Goal: Task Accomplishment & Management: Use online tool/utility

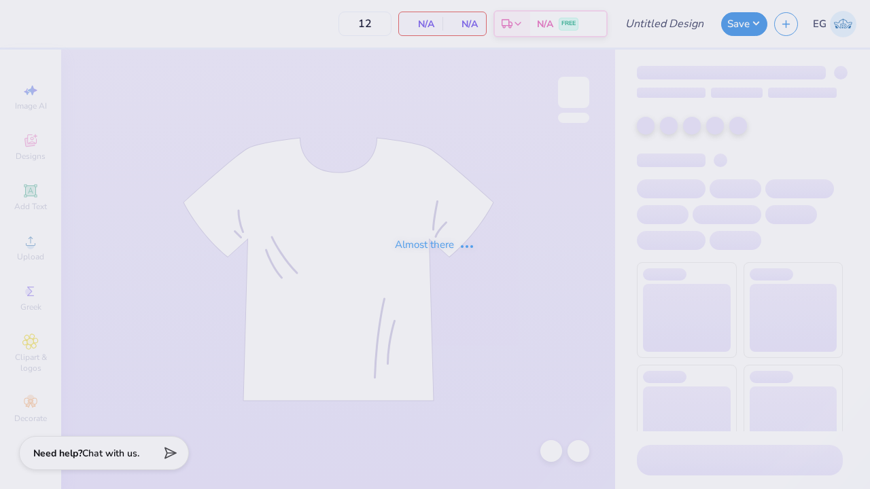
type input "KKG Game Day"
type input "50"
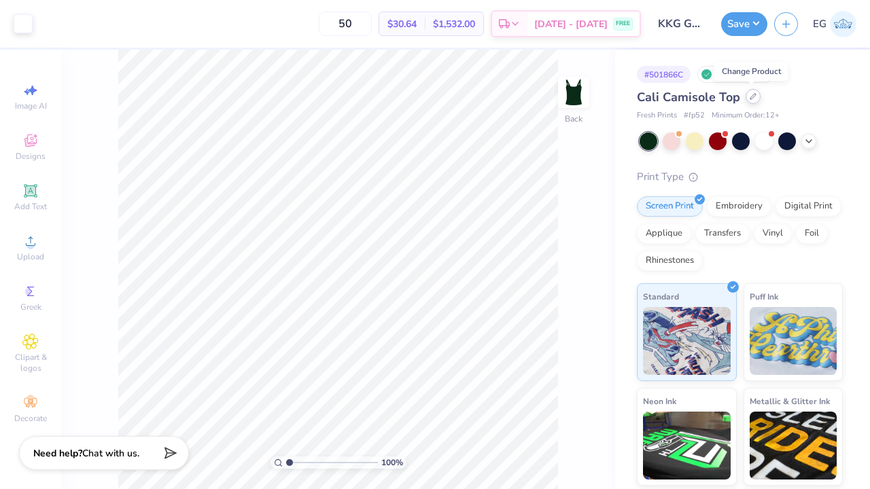
click at [755, 98] on icon at bounding box center [753, 96] width 7 height 7
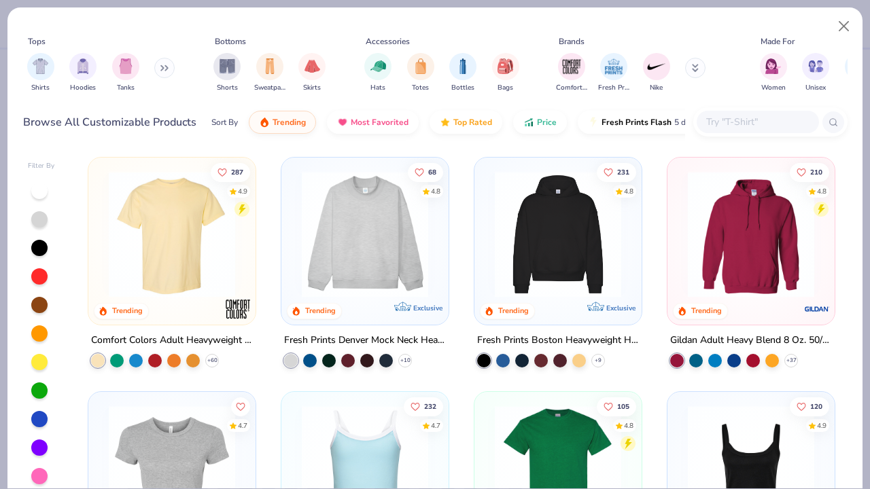
click at [723, 111] on div at bounding box center [758, 122] width 122 height 22
click at [133, 68] on img "filter for Tanks" at bounding box center [125, 65] width 15 height 16
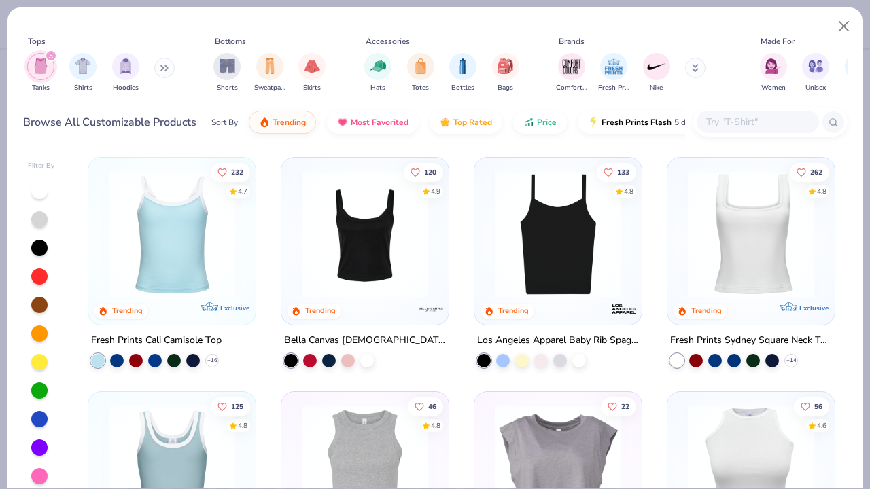
click at [488, 214] on img at bounding box center [418, 234] width 140 height 126
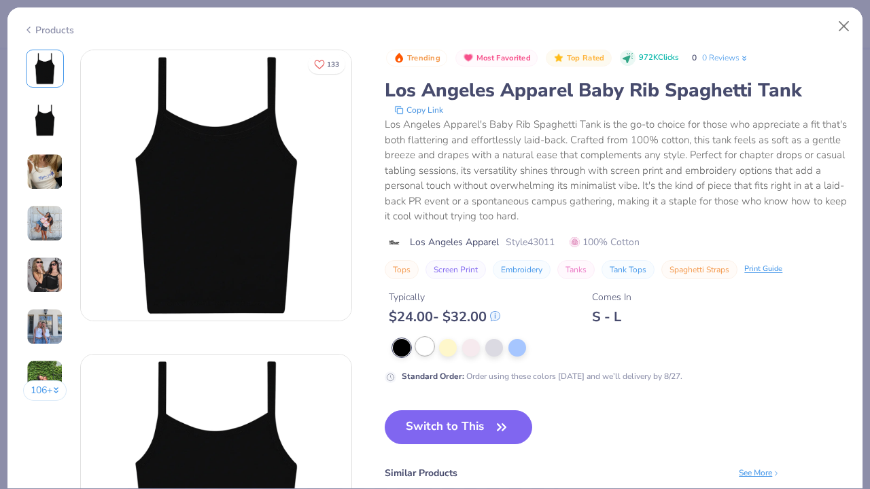
click at [422, 345] on div at bounding box center [425, 347] width 18 height 18
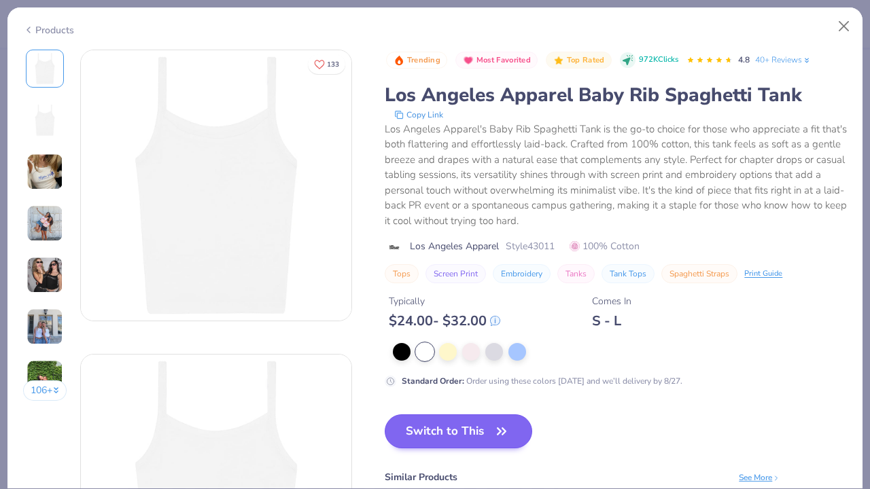
click at [432, 431] on button "Switch to This" at bounding box center [459, 432] width 148 height 34
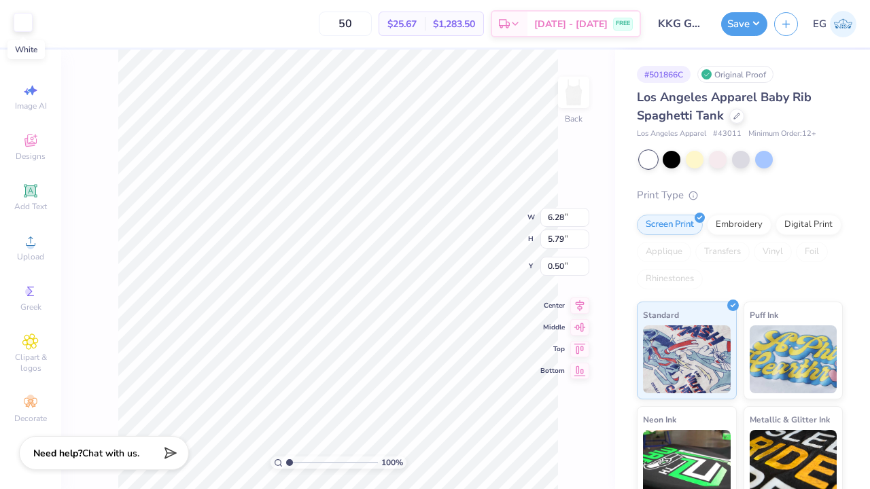
click at [22, 16] on div at bounding box center [23, 22] width 19 height 19
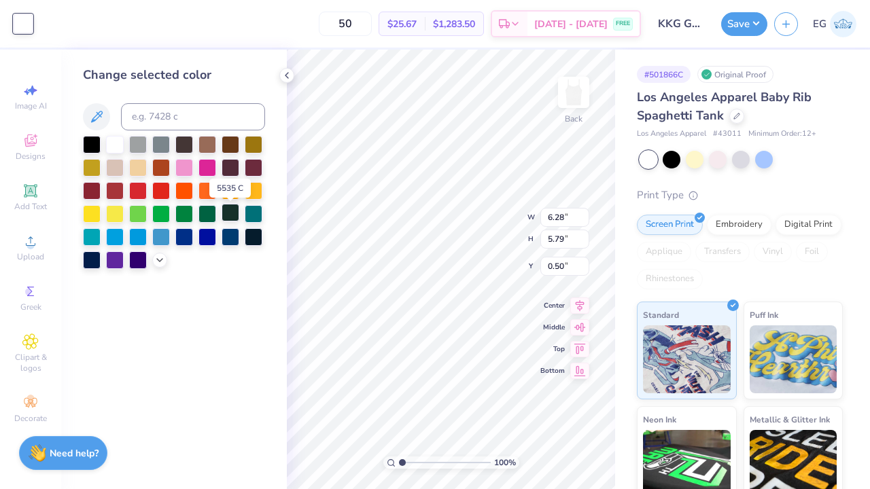
click at [234, 219] on div at bounding box center [231, 213] width 18 height 18
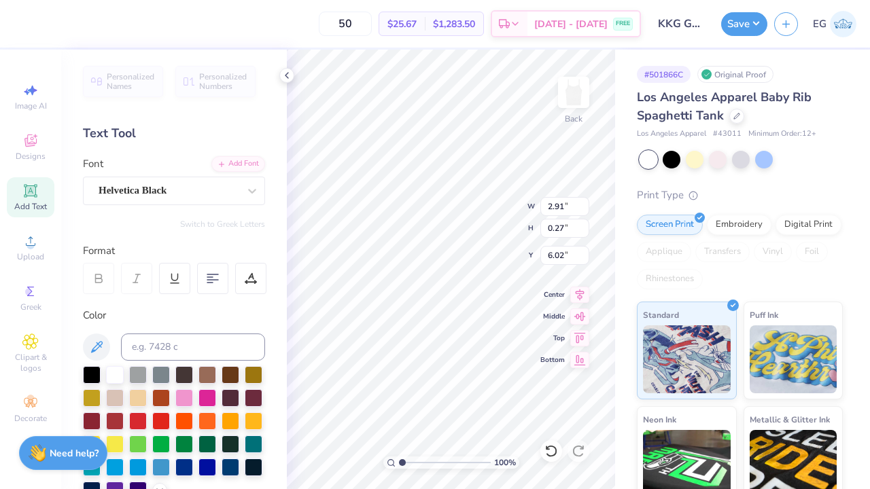
scroll to position [11, 6]
type textarea "[GEOGRAPHIC_DATA], [GEOGRAPHIC_DATA]"
type input "5.00"
type input "0.76"
type input "0.79"
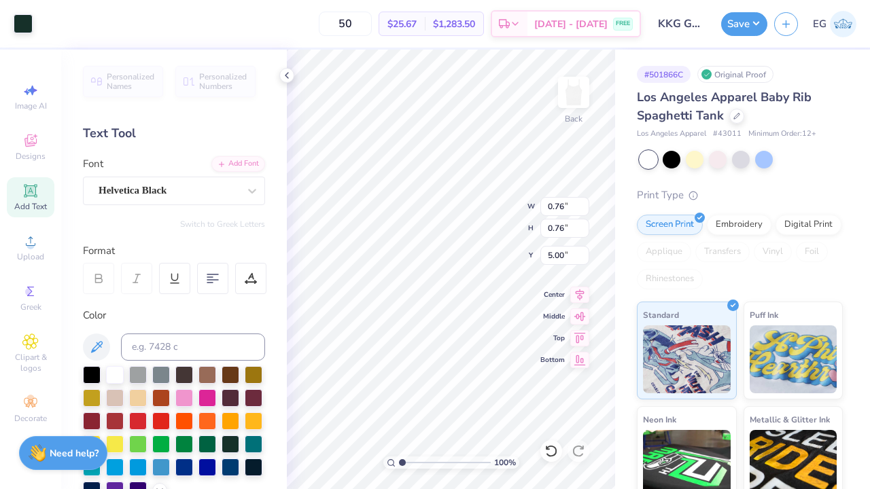
type input "5.02"
type input "5.36"
type input "0.79"
type input "0.76"
type input "1.65"
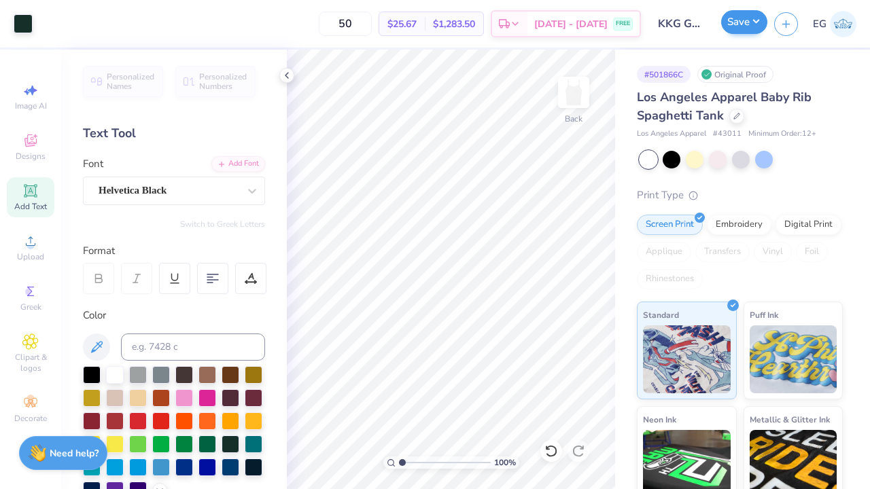
click at [752, 21] on button "Save" at bounding box center [744, 22] width 46 height 24
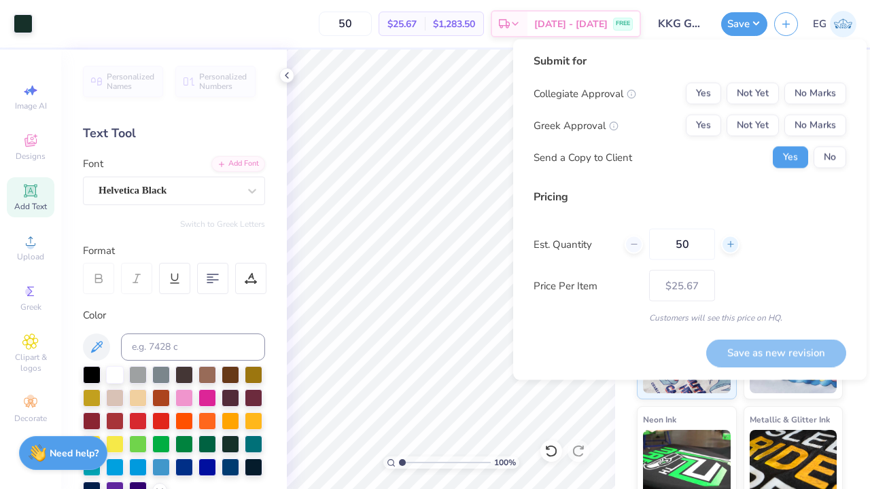
drag, startPoint x: 672, startPoint y: 244, endPoint x: 738, endPoint y: 244, distance: 66.6
click at [738, 244] on div "50" at bounding box center [682, 244] width 115 height 31
type input "12"
type input "$35.91"
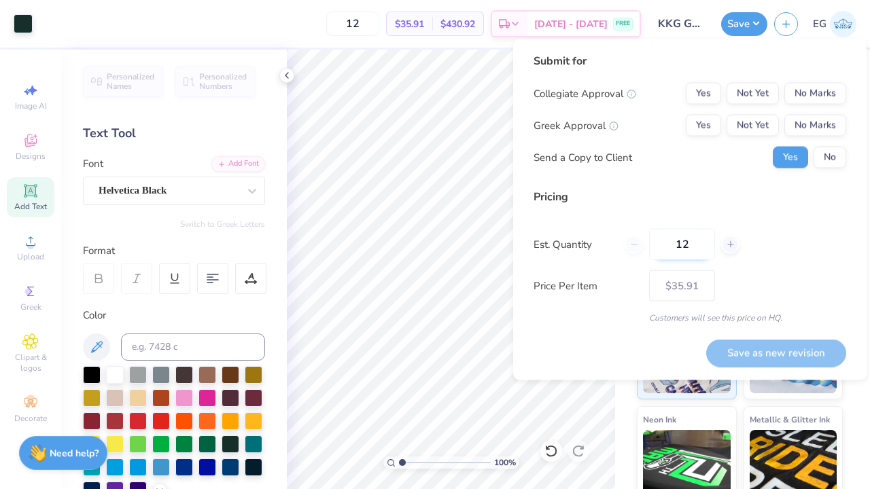
drag, startPoint x: 697, startPoint y: 244, endPoint x: 660, endPoint y: 244, distance: 36.7
click at [660, 244] on input "12" at bounding box center [682, 244] width 66 height 31
type input "24"
type input "$28.24"
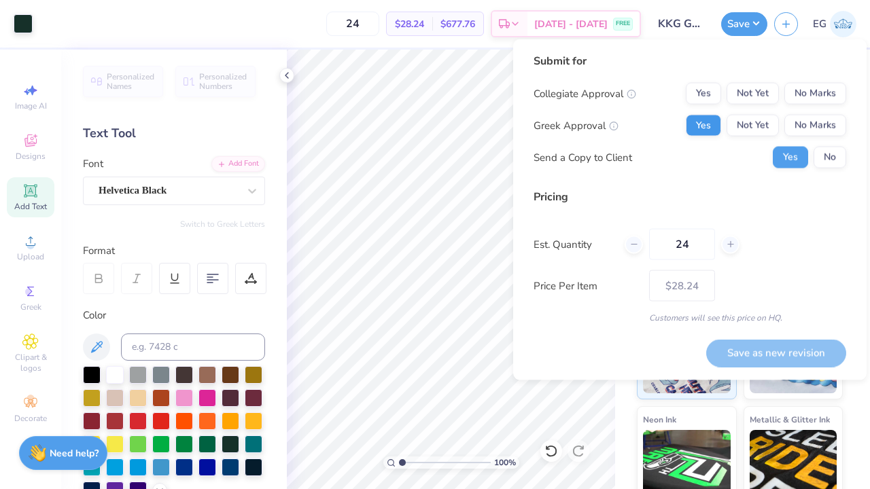
type input "24"
click at [702, 121] on button "Yes" at bounding box center [703, 126] width 35 height 22
click at [827, 91] on button "No Marks" at bounding box center [815, 94] width 62 height 22
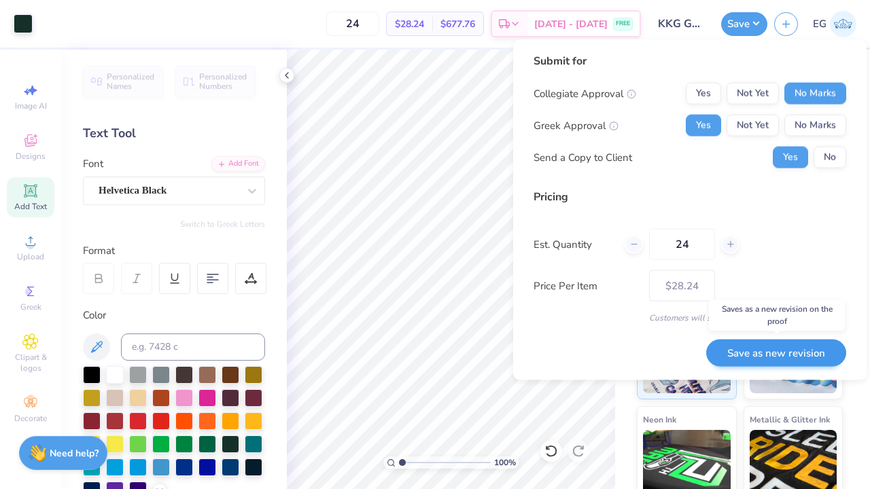
click at [763, 349] on button "Save as new revision" at bounding box center [776, 353] width 140 height 28
type input "$28.24"
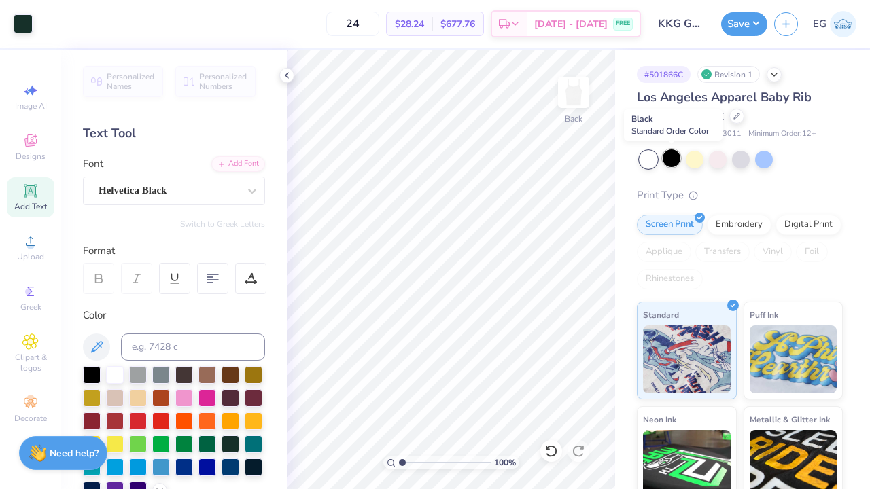
click at [672, 156] on div at bounding box center [672, 159] width 18 height 18
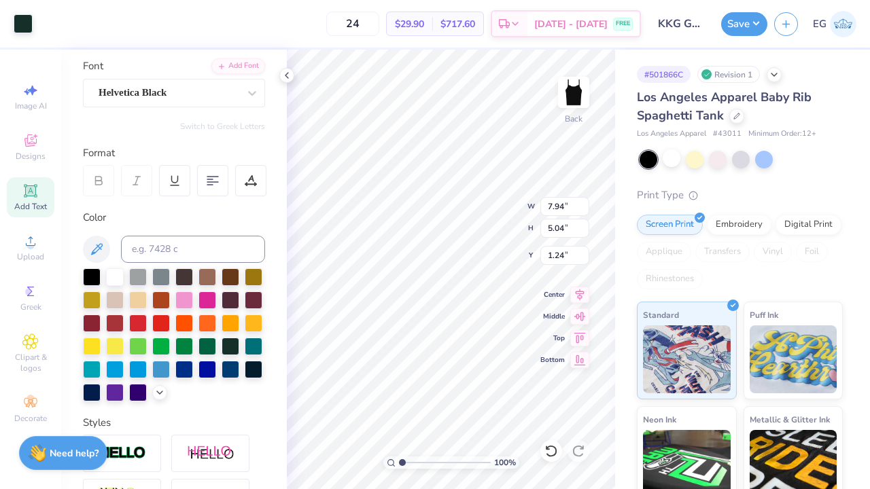
scroll to position [112, 0]
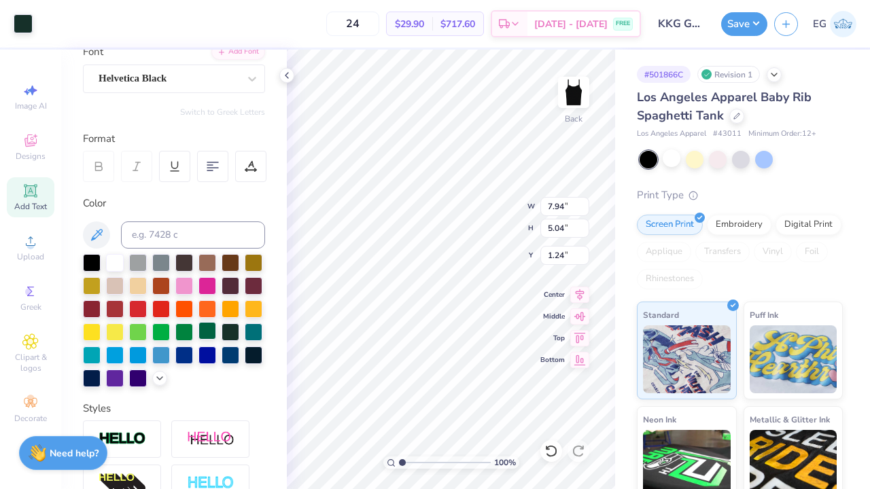
click at [198, 340] on div at bounding box center [207, 331] width 18 height 18
click at [17, 31] on div at bounding box center [23, 22] width 19 height 19
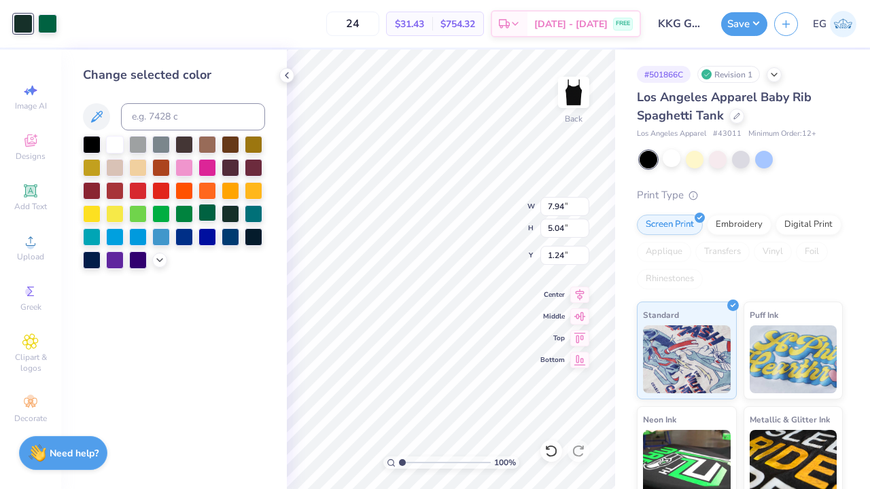
click at [211, 219] on div at bounding box center [207, 213] width 18 height 18
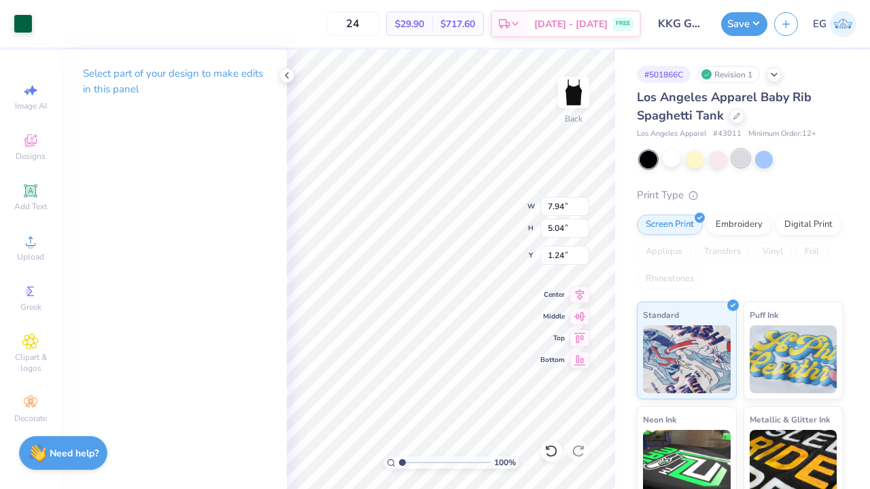
click at [737, 165] on div at bounding box center [741, 159] width 18 height 18
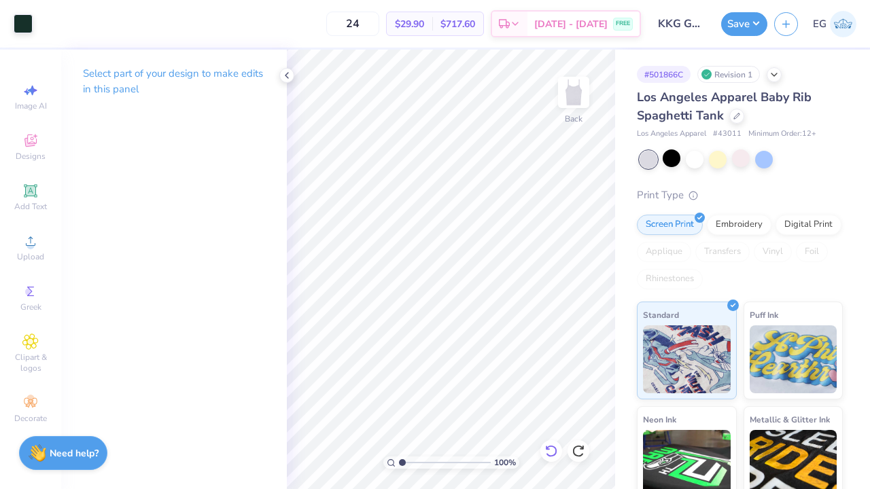
click at [557, 449] on icon at bounding box center [551, 452] width 14 height 14
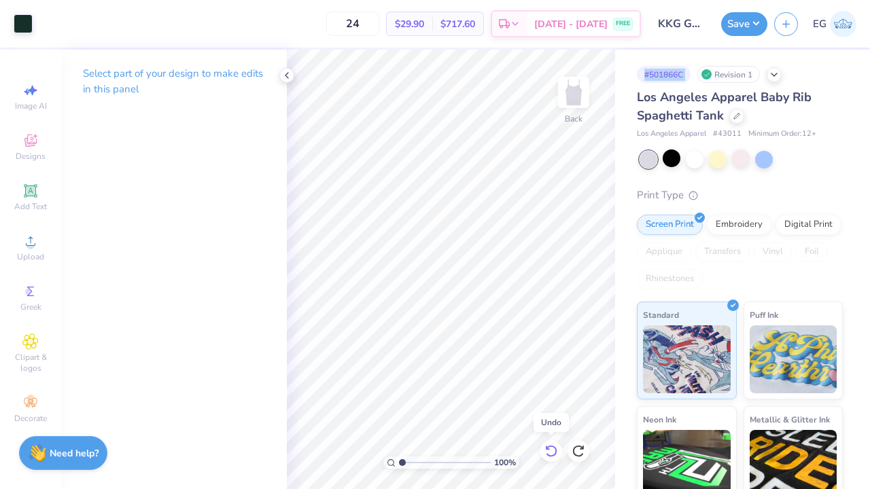
click at [557, 449] on icon at bounding box center [551, 452] width 14 height 14
click at [584, 449] on icon at bounding box center [579, 452] width 14 height 14
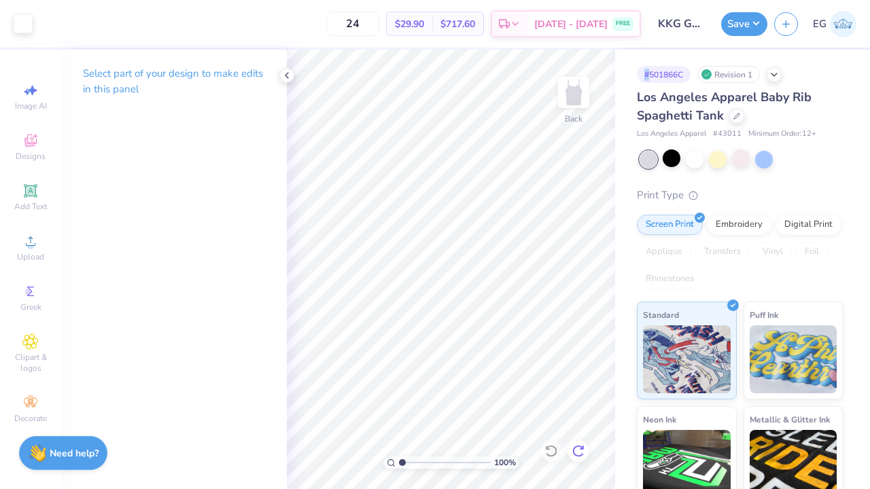
click at [584, 449] on icon at bounding box center [579, 452] width 14 height 14
click at [584, 447] on icon at bounding box center [579, 452] width 14 height 14
type input "5.00"
click at [584, 447] on icon at bounding box center [579, 452] width 14 height 14
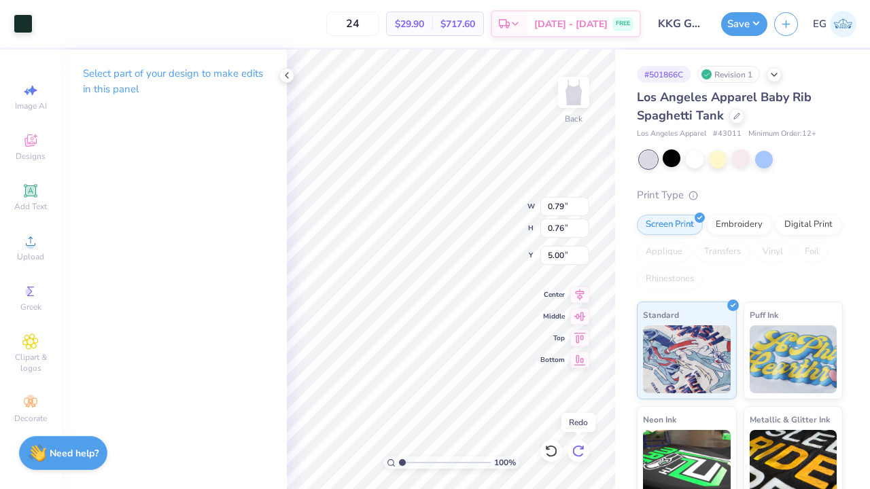
type input "0.76"
type input "0.79"
click at [584, 447] on icon at bounding box center [579, 452] width 14 height 14
type input "5.36"
click at [584, 447] on icon at bounding box center [579, 452] width 14 height 14
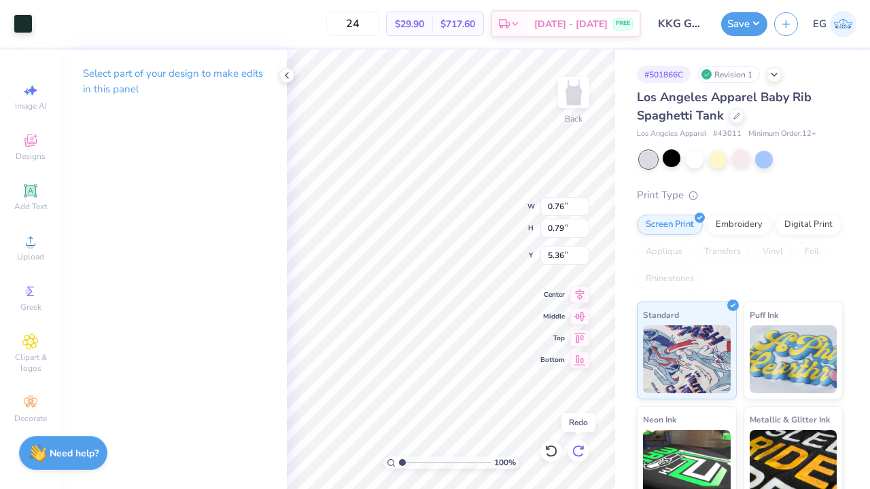
click at [584, 447] on icon at bounding box center [579, 452] width 14 height 14
click at [556, 451] on icon at bounding box center [551, 451] width 12 height 12
click at [31, 22] on div at bounding box center [23, 22] width 19 height 19
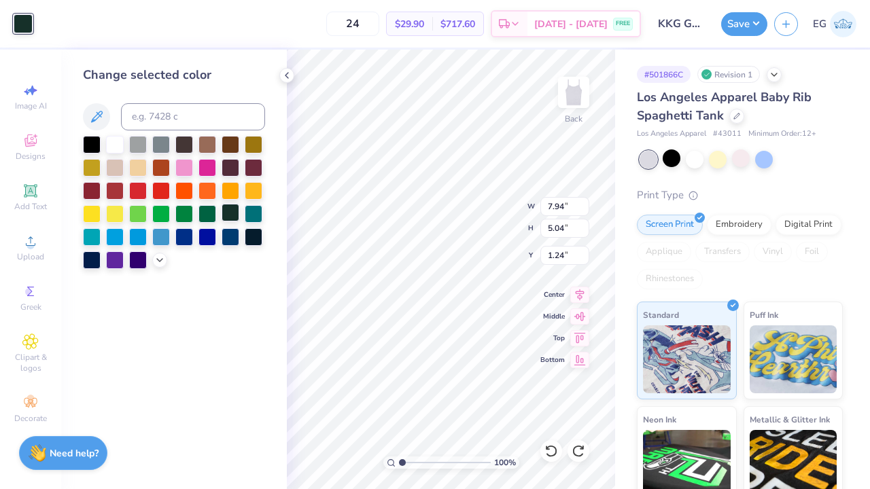
click at [230, 216] on div at bounding box center [231, 213] width 18 height 18
click at [740, 160] on div at bounding box center [741, 159] width 18 height 18
click at [736, 162] on div at bounding box center [741, 159] width 18 height 18
click at [750, 24] on button "Save" at bounding box center [744, 22] width 46 height 24
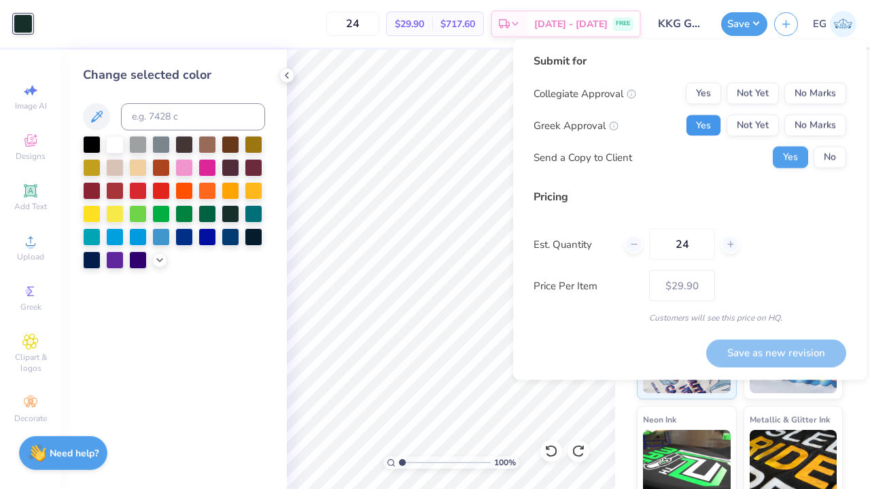
click at [708, 125] on button "Yes" at bounding box center [703, 126] width 35 height 22
click at [807, 91] on button "No Marks" at bounding box center [815, 94] width 62 height 22
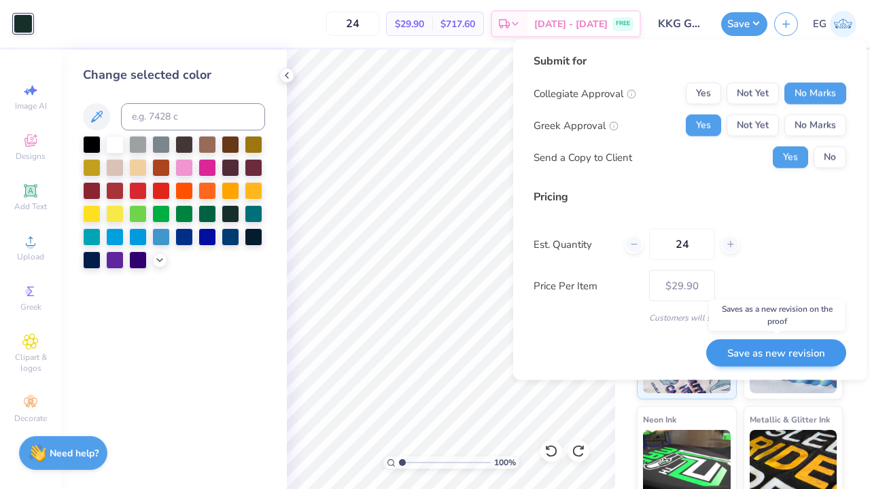
click at [795, 347] on button "Save as new revision" at bounding box center [776, 353] width 140 height 28
type input "$29.90"
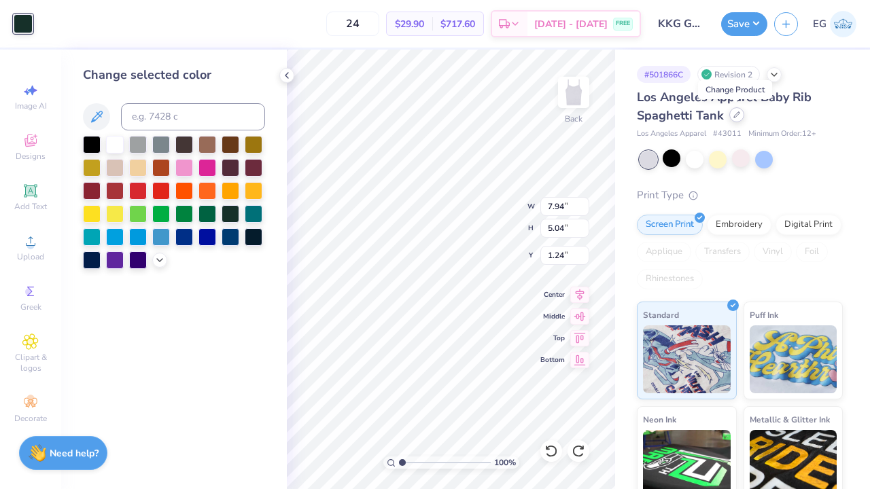
click at [733, 118] on div at bounding box center [736, 114] width 15 height 15
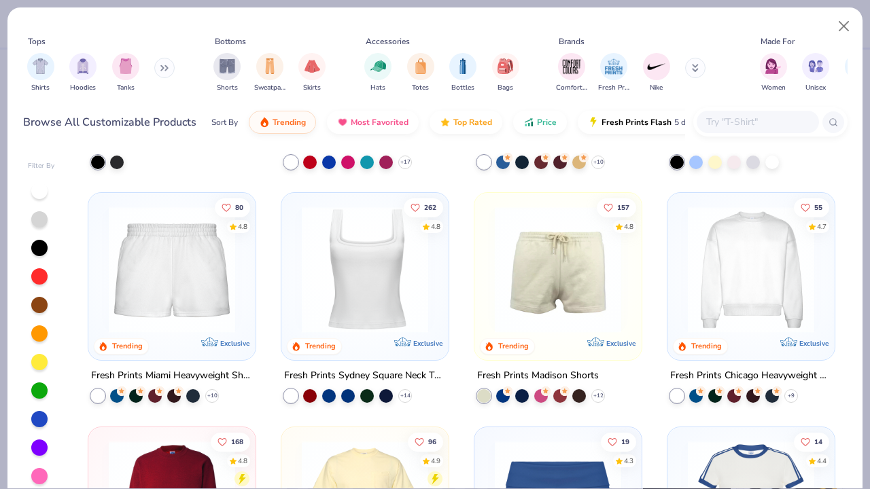
scroll to position [668, 0]
click at [366, 392] on div at bounding box center [367, 394] width 14 height 14
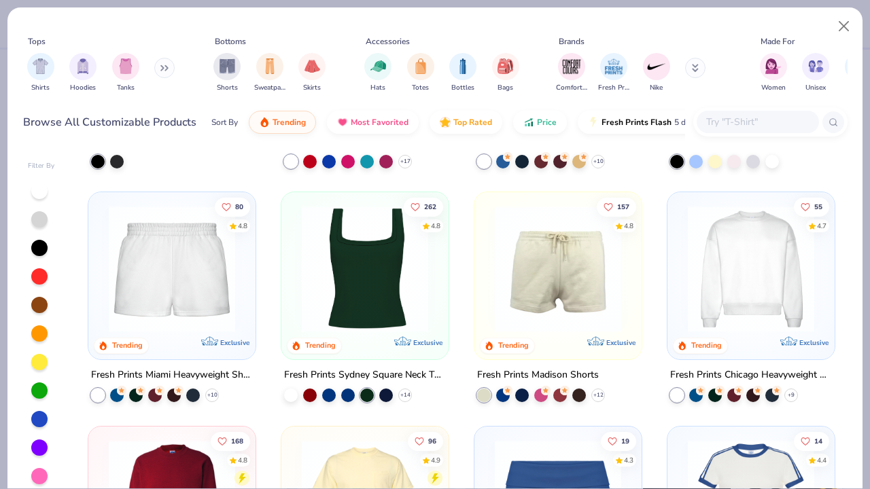
click at [384, 306] on img at bounding box center [365, 269] width 140 height 126
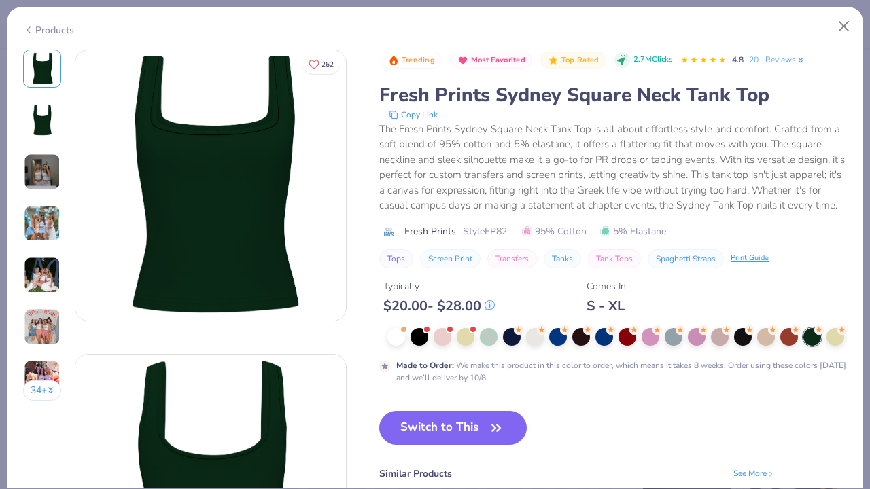
scroll to position [1, 0]
click at [843, 25] on button "Close" at bounding box center [844, 27] width 26 height 26
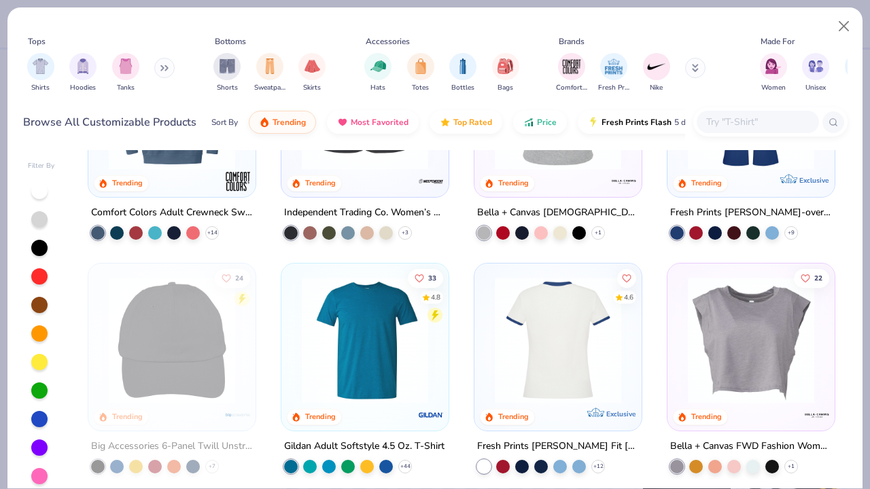
scroll to position [2528, 0]
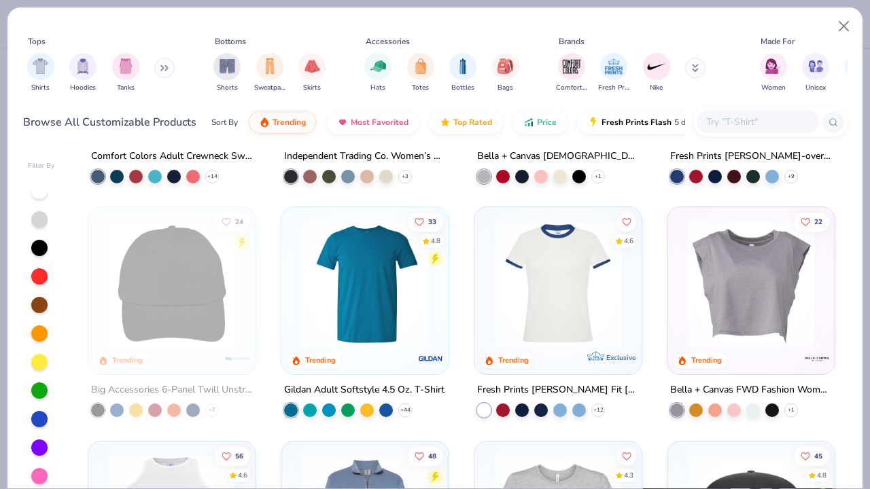
click at [555, 317] on img at bounding box center [558, 284] width 140 height 126
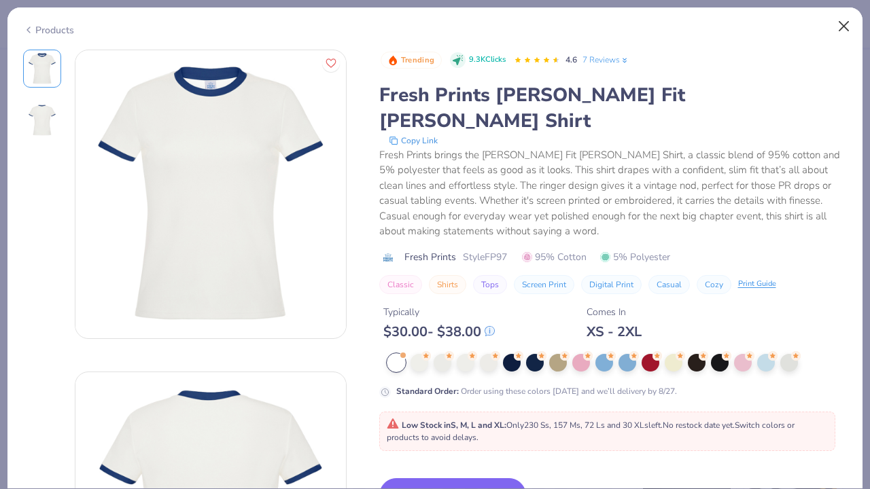
click at [842, 26] on button "Close" at bounding box center [844, 27] width 26 height 26
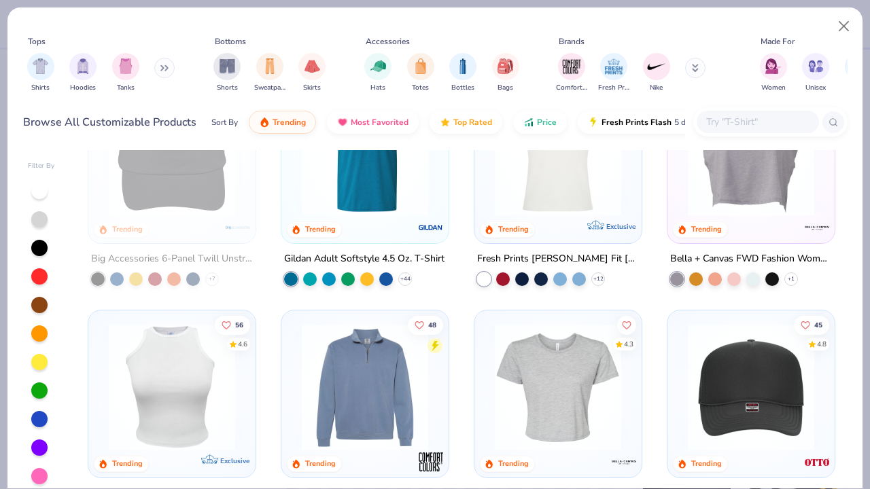
scroll to position [2792, 0]
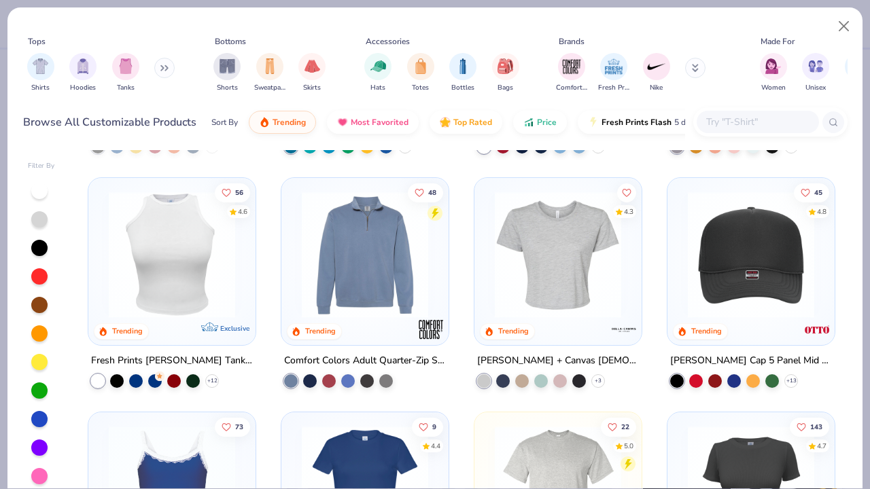
click at [202, 307] on img at bounding box center [172, 255] width 140 height 126
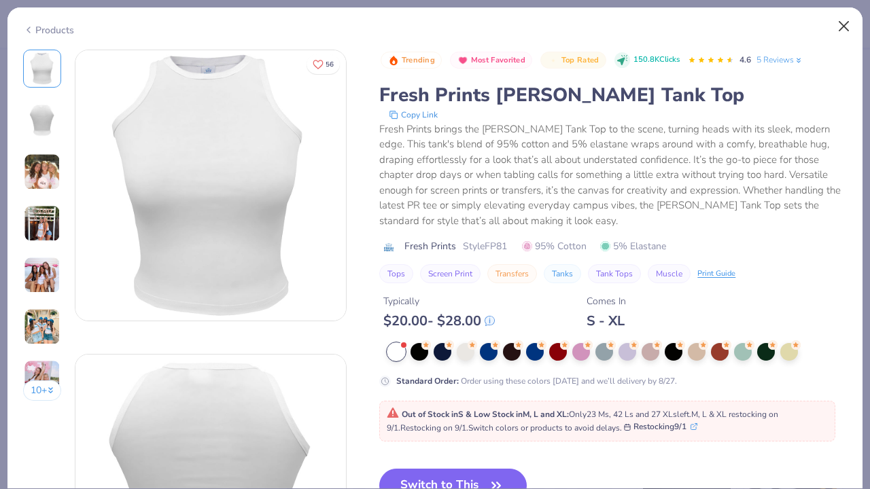
click at [844, 24] on button "Close" at bounding box center [844, 27] width 26 height 26
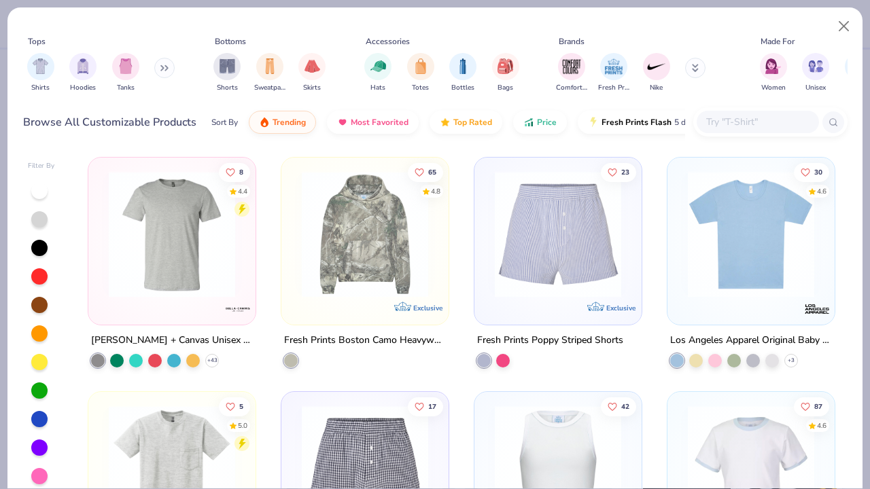
scroll to position [3515, 0]
click at [750, 274] on img at bounding box center [751, 234] width 140 height 126
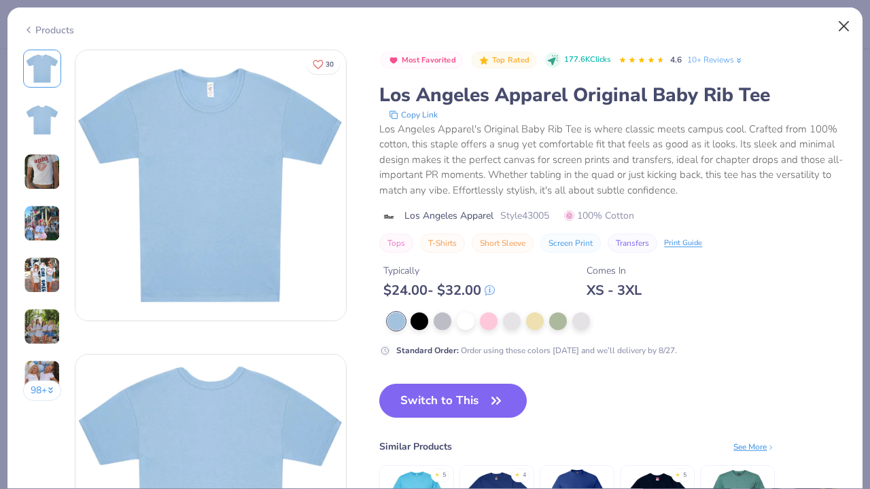
click at [850, 22] on button "Close" at bounding box center [844, 27] width 26 height 26
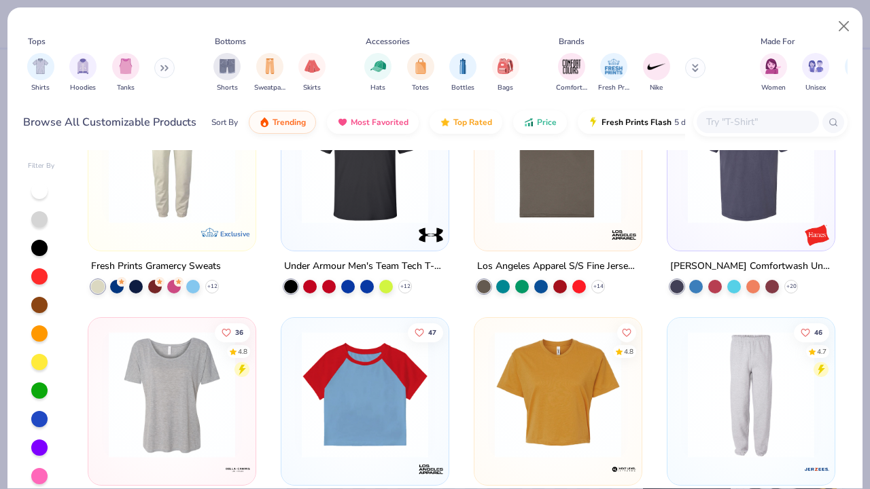
scroll to position [4253, 0]
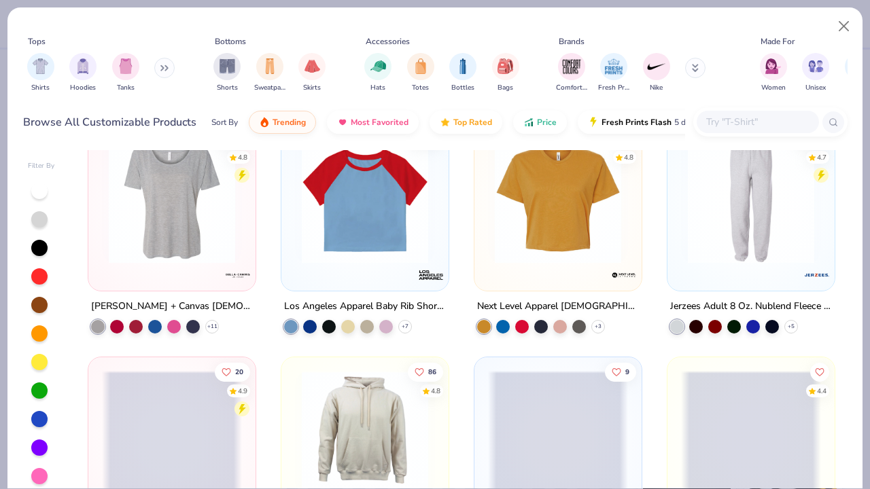
click at [353, 245] on img at bounding box center [365, 200] width 140 height 126
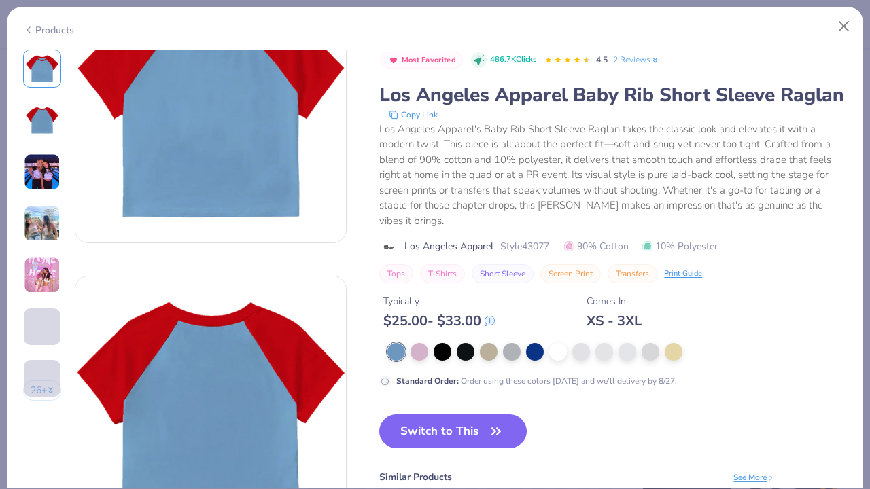
scroll to position [81, 0]
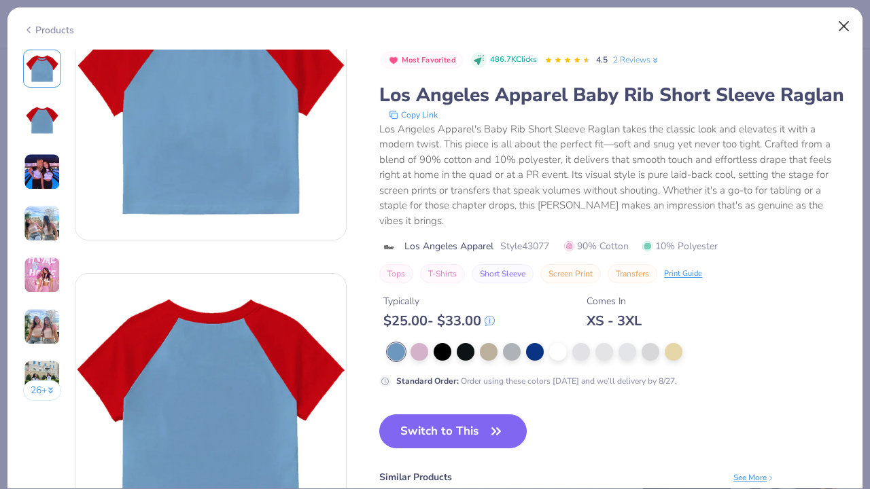
click at [837, 26] on button "Close" at bounding box center [844, 27] width 26 height 26
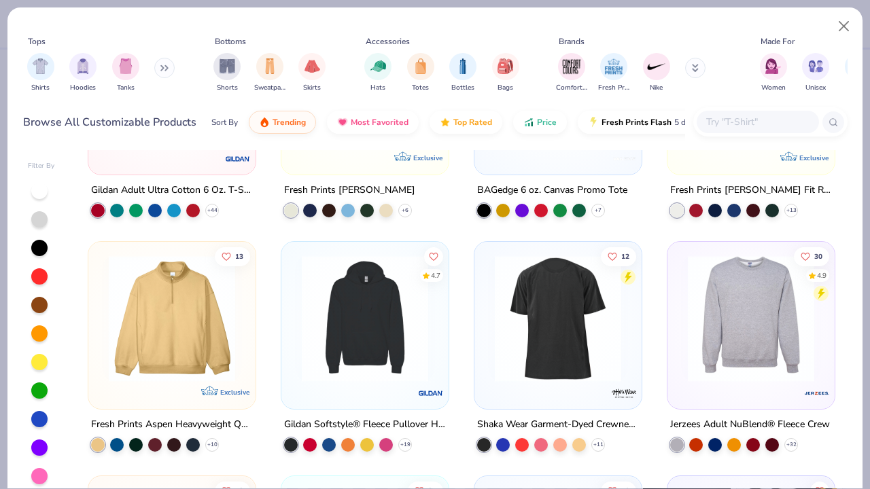
scroll to position [4570, 0]
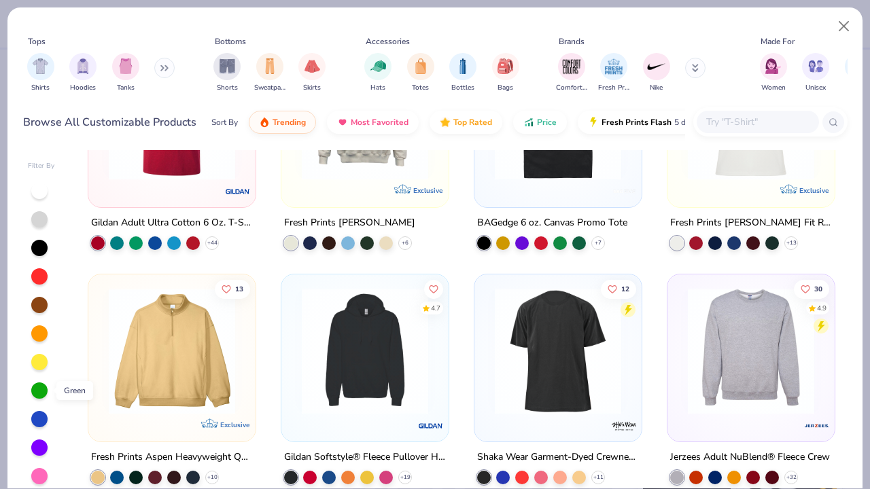
click at [40, 390] on div at bounding box center [39, 391] width 16 height 16
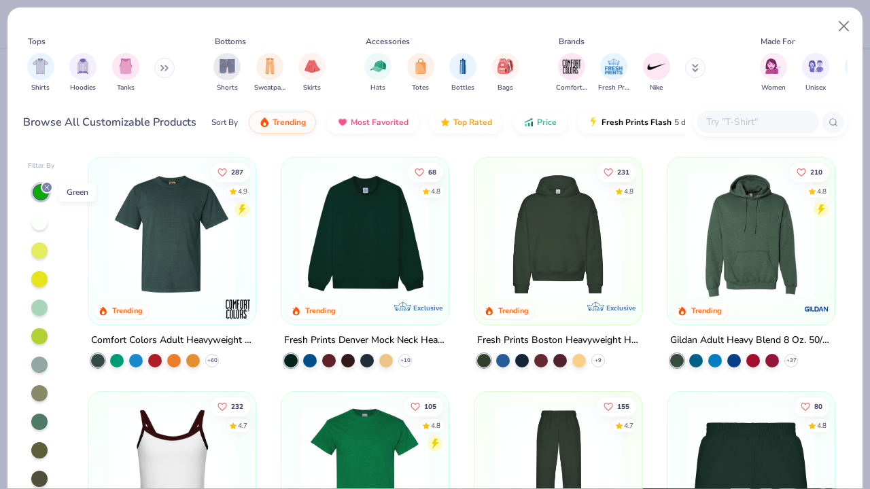
click at [44, 187] on icon at bounding box center [47, 188] width 8 height 8
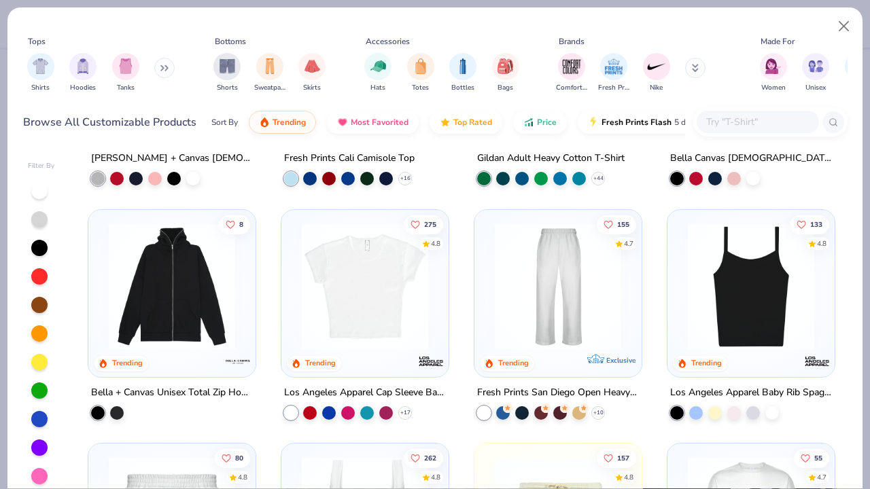
scroll to position [471, 0]
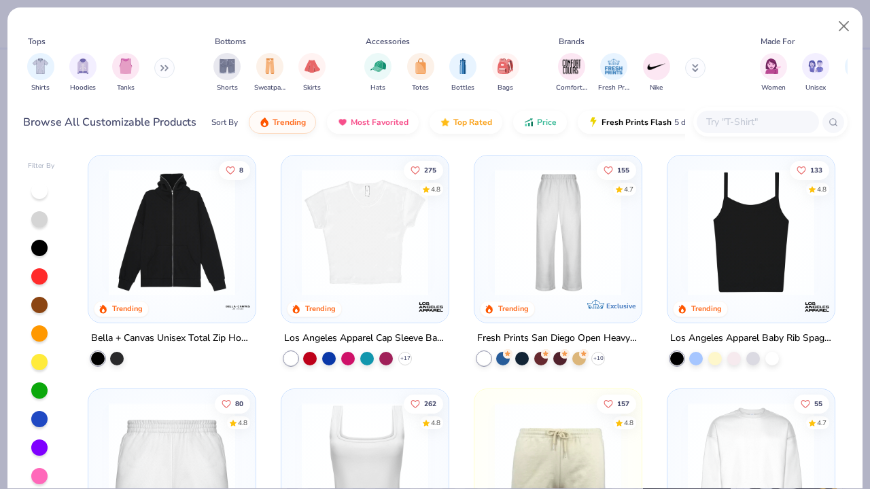
click at [362, 280] on img at bounding box center [365, 232] width 140 height 126
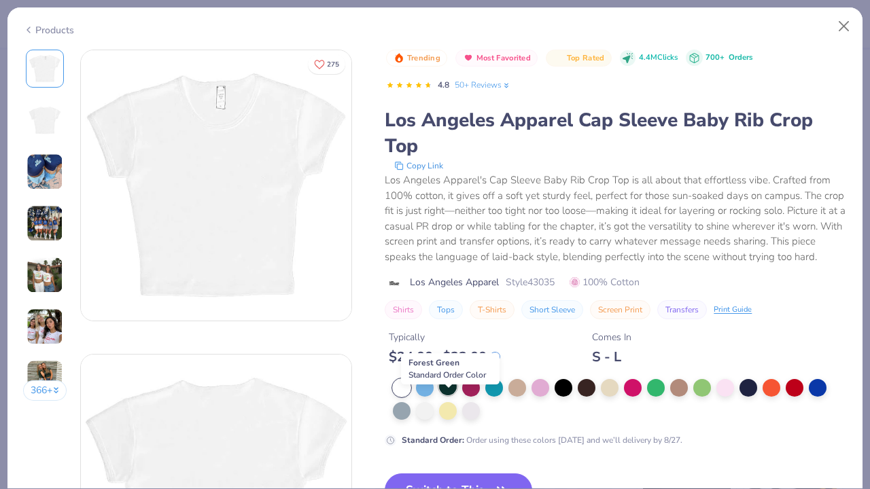
click at [451, 396] on div at bounding box center [448, 387] width 18 height 18
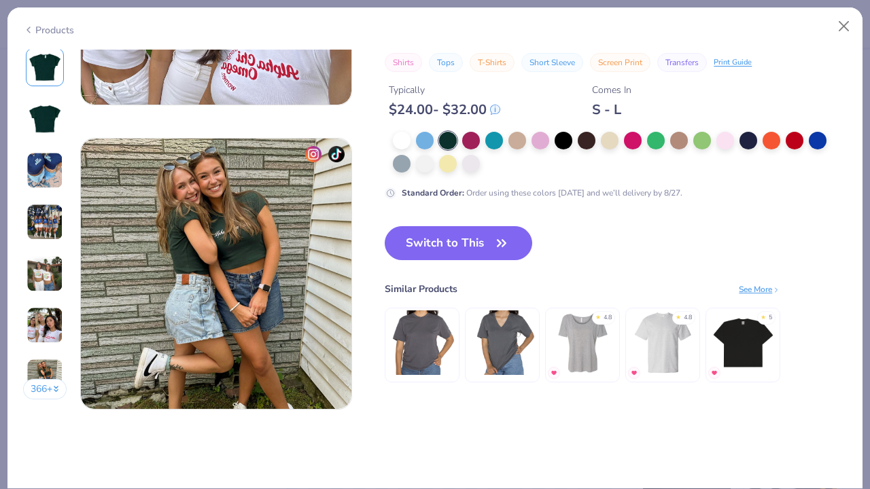
scroll to position [1670, 0]
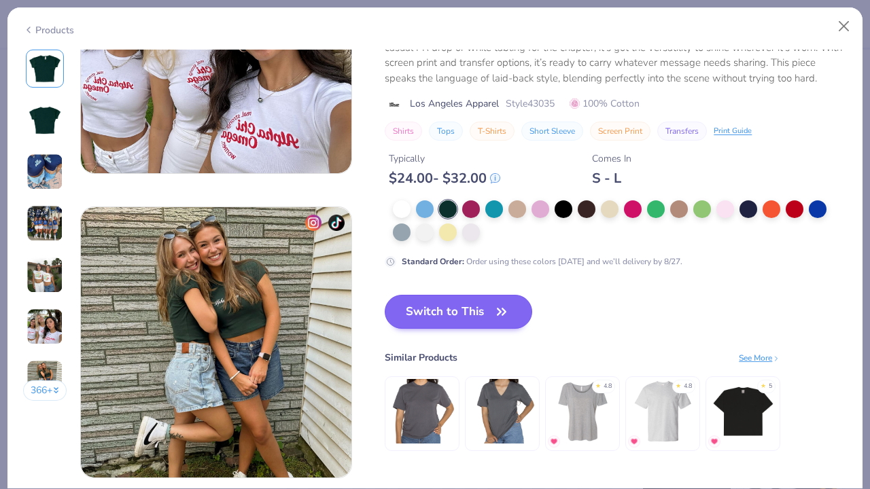
click at [505, 305] on icon "button" at bounding box center [501, 311] width 19 height 19
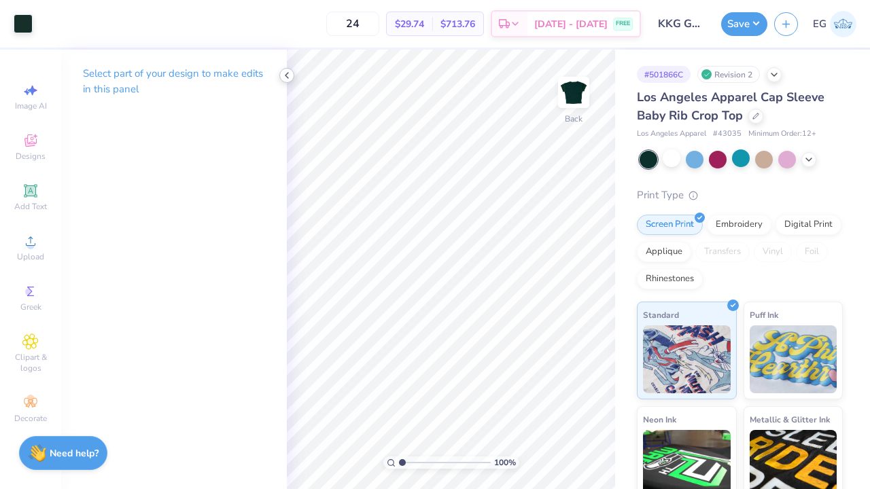
click at [288, 73] on polyline at bounding box center [287, 75] width 3 height 5
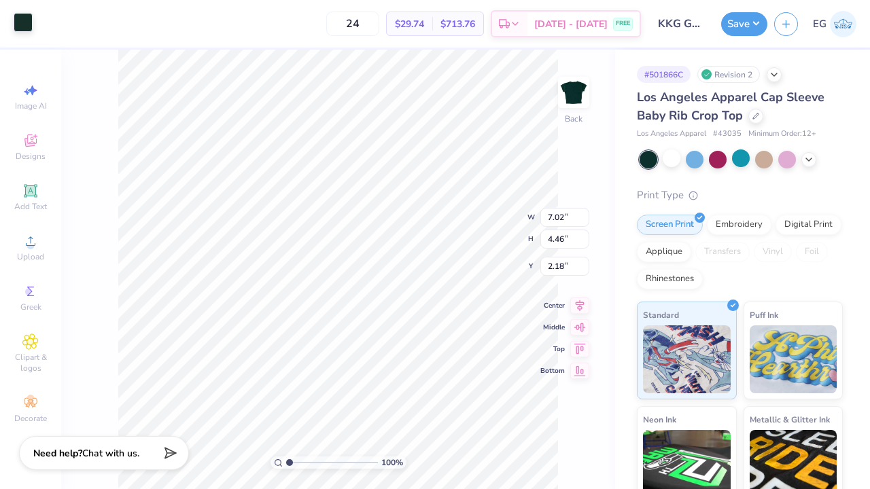
click at [23, 26] on div at bounding box center [23, 22] width 19 height 19
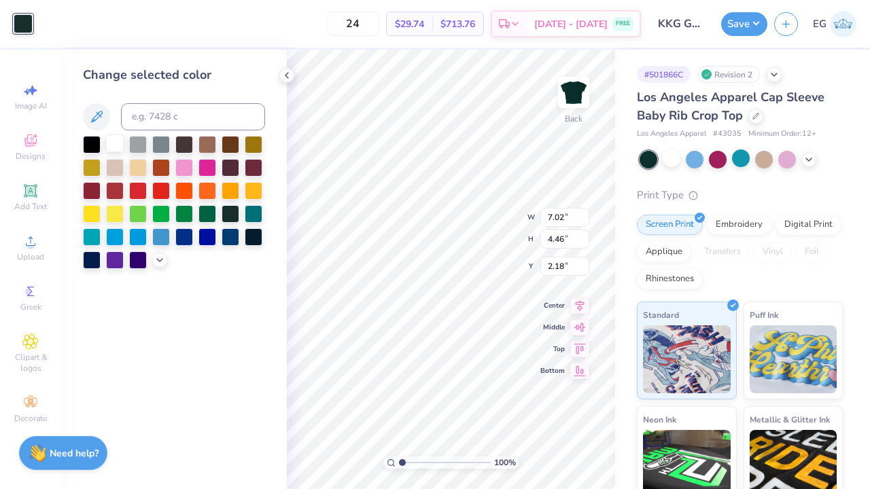
click at [114, 149] on div at bounding box center [115, 144] width 18 height 18
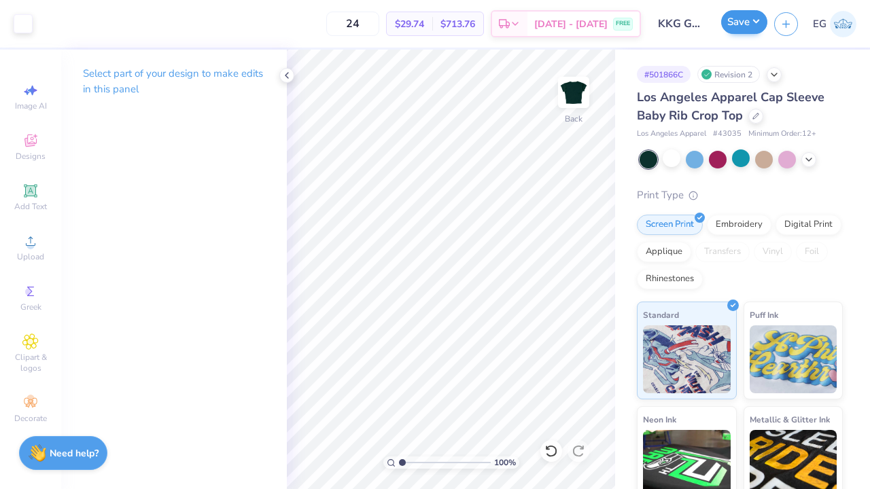
click at [751, 23] on button "Save" at bounding box center [744, 22] width 46 height 24
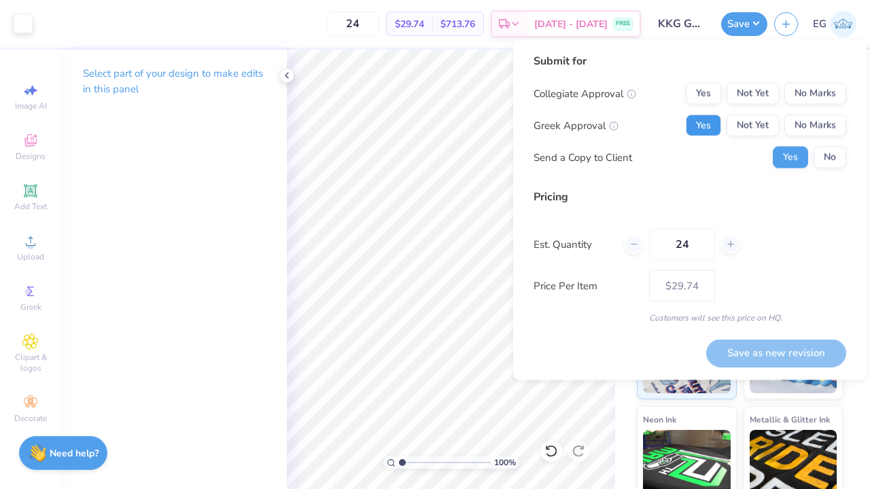
click at [714, 125] on button "Yes" at bounding box center [703, 126] width 35 height 22
click at [793, 92] on button "No Marks" at bounding box center [815, 94] width 62 height 22
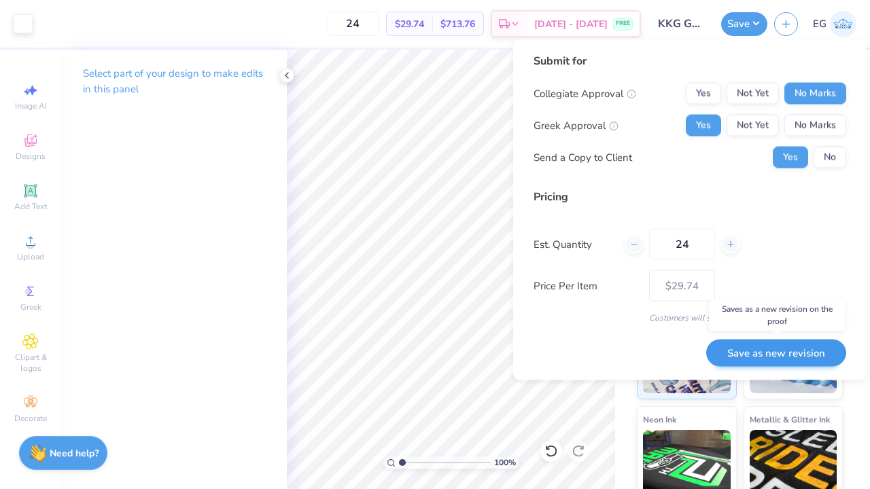
click at [756, 349] on button "Save as new revision" at bounding box center [776, 353] width 140 height 28
type input "$29.74"
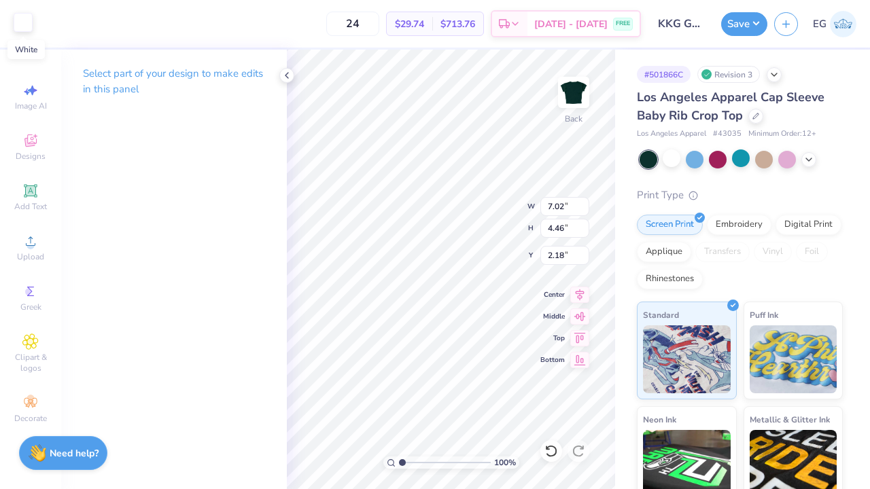
click at [23, 26] on div at bounding box center [23, 22] width 19 height 19
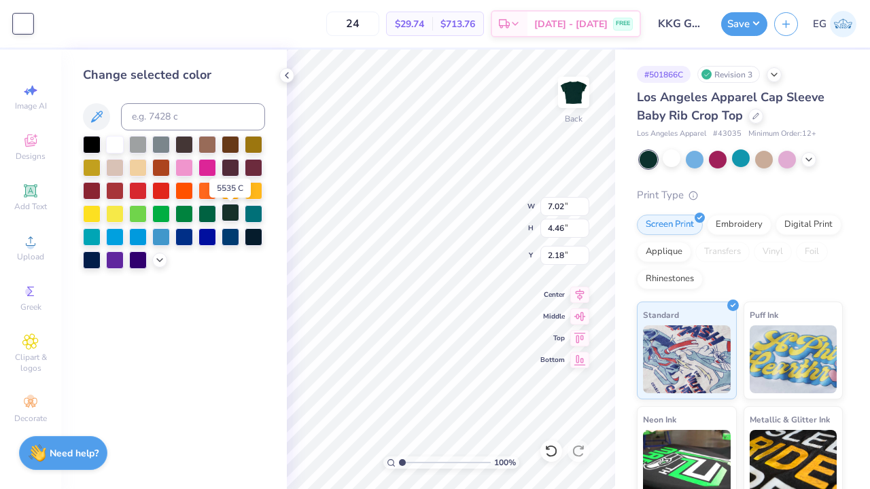
click at [225, 211] on div at bounding box center [231, 213] width 18 height 18
click at [676, 158] on div at bounding box center [672, 159] width 18 height 18
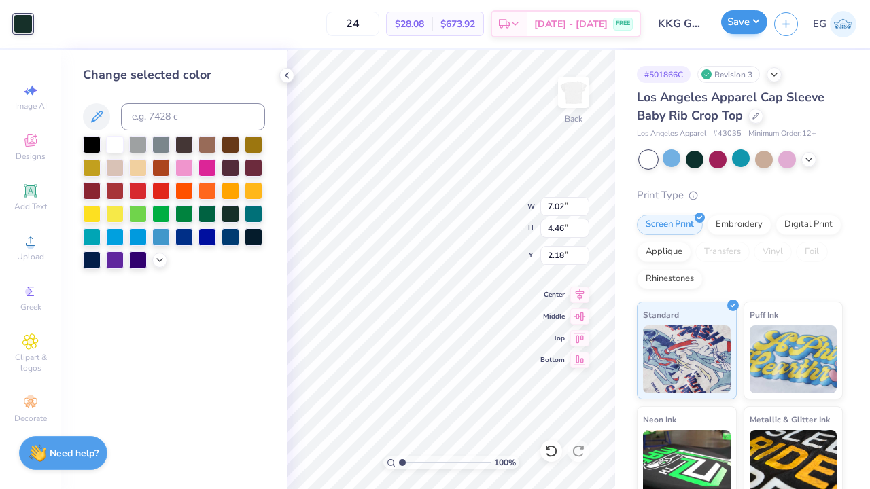
click at [740, 19] on button "Save" at bounding box center [744, 22] width 46 height 24
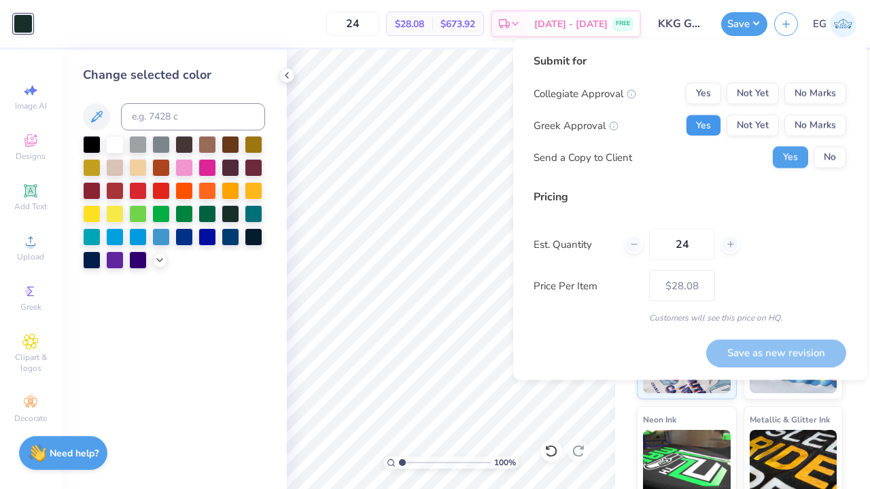
click at [717, 128] on button "Yes" at bounding box center [703, 126] width 35 height 22
click at [807, 86] on button "No Marks" at bounding box center [815, 94] width 62 height 22
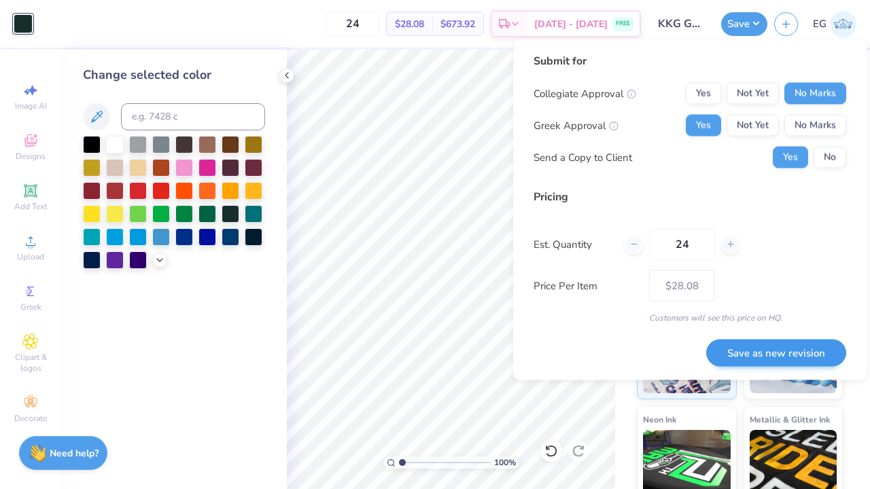
click at [768, 347] on button "Save as new revision" at bounding box center [776, 353] width 140 height 28
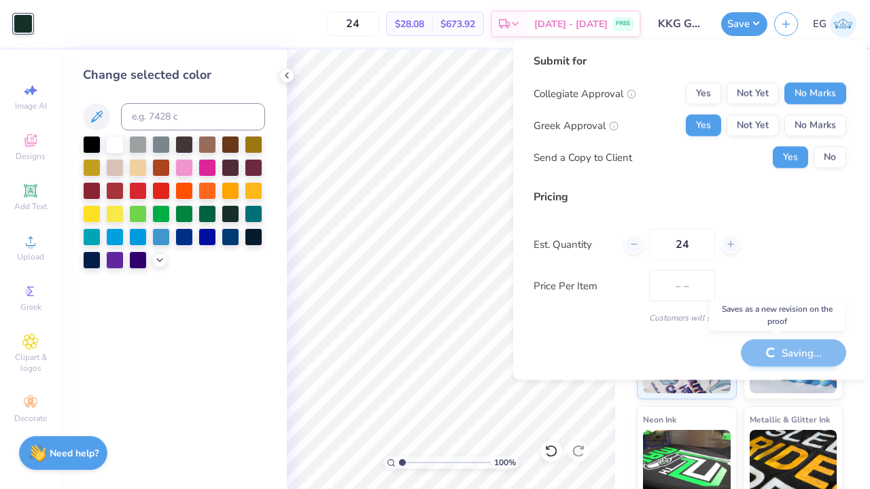
type input "$28.08"
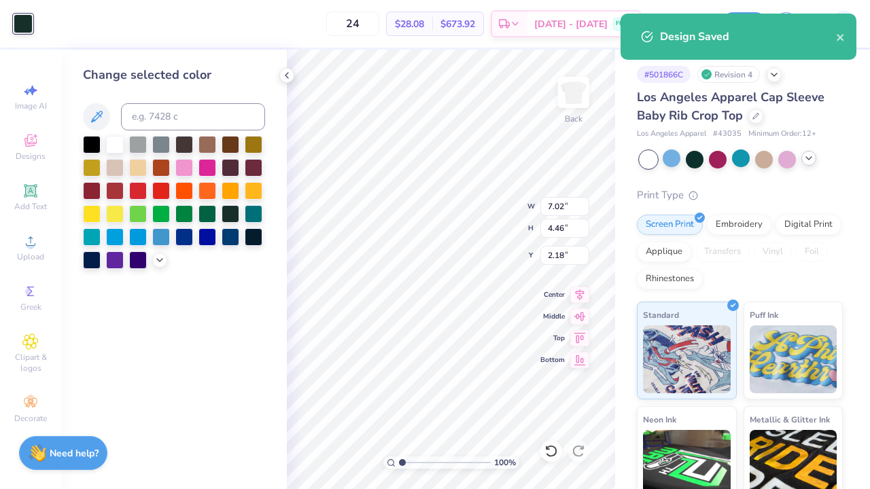
click at [812, 160] on icon at bounding box center [808, 158] width 11 height 11
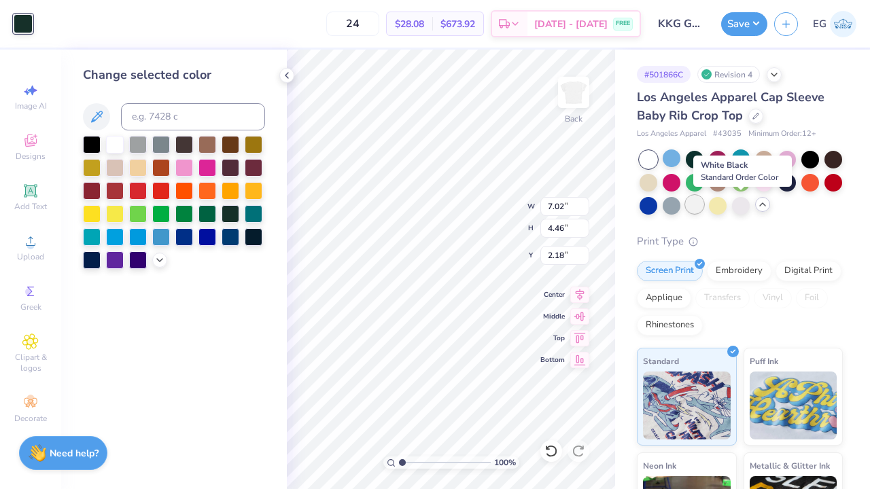
click at [704, 211] on div at bounding box center [695, 205] width 18 height 18
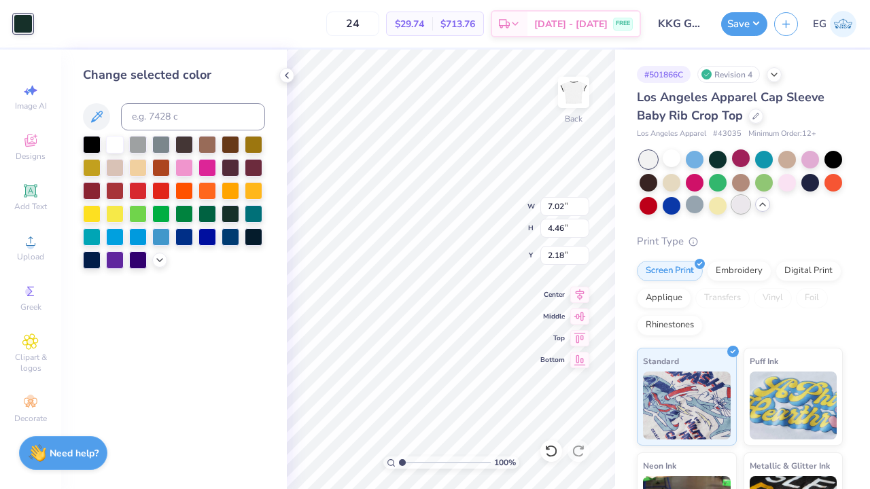
click at [750, 207] on div at bounding box center [741, 205] width 18 height 18
click at [791, 154] on div at bounding box center [787, 159] width 18 height 18
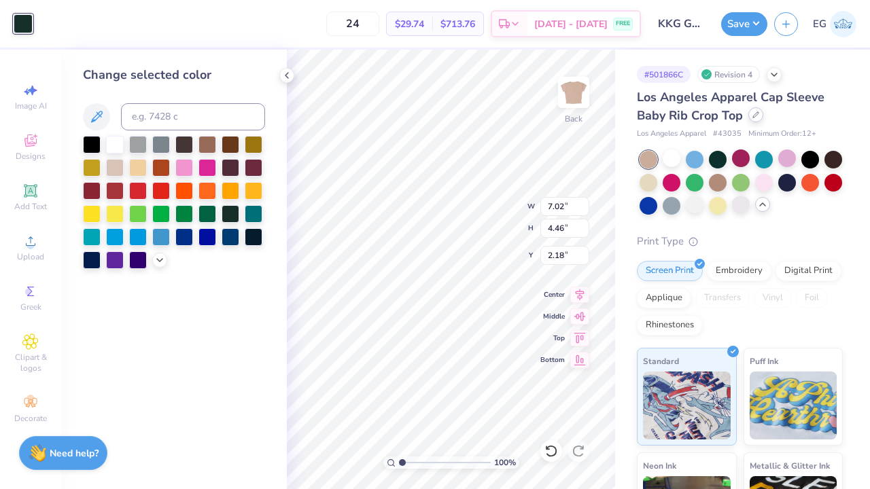
click at [758, 120] on div at bounding box center [755, 114] width 15 height 15
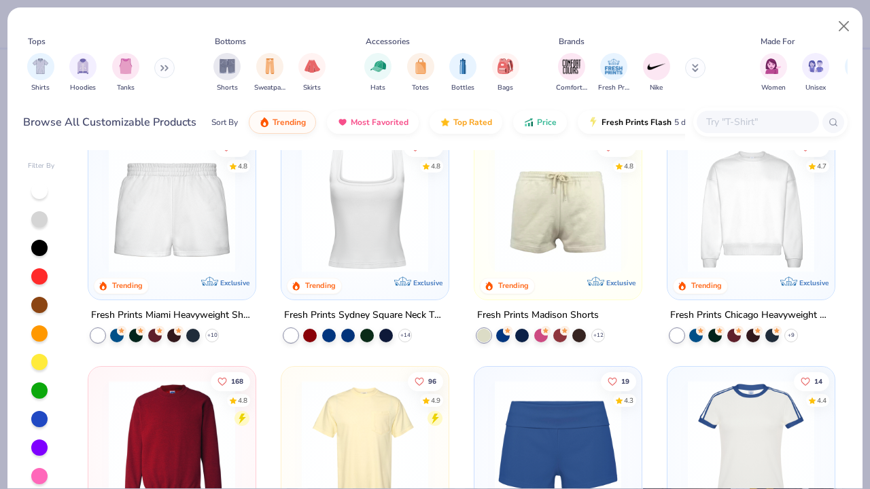
scroll to position [892, 0]
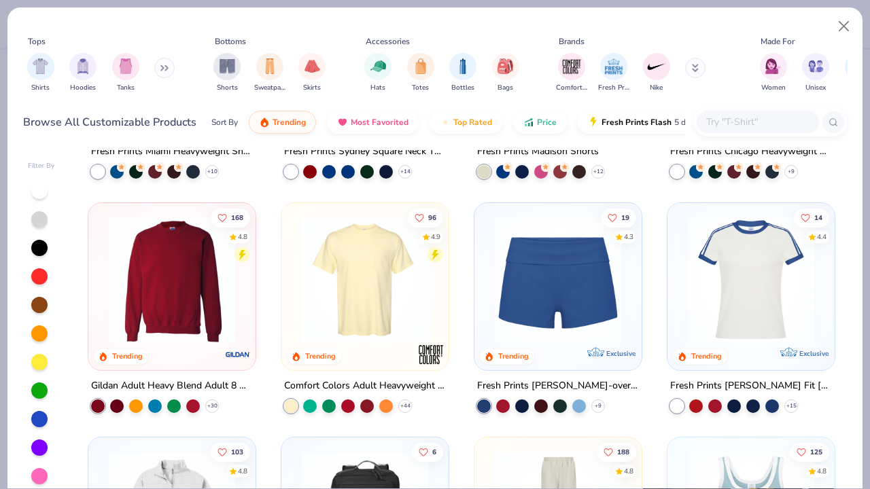
click at [727, 291] on img at bounding box center [751, 280] width 140 height 126
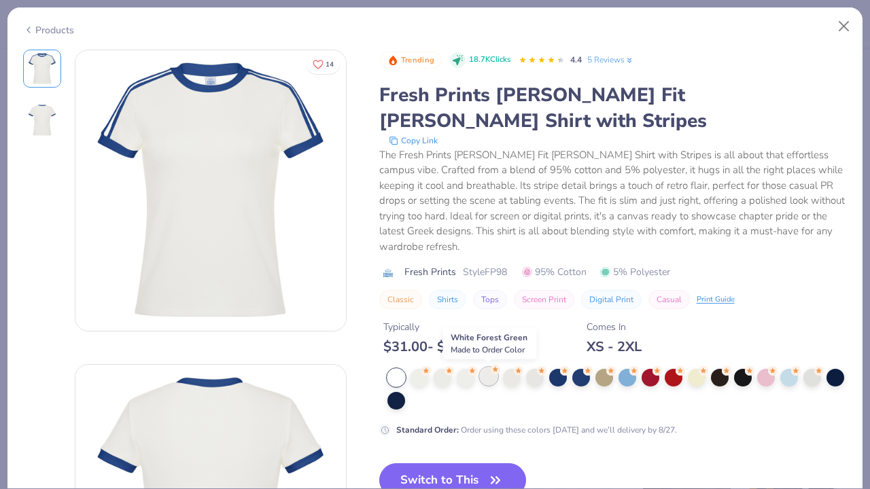
click at [490, 378] on div at bounding box center [489, 377] width 18 height 18
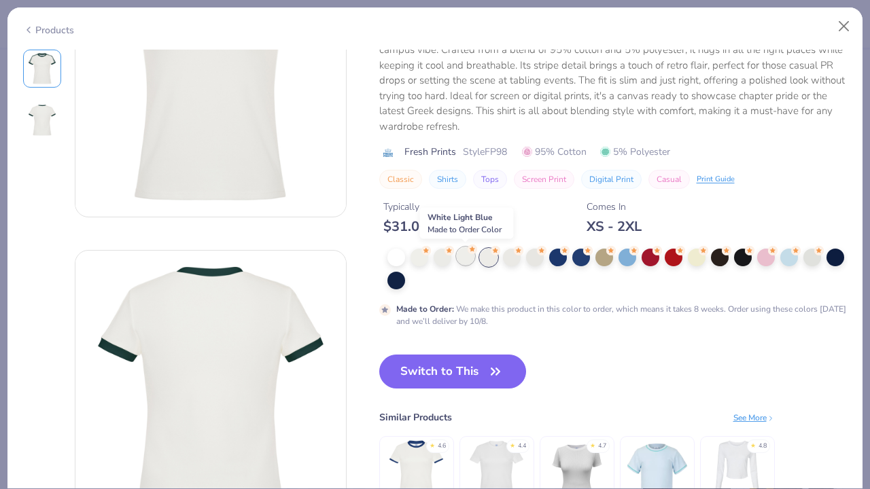
scroll to position [120, 0]
click at [464, 378] on button "Switch to This" at bounding box center [453, 372] width 148 height 34
type input "50"
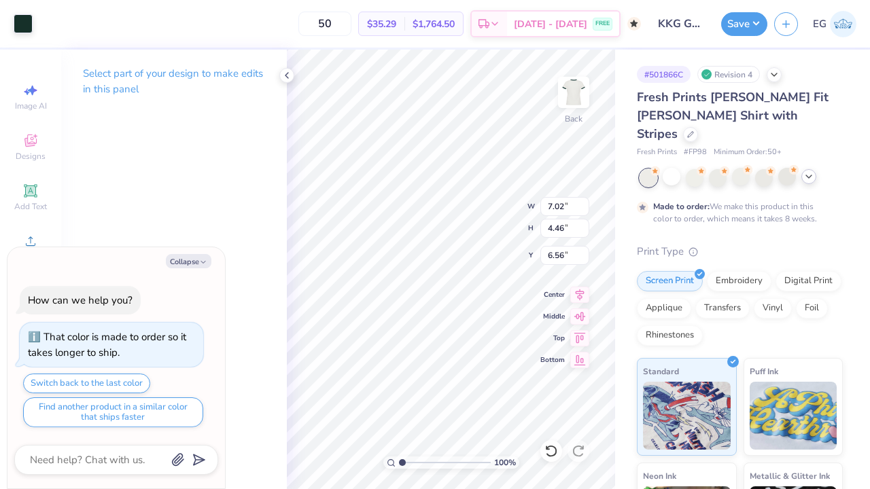
type textarea "x"
type input "2.22"
click at [754, 21] on button "Save" at bounding box center [744, 22] width 46 height 24
type textarea "x"
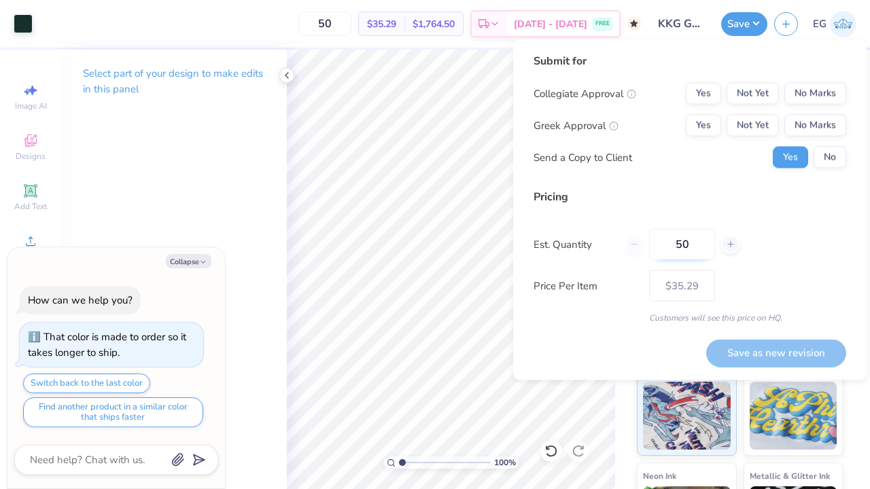
drag, startPoint x: 701, startPoint y: 247, endPoint x: 667, endPoint y: 247, distance: 34.0
click at [667, 247] on input "50" at bounding box center [682, 244] width 66 height 31
click at [799, 91] on button "No Marks" at bounding box center [815, 94] width 62 height 22
click at [710, 118] on button "Yes" at bounding box center [703, 126] width 35 height 22
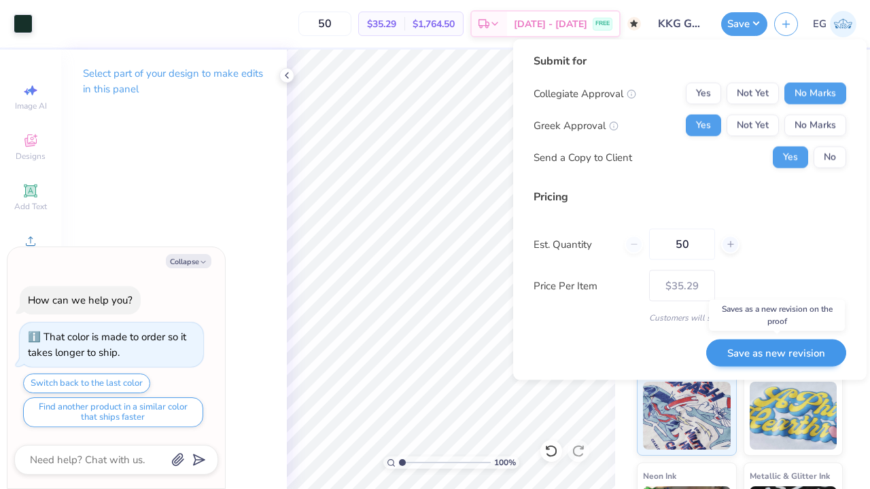
click at [780, 348] on button "Save as new revision" at bounding box center [776, 353] width 140 height 28
type input "$35.29"
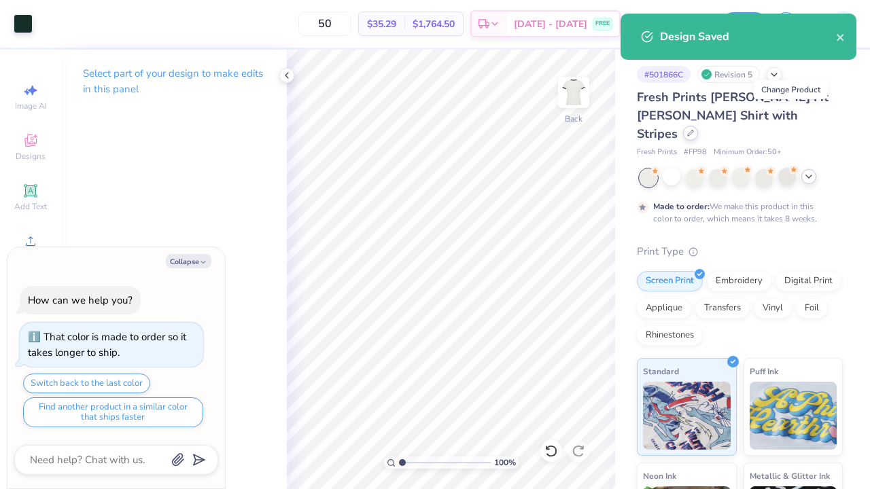
click at [694, 130] on icon at bounding box center [690, 133] width 7 height 7
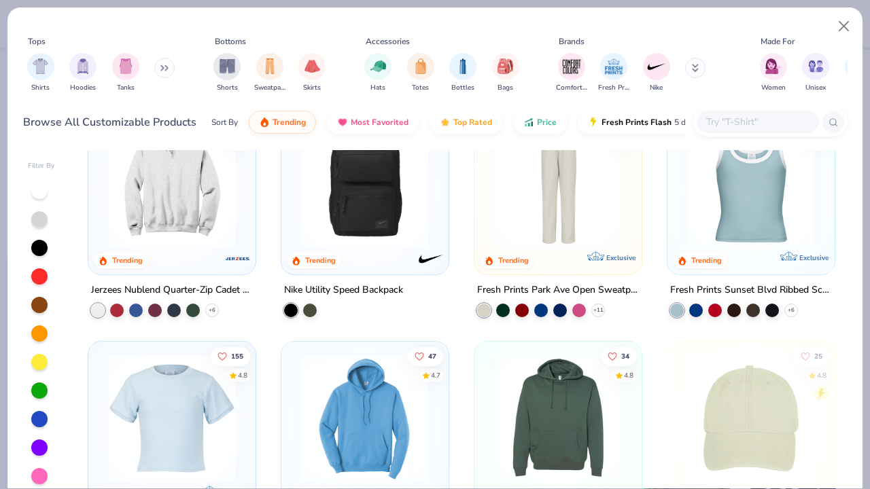
scroll to position [1219, 0]
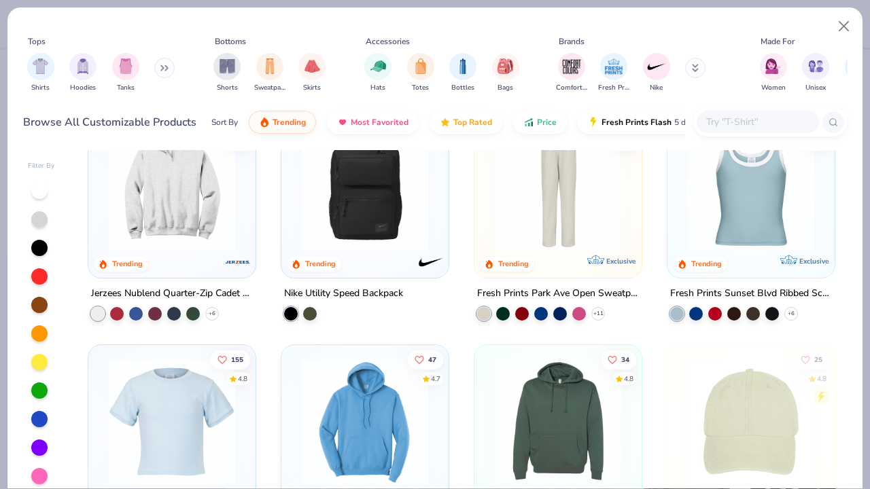
click at [741, 188] on img at bounding box center [751, 187] width 140 height 126
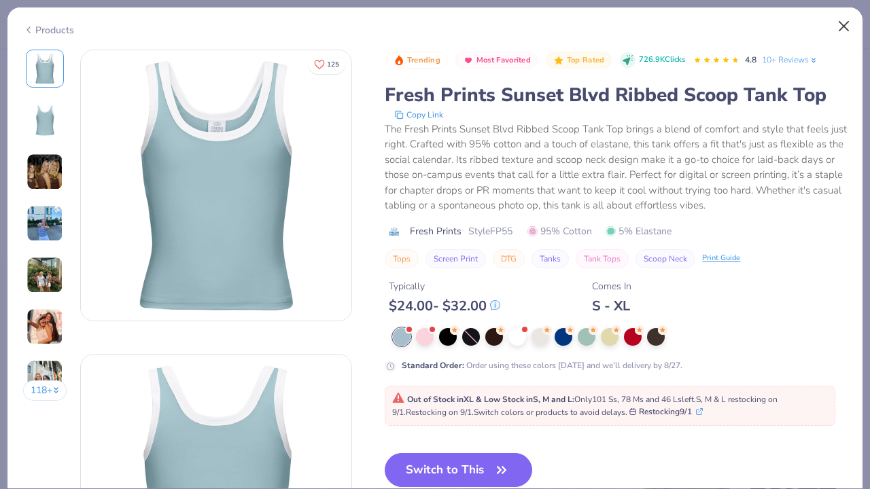
click at [844, 22] on button "Close" at bounding box center [844, 27] width 26 height 26
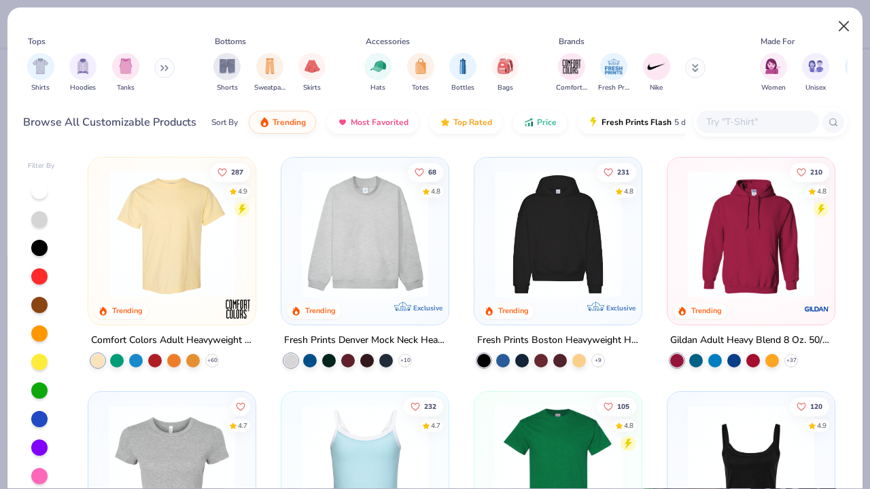
click at [841, 28] on button "Close" at bounding box center [844, 27] width 26 height 26
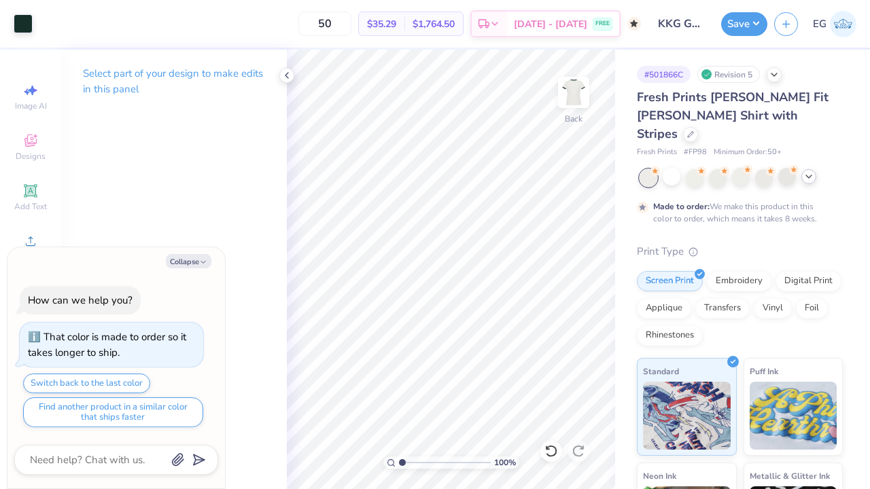
type textarea "x"
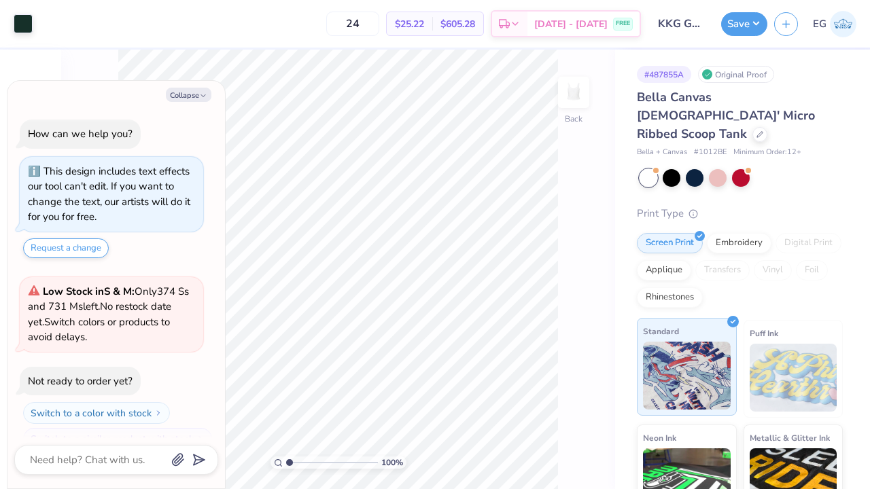
scroll to position [19, 0]
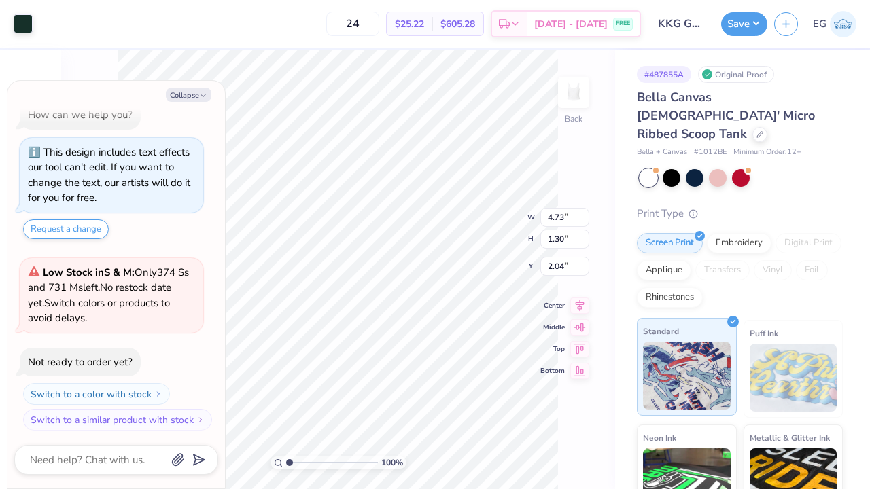
type textarea "x"
type input "0.70"
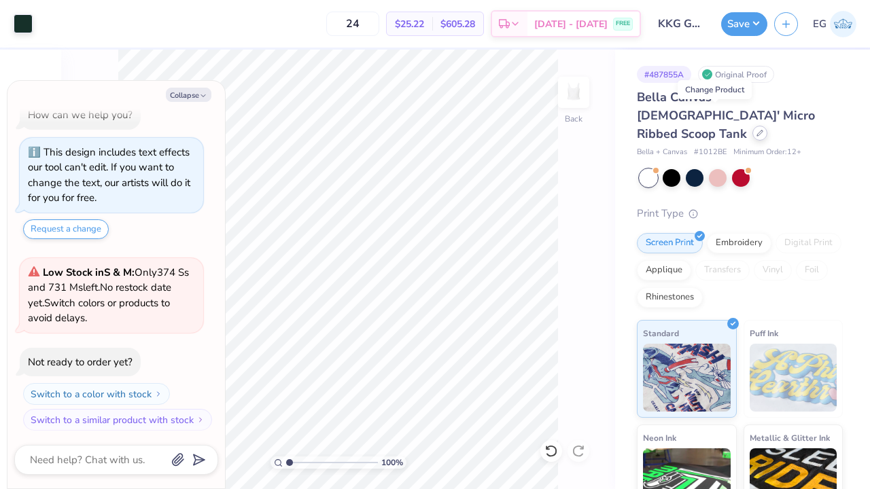
click at [752, 126] on div at bounding box center [759, 133] width 15 height 15
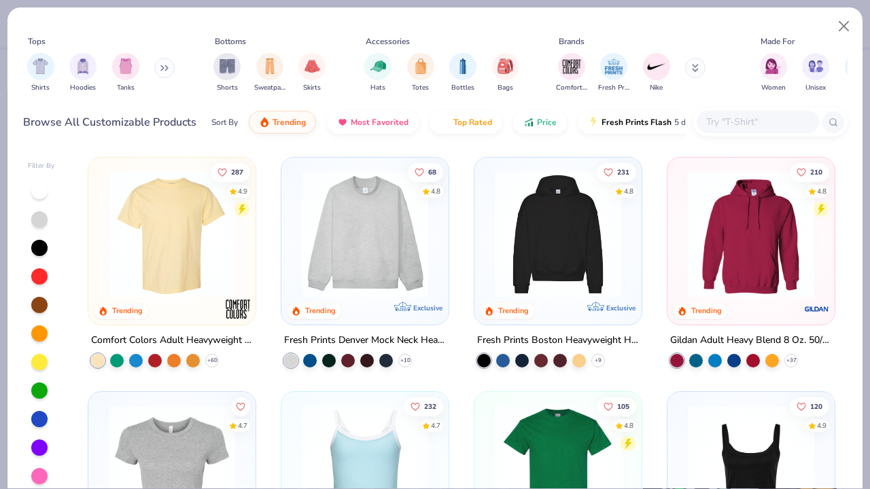
scroll to position [204, 0]
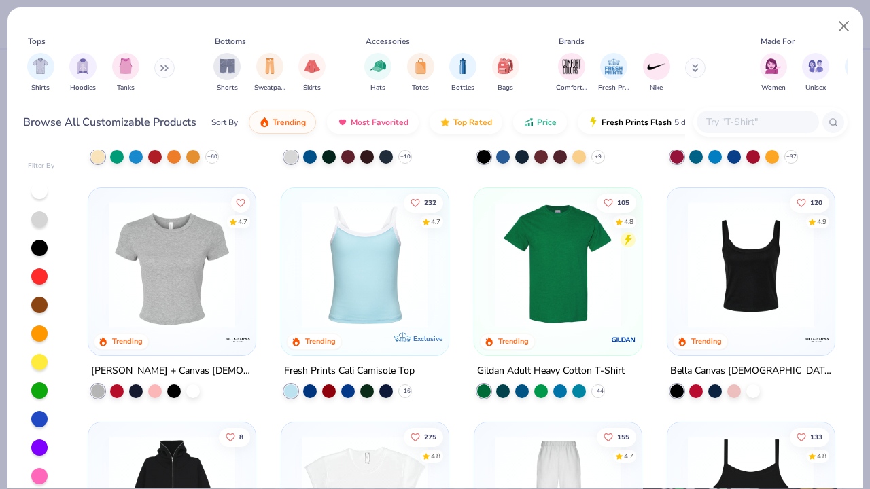
click at [160, 288] on img at bounding box center [172, 265] width 140 height 126
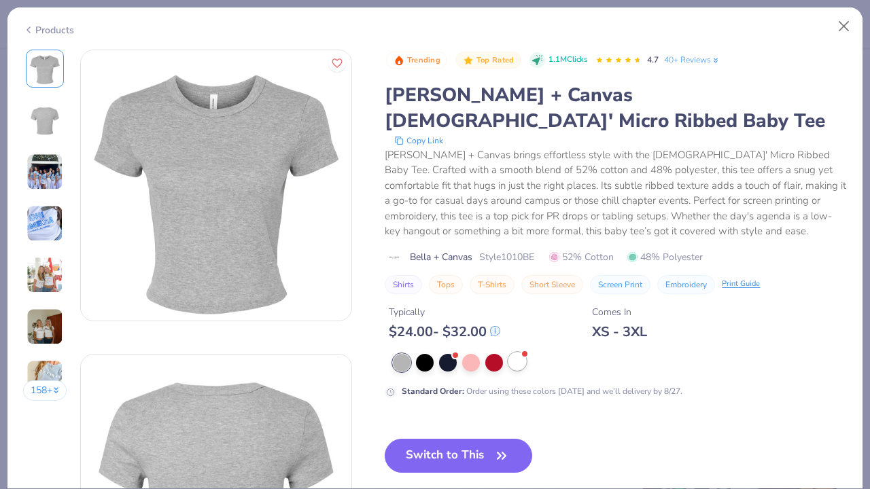
click at [521, 353] on div at bounding box center [517, 362] width 18 height 18
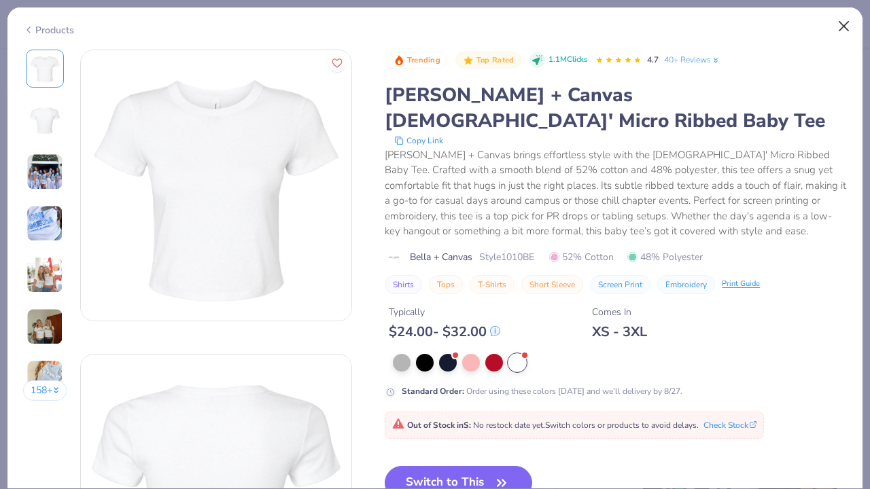
click at [842, 24] on button "Close" at bounding box center [844, 27] width 26 height 26
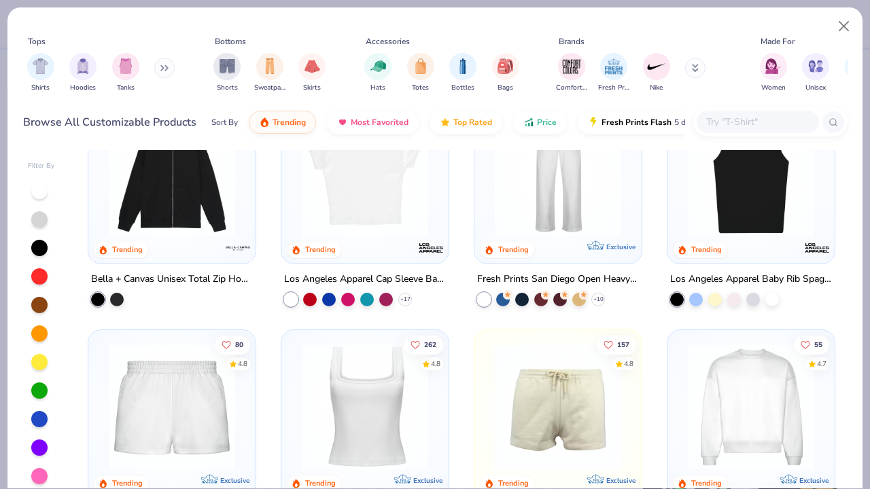
scroll to position [490, 0]
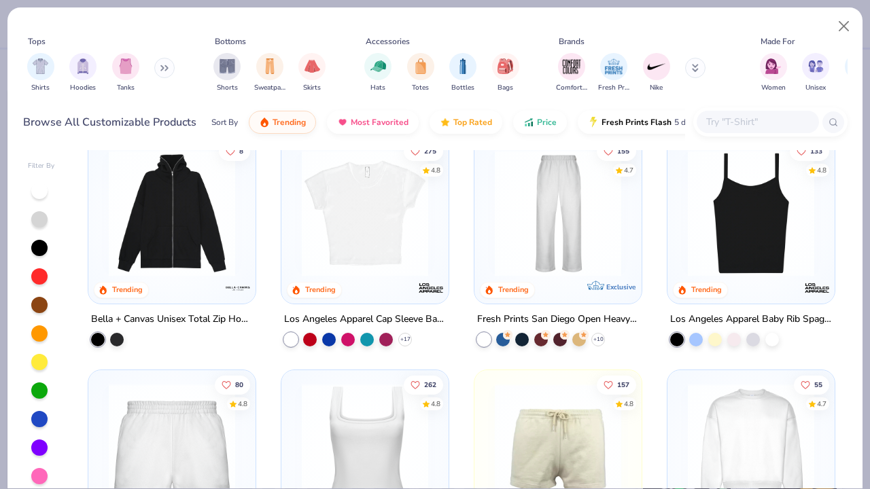
click at [361, 223] on img at bounding box center [365, 213] width 140 height 126
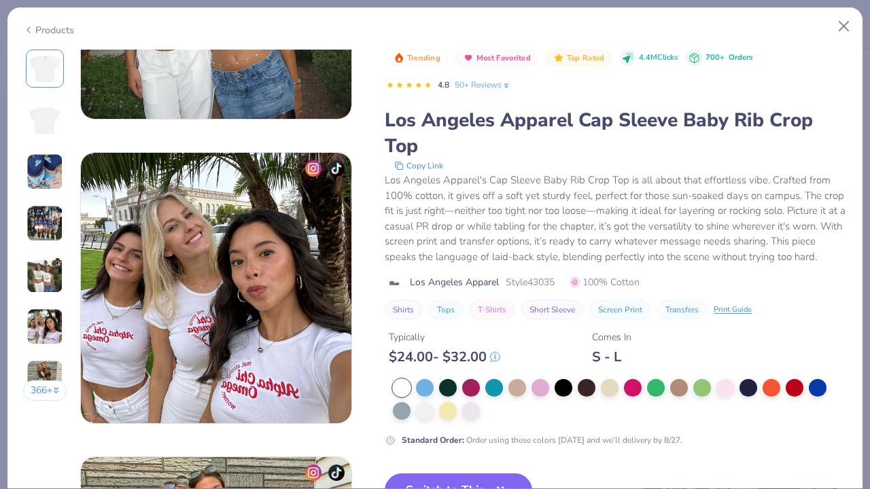
scroll to position [1887, 0]
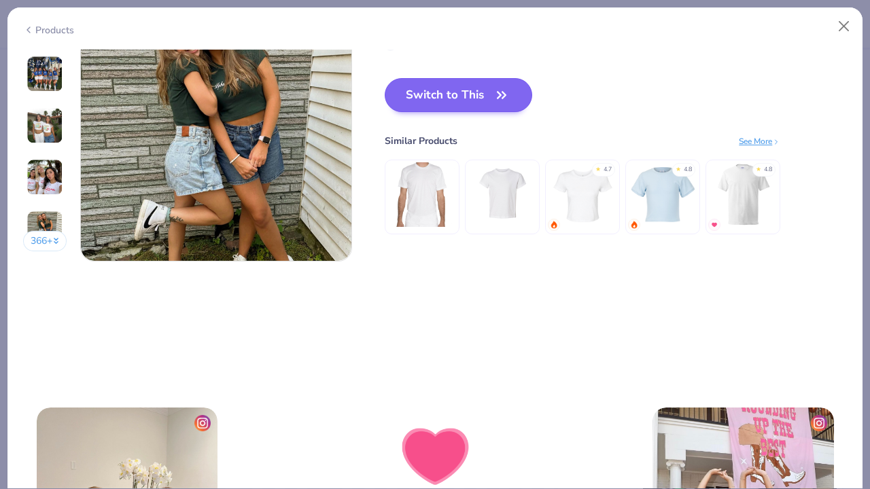
click at [512, 97] on button "Switch to This" at bounding box center [459, 95] width 148 height 34
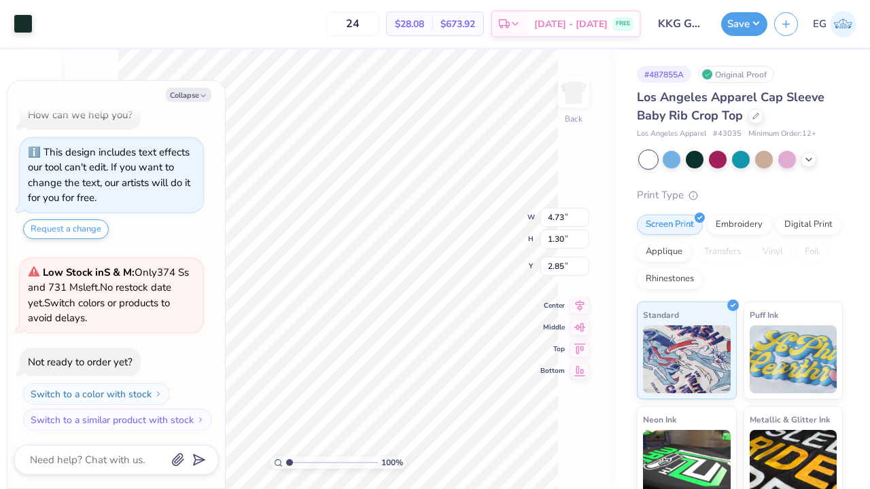
type textarea "x"
type input "1.49"
type textarea "x"
type input "1.70"
click at [757, 26] on button "Save" at bounding box center [744, 22] width 46 height 24
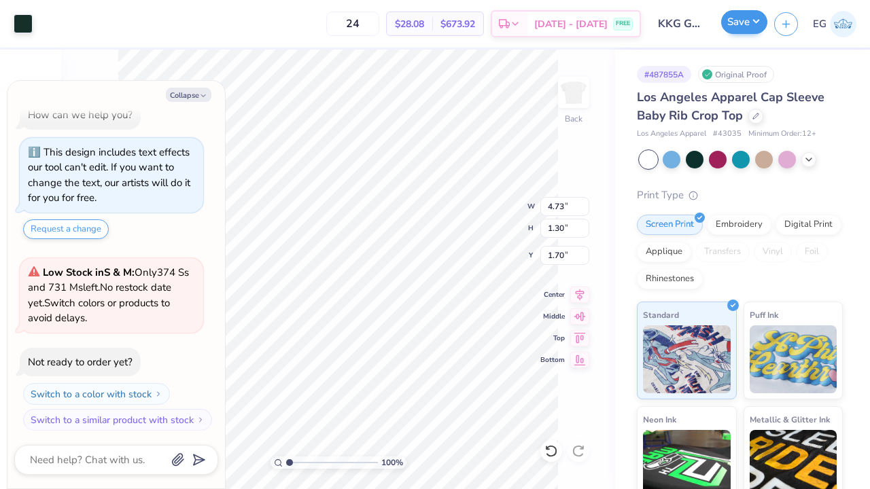
type textarea "x"
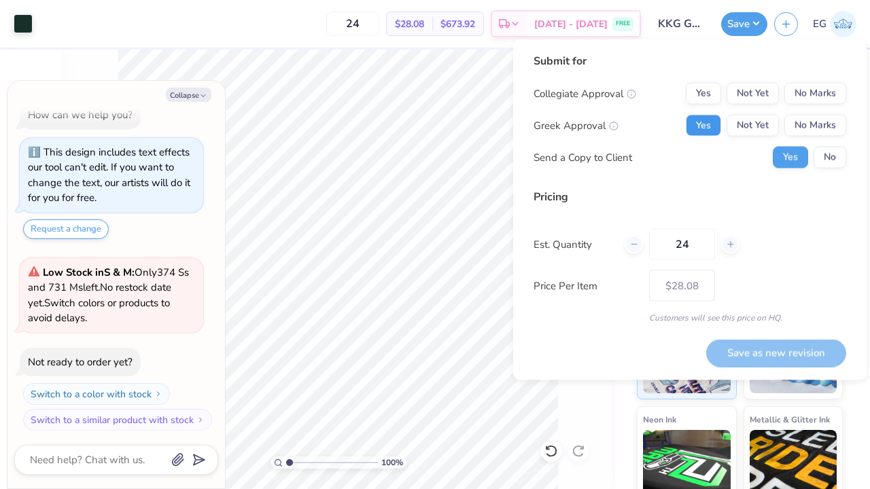
click at [711, 123] on button "Yes" at bounding box center [703, 126] width 35 height 22
click at [836, 83] on button "No Marks" at bounding box center [815, 94] width 62 height 22
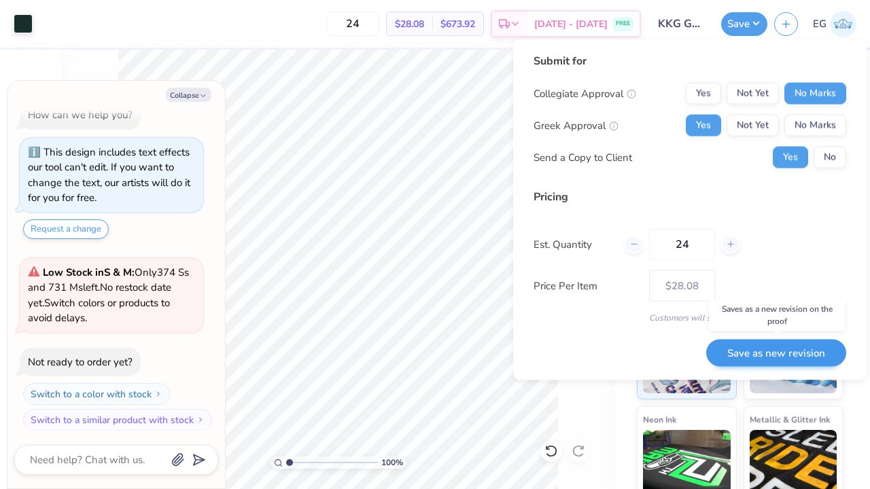
click at [819, 356] on button "Save as new revision" at bounding box center [776, 353] width 140 height 28
type input "$28.08"
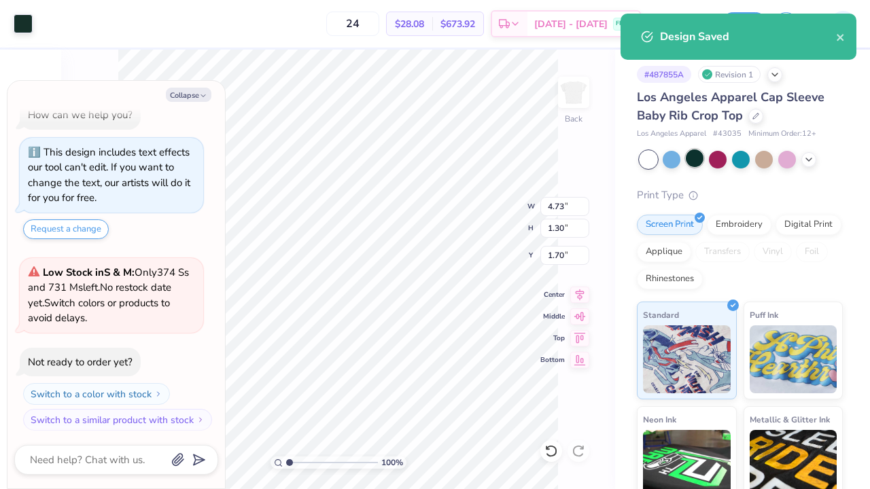
click at [699, 162] on div at bounding box center [695, 159] width 18 height 18
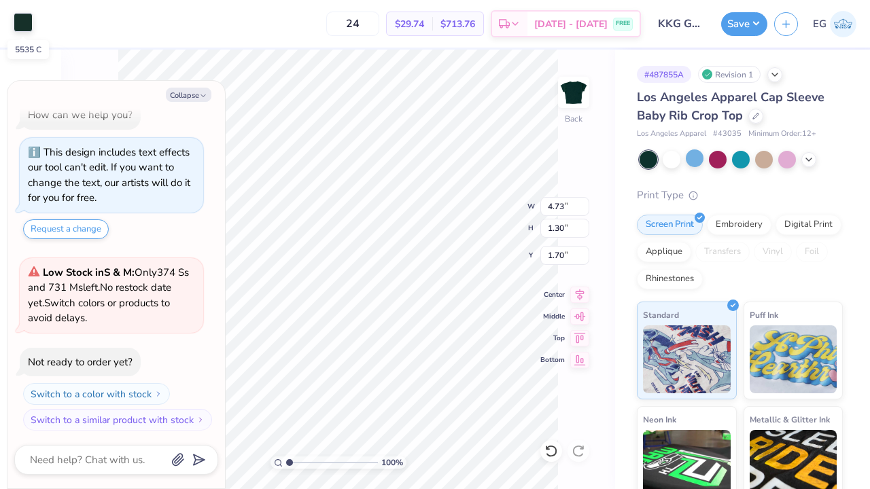
click at [20, 23] on div at bounding box center [23, 22] width 19 height 19
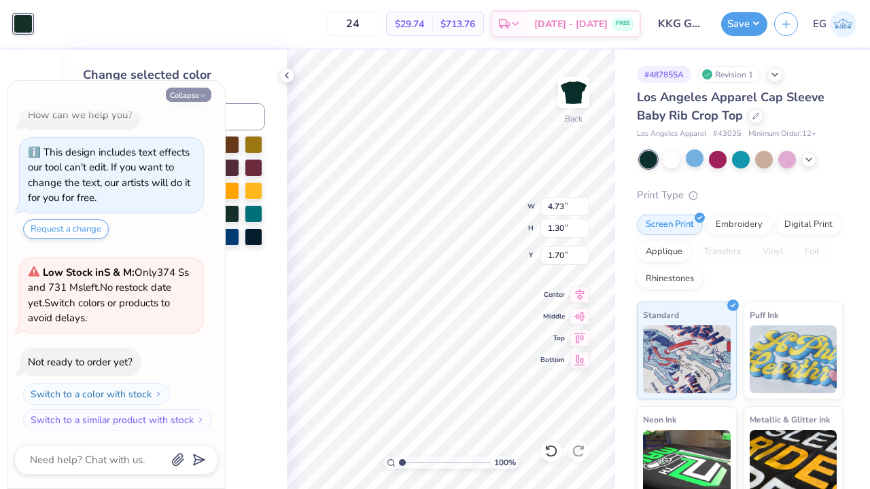
click at [198, 90] on button "Collapse" at bounding box center [189, 95] width 46 height 14
type textarea "x"
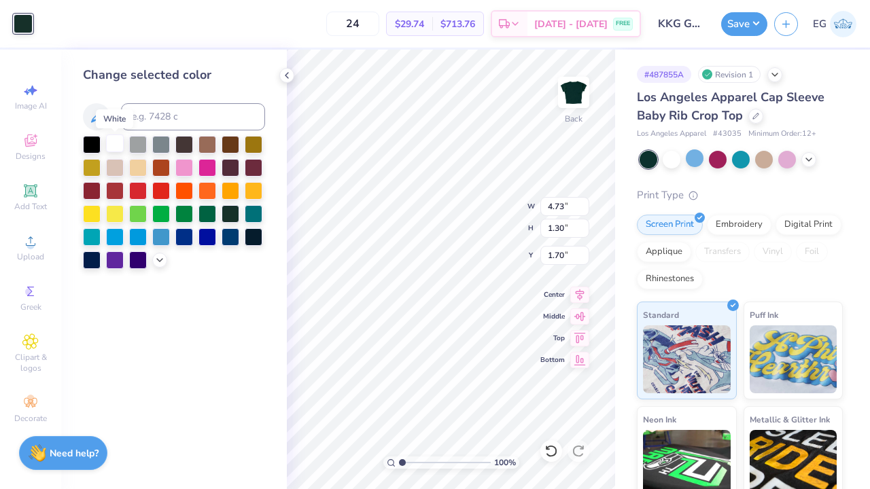
click at [115, 145] on div at bounding box center [115, 144] width 18 height 18
click at [757, 20] on button "Save" at bounding box center [744, 22] width 46 height 24
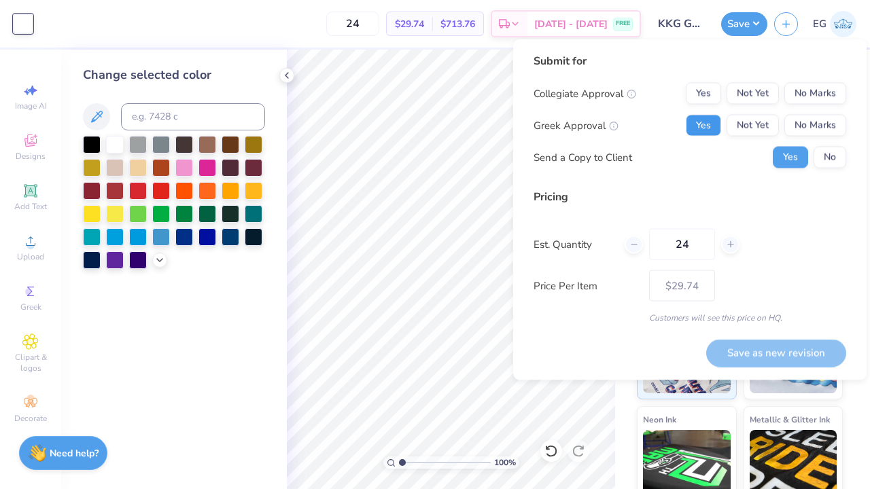
click at [715, 123] on button "Yes" at bounding box center [703, 126] width 35 height 22
click at [800, 86] on button "No Marks" at bounding box center [815, 94] width 62 height 22
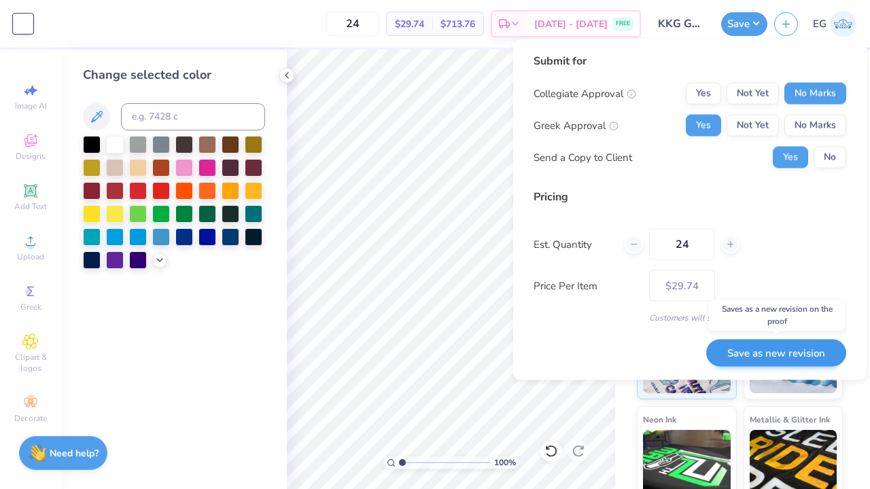
click at [765, 352] on button "Save as new revision" at bounding box center [776, 353] width 140 height 28
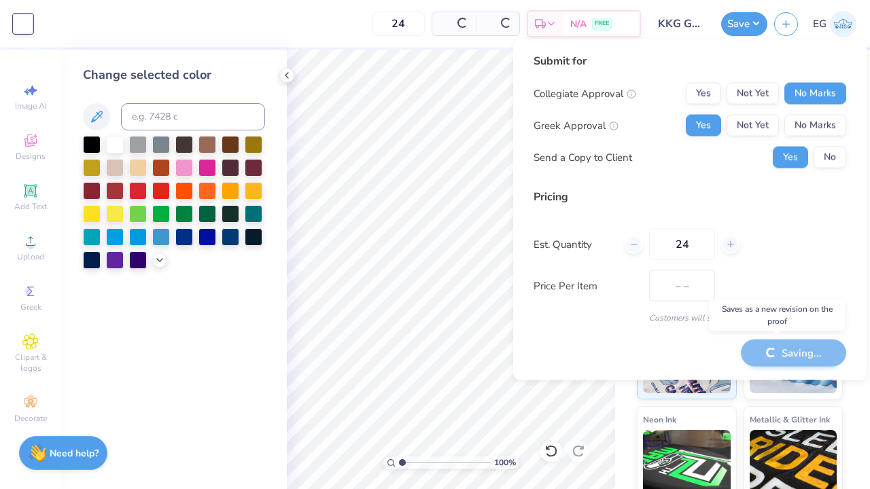
type input "$29.74"
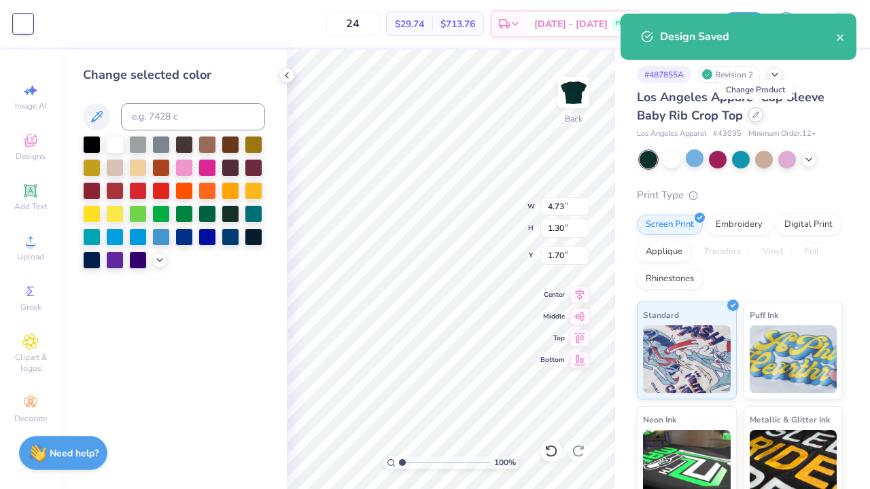
click at [759, 114] on div at bounding box center [755, 114] width 15 height 15
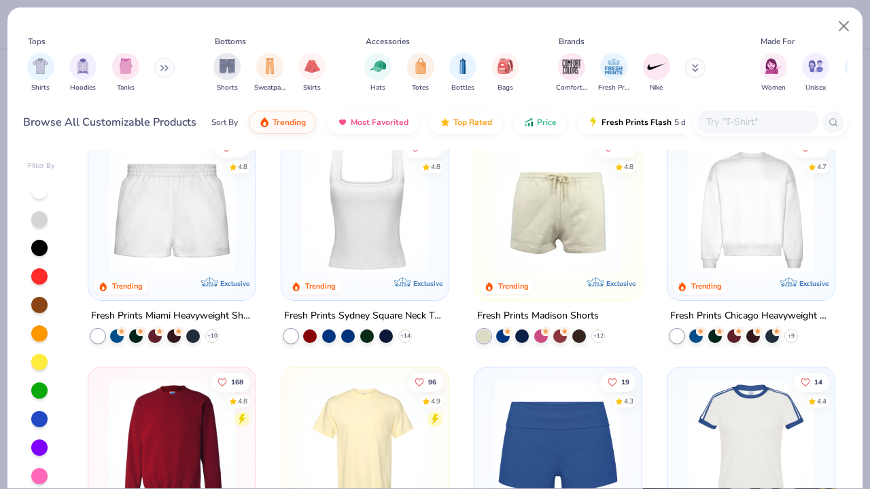
scroll to position [889, 0]
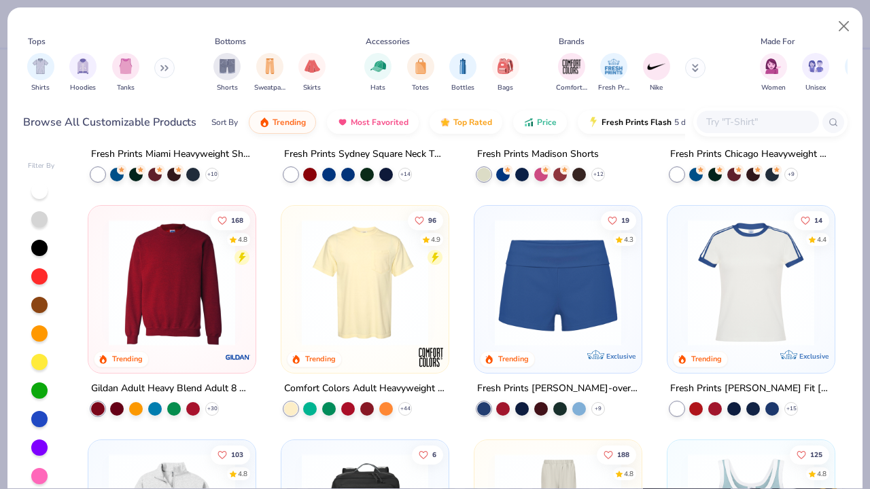
click at [746, 288] on img at bounding box center [751, 283] width 140 height 126
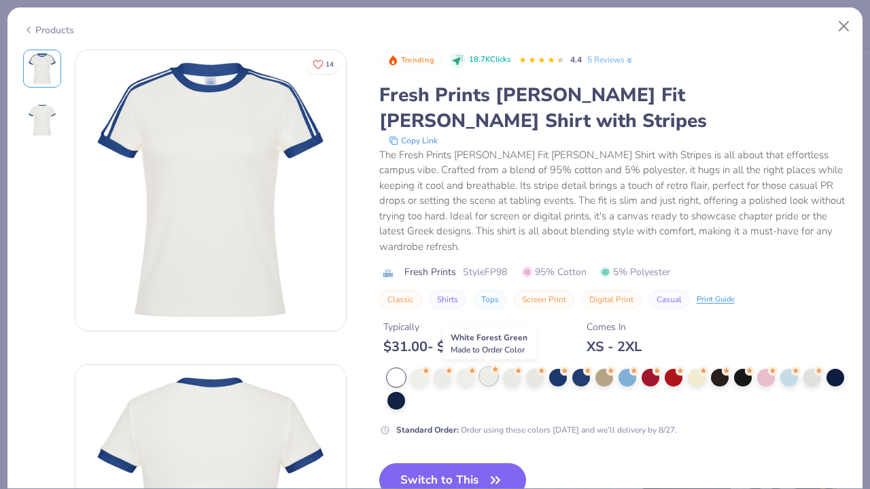
click at [481, 375] on div at bounding box center [489, 377] width 18 height 18
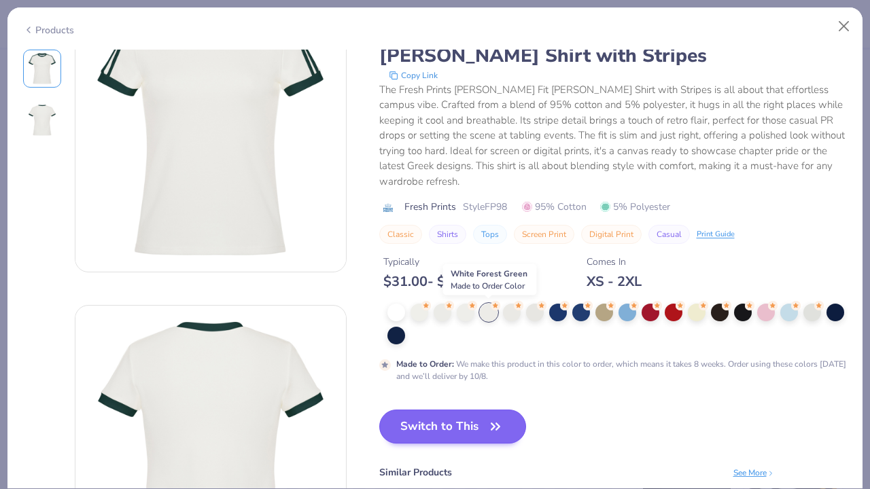
scroll to position [67, 0]
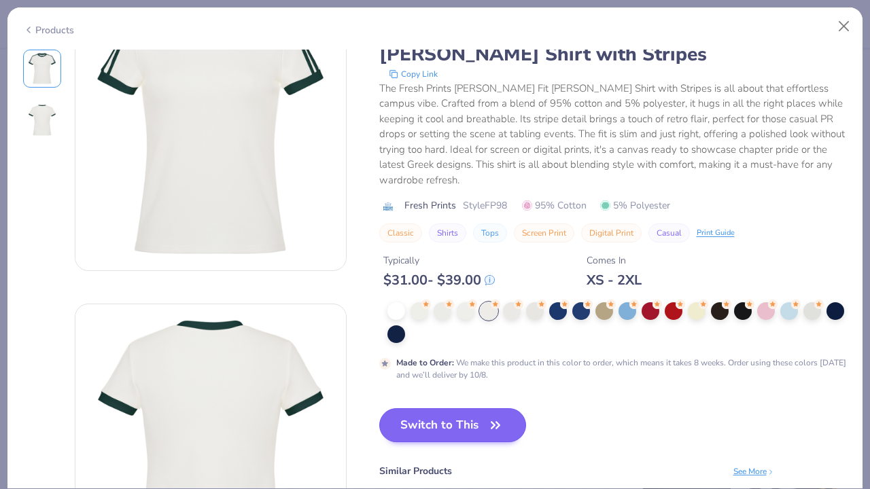
click at [457, 421] on button "Switch to This" at bounding box center [453, 426] width 148 height 34
type textarea "x"
type input "50"
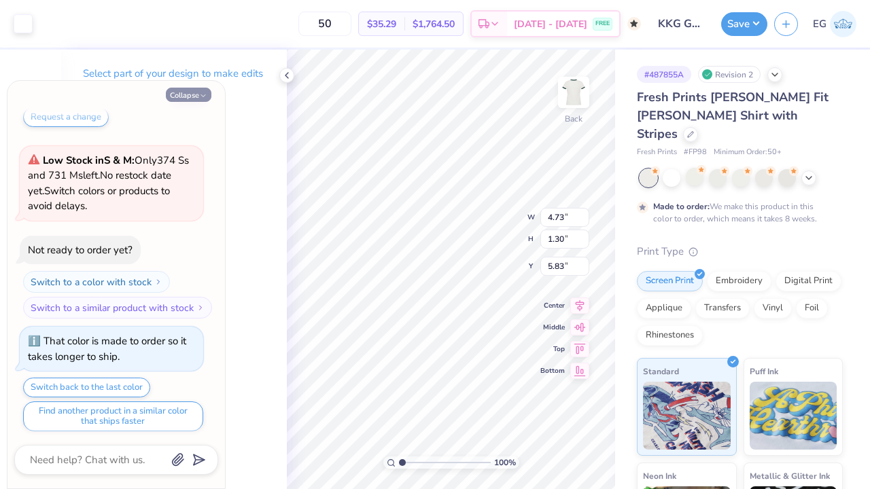
click at [209, 91] on button "Collapse" at bounding box center [189, 95] width 46 height 14
type textarea "x"
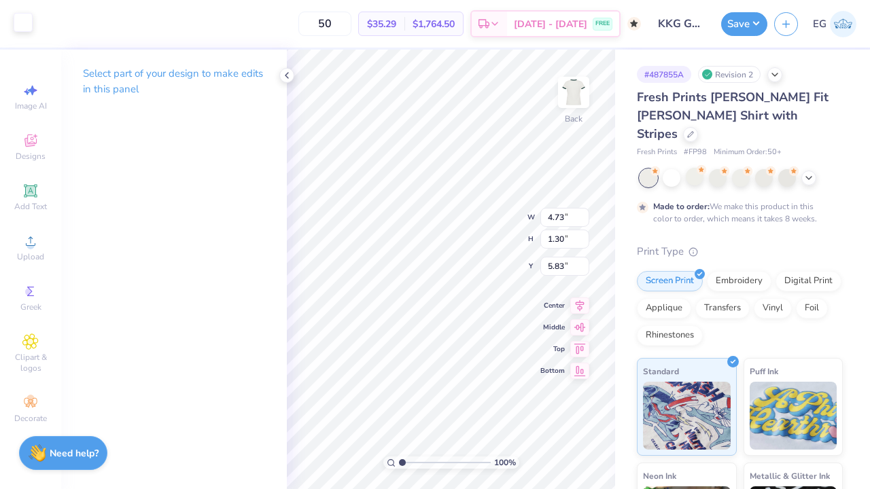
click at [16, 22] on div at bounding box center [23, 22] width 19 height 19
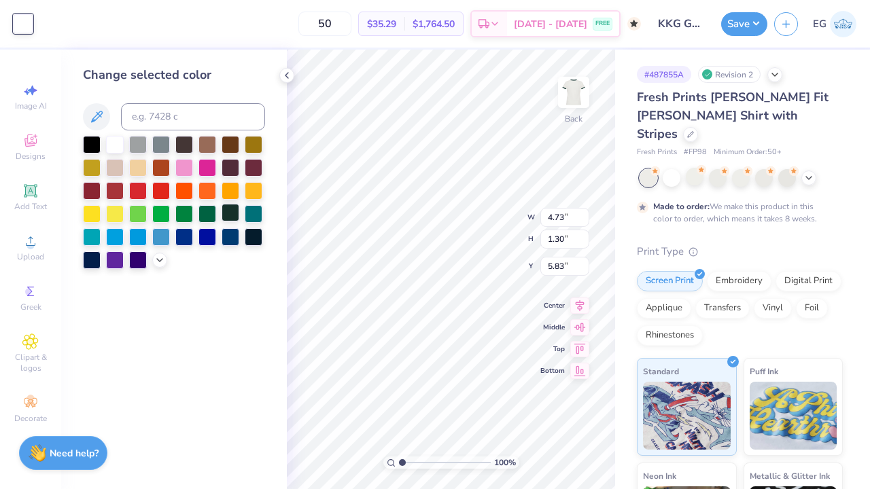
click at [231, 215] on div at bounding box center [231, 213] width 18 height 18
type input "2.35"
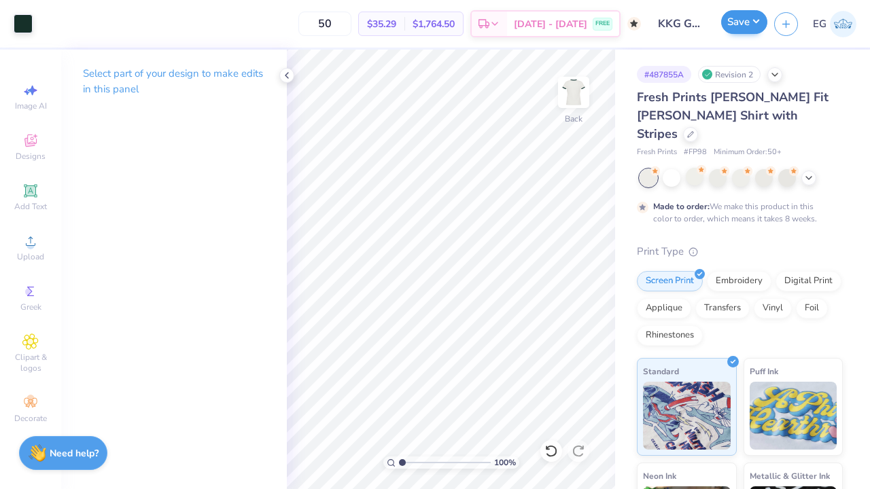
click at [747, 29] on button "Save" at bounding box center [744, 22] width 46 height 24
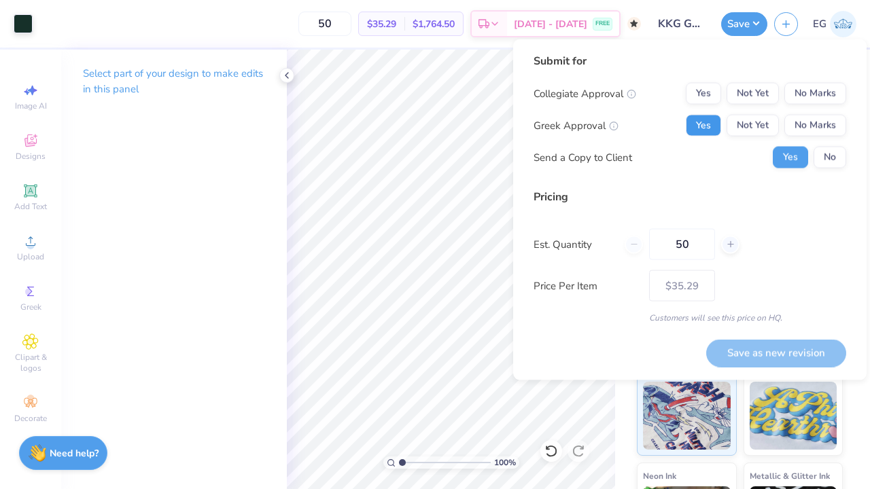
click at [703, 122] on button "Yes" at bounding box center [703, 126] width 35 height 22
click at [803, 89] on button "No Marks" at bounding box center [815, 94] width 62 height 22
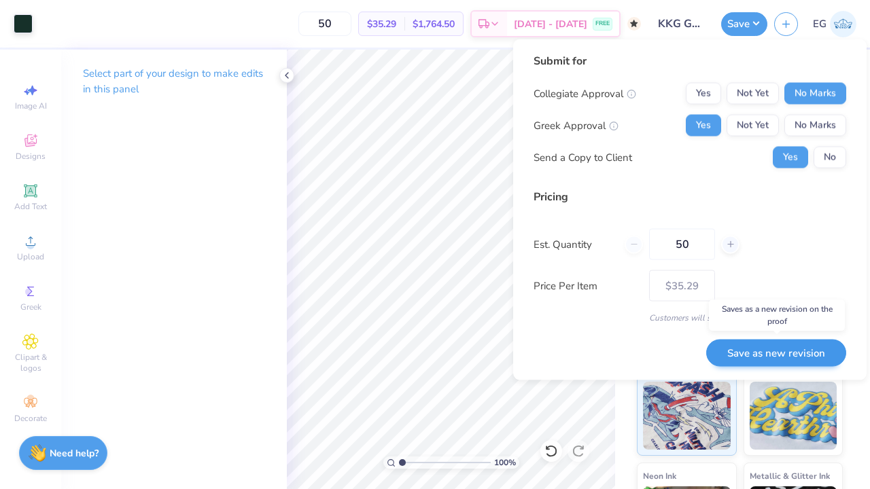
click at [770, 351] on button "Save as new revision" at bounding box center [776, 353] width 140 height 28
type input "$35.29"
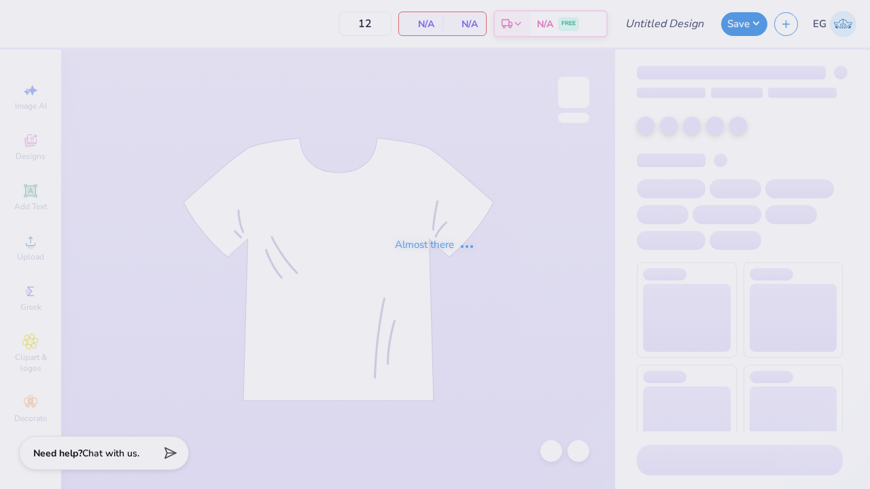
type input "KKG Game Day"
type input "24"
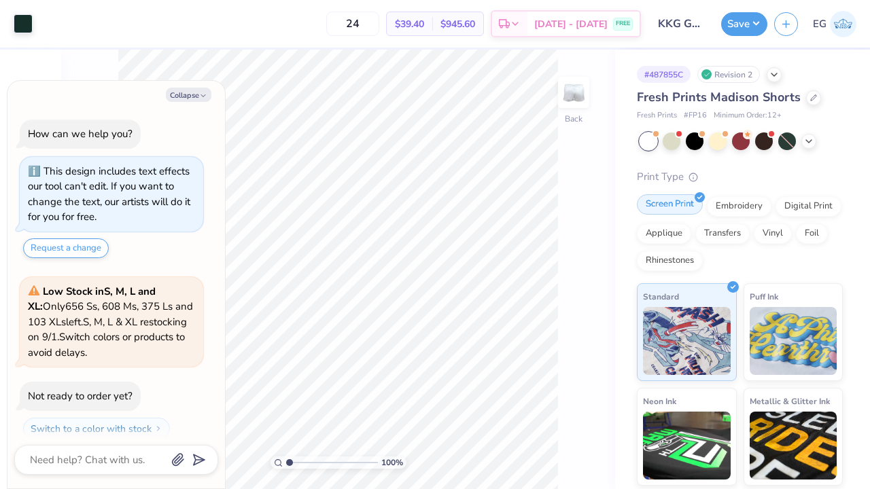
scroll to position [34, 0]
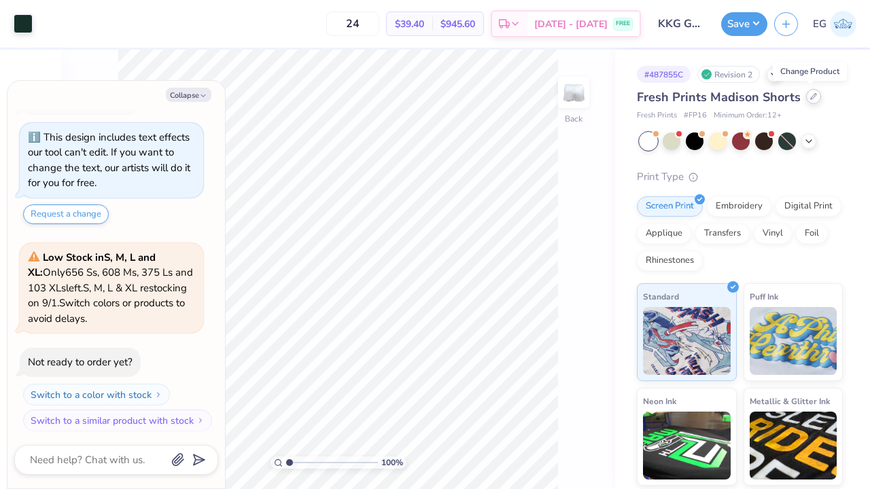
click at [807, 101] on div at bounding box center [813, 96] width 15 height 15
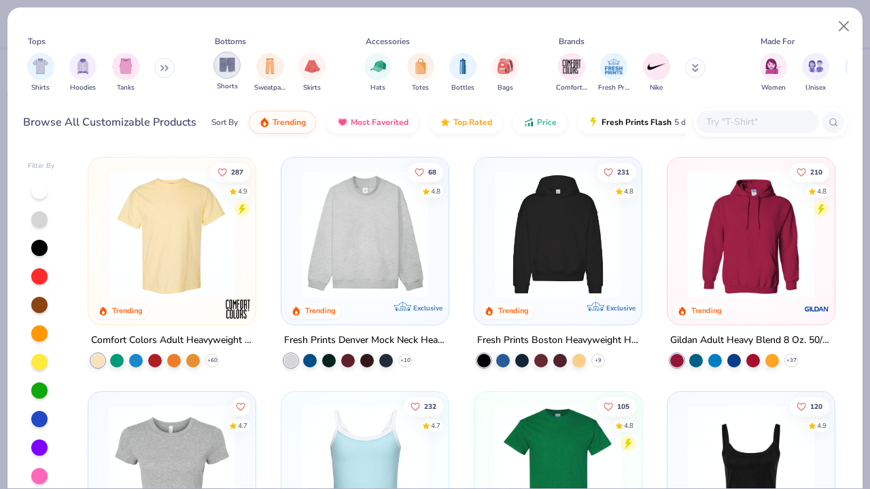
click at [228, 71] on img "filter for Shorts" at bounding box center [228, 65] width 16 height 16
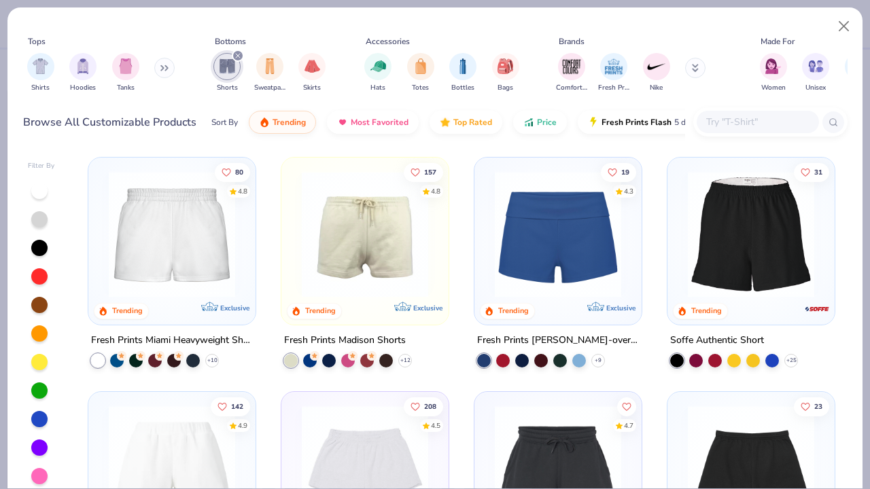
click at [549, 286] on img at bounding box center [558, 234] width 140 height 126
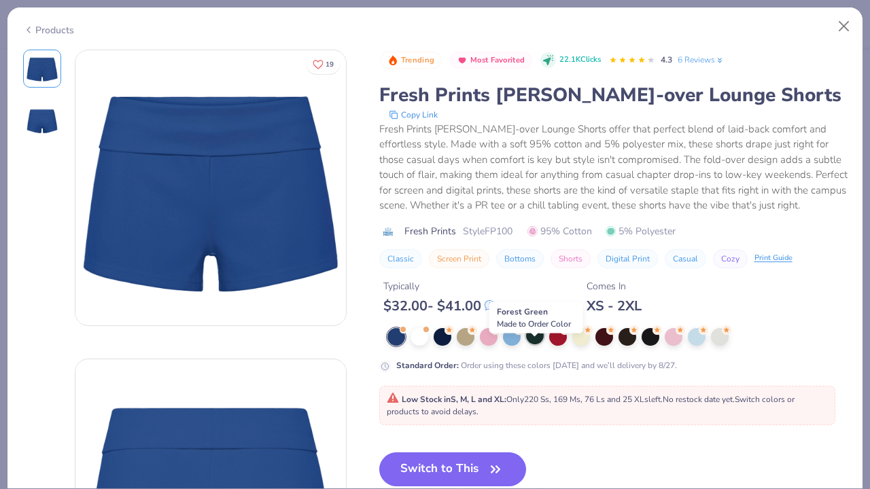
click at [538, 345] on div at bounding box center [535, 336] width 18 height 18
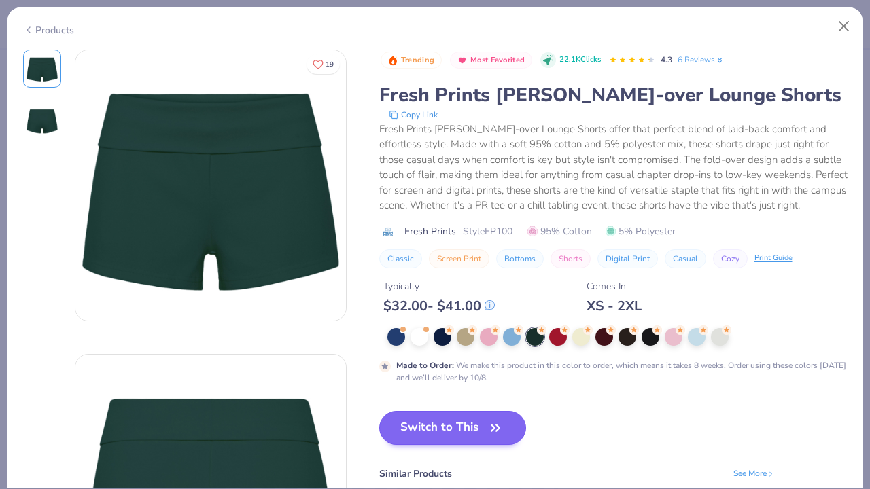
click at [482, 435] on button "Switch to This" at bounding box center [453, 428] width 148 height 34
type textarea "x"
type input "50"
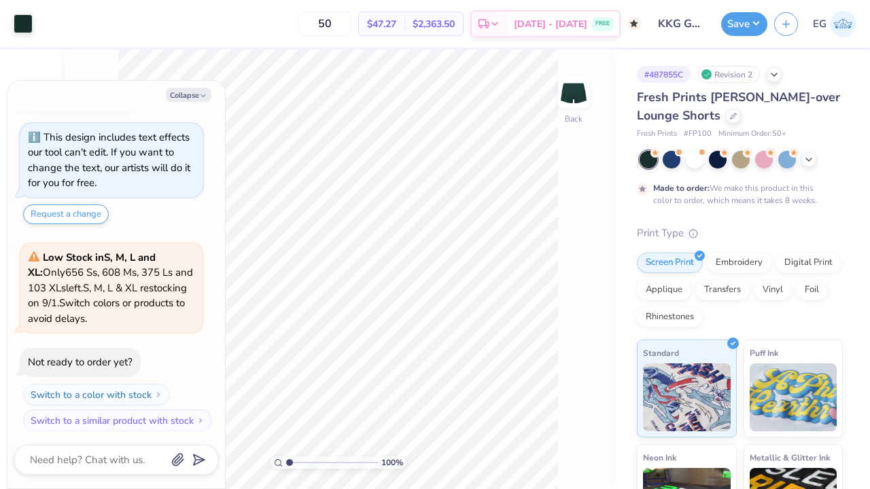
scroll to position [146, 0]
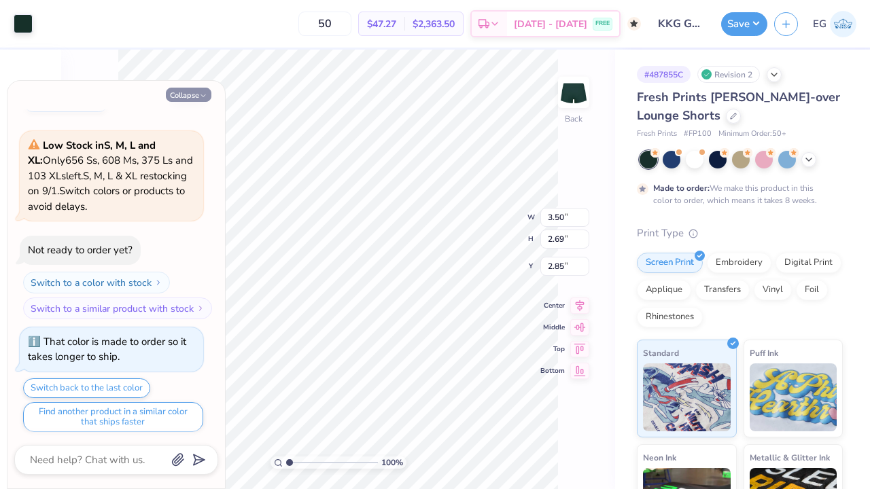
click at [184, 89] on button "Collapse" at bounding box center [189, 95] width 46 height 14
type textarea "x"
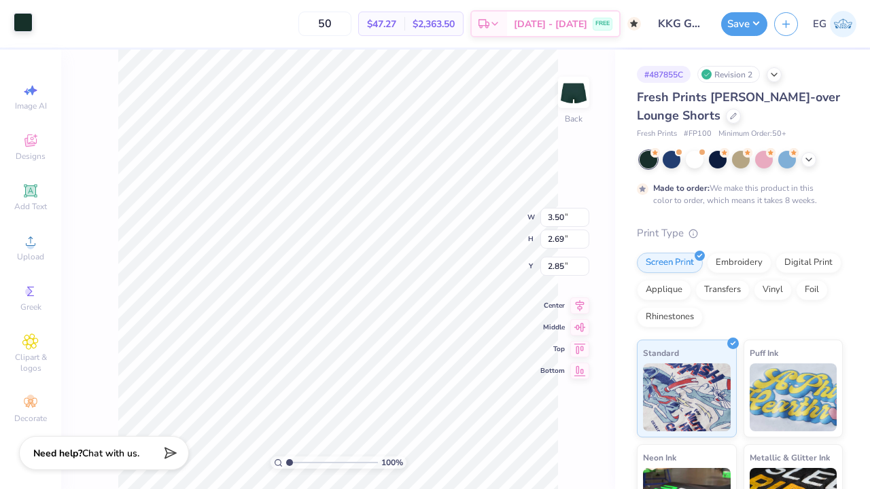
click at [14, 19] on div at bounding box center [23, 22] width 19 height 19
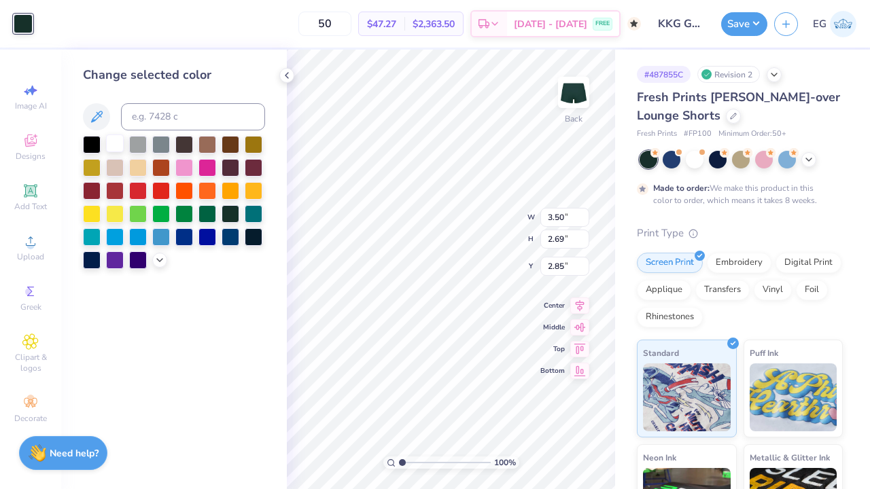
click at [107, 142] on div at bounding box center [115, 144] width 18 height 18
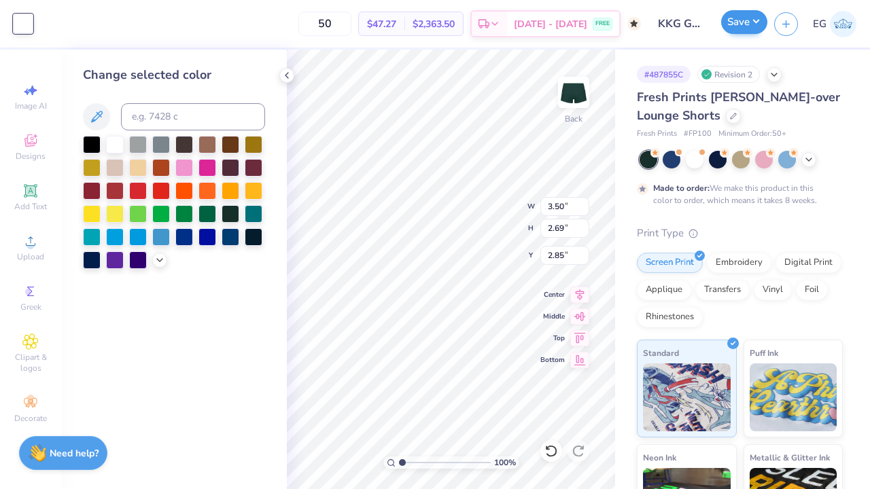
click at [750, 27] on button "Save" at bounding box center [744, 22] width 46 height 24
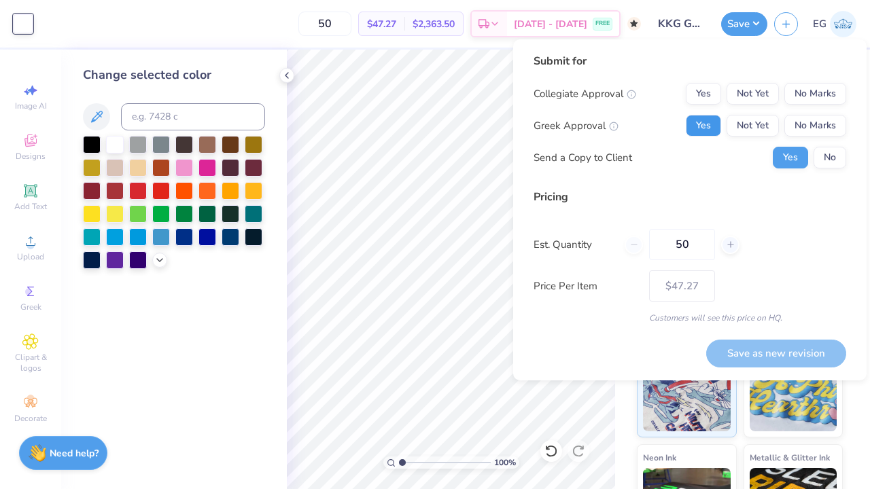
click at [709, 117] on button "Yes" at bounding box center [703, 126] width 35 height 22
click at [810, 97] on button "No Marks" at bounding box center [815, 94] width 62 height 22
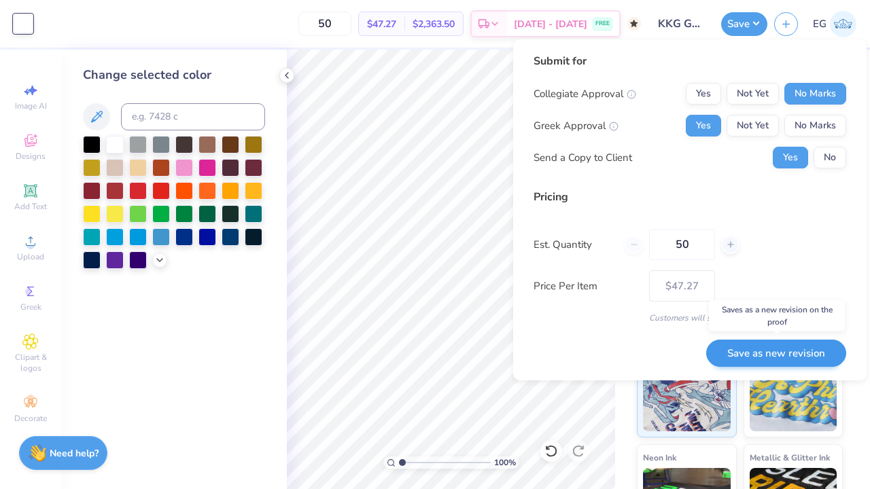
click at [788, 349] on button "Save as new revision" at bounding box center [776, 354] width 140 height 28
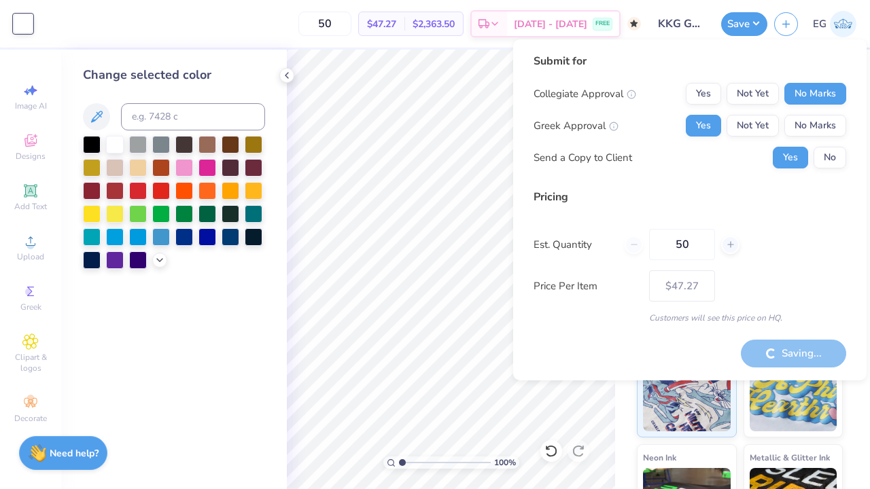
type input "– –"
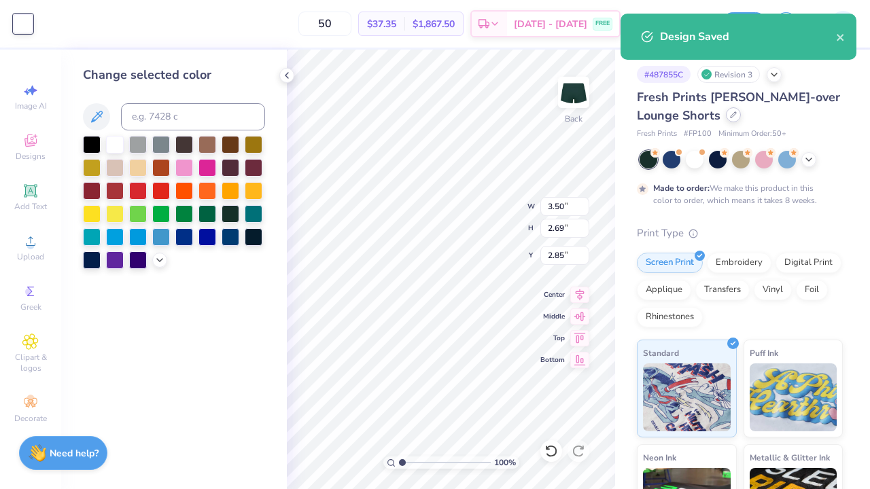
click at [737, 120] on div at bounding box center [733, 114] width 15 height 15
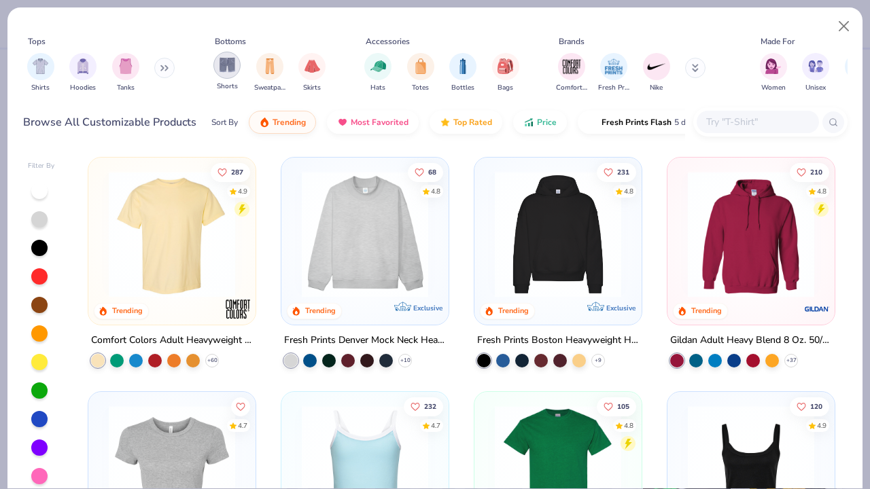
click at [224, 60] on img "filter for Shorts" at bounding box center [228, 65] width 16 height 16
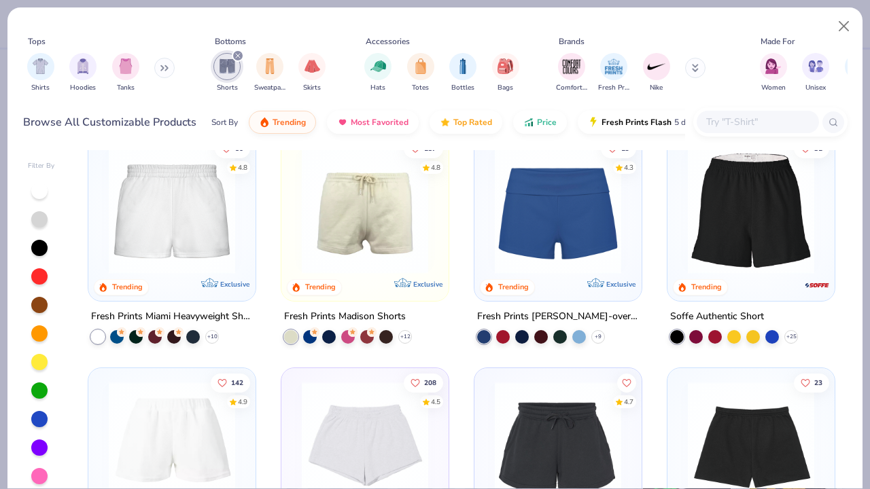
scroll to position [11, 0]
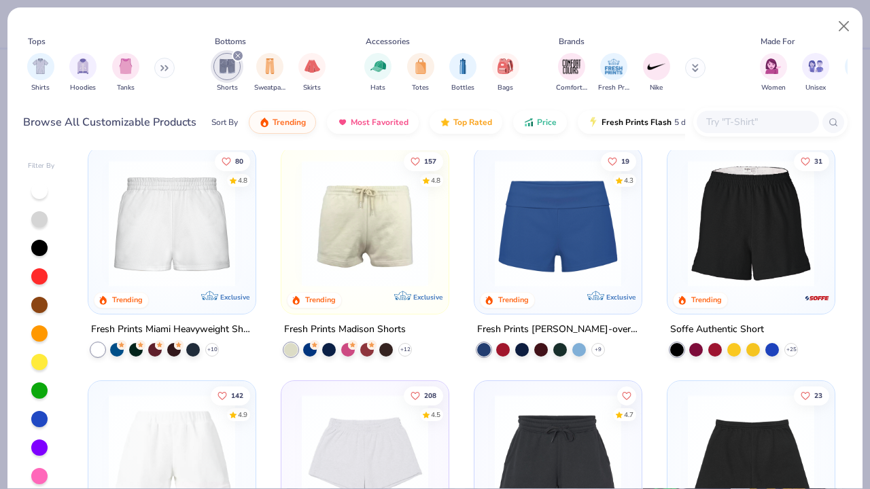
click at [180, 224] on img at bounding box center [172, 223] width 140 height 126
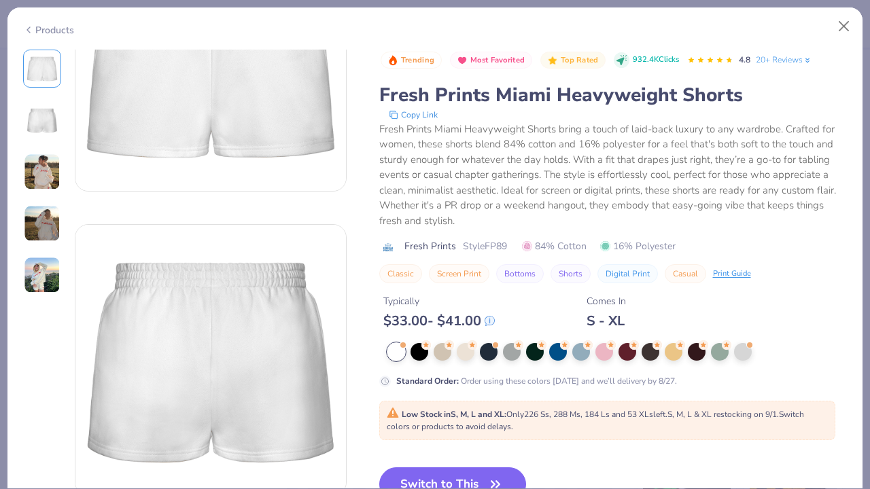
scroll to position [135, 0]
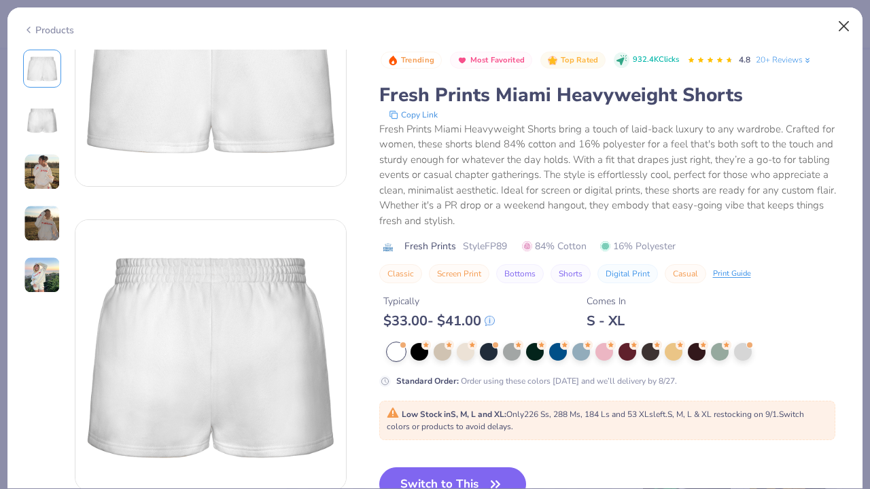
click at [840, 29] on button "Close" at bounding box center [844, 27] width 26 height 26
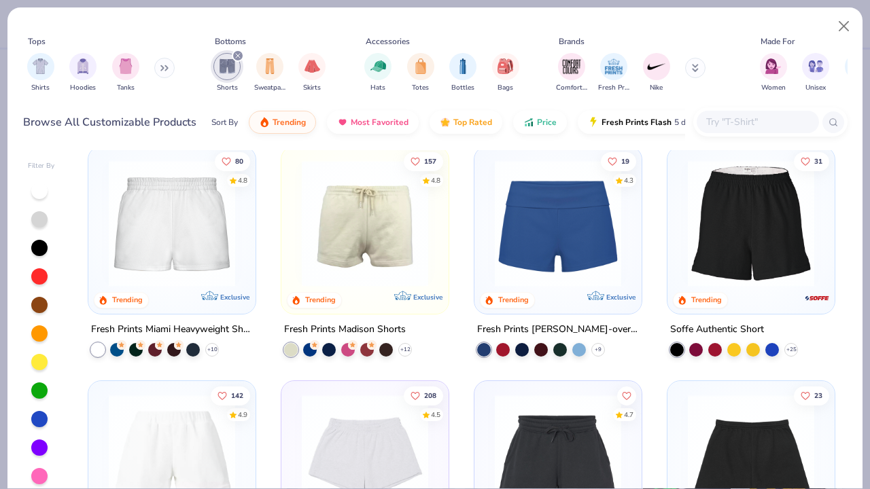
click at [384, 243] on img at bounding box center [365, 223] width 140 height 126
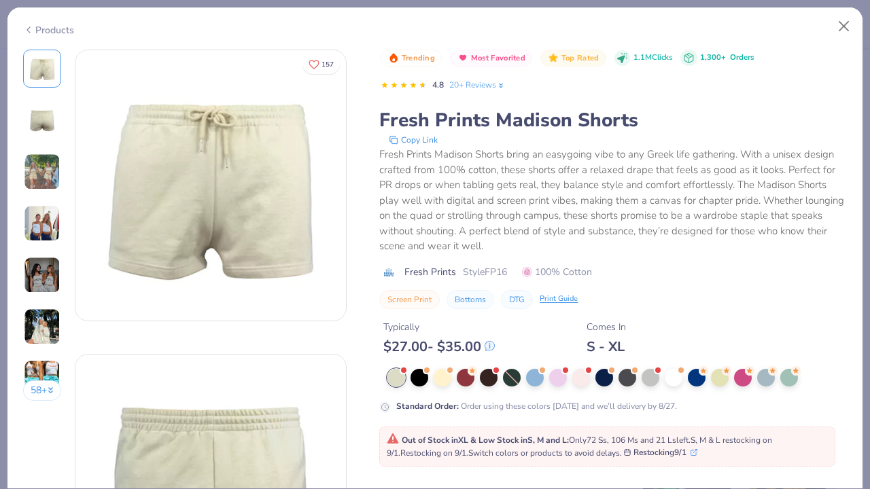
scroll to position [54, 0]
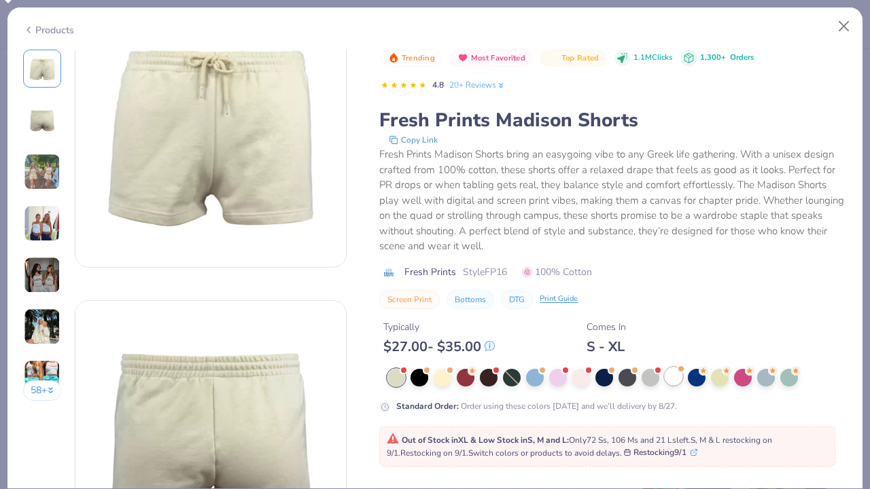
click at [682, 380] on div at bounding box center [674, 377] width 18 height 18
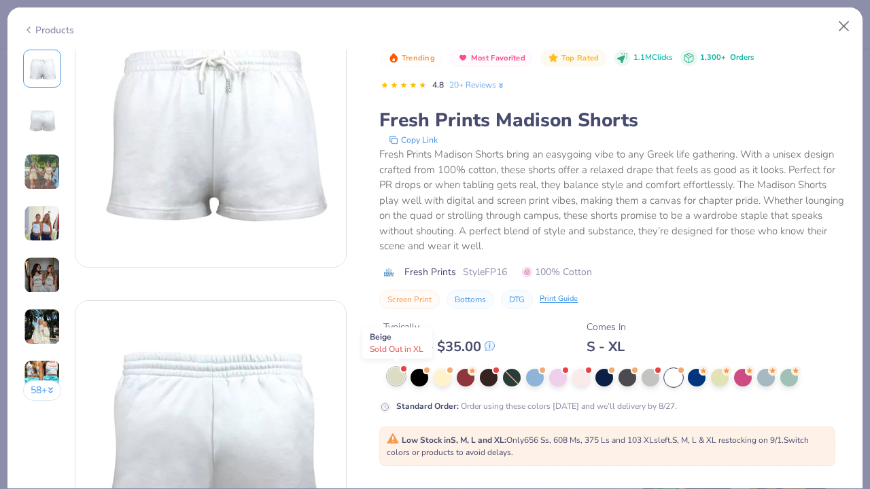
click at [400, 373] on div at bounding box center [396, 377] width 18 height 18
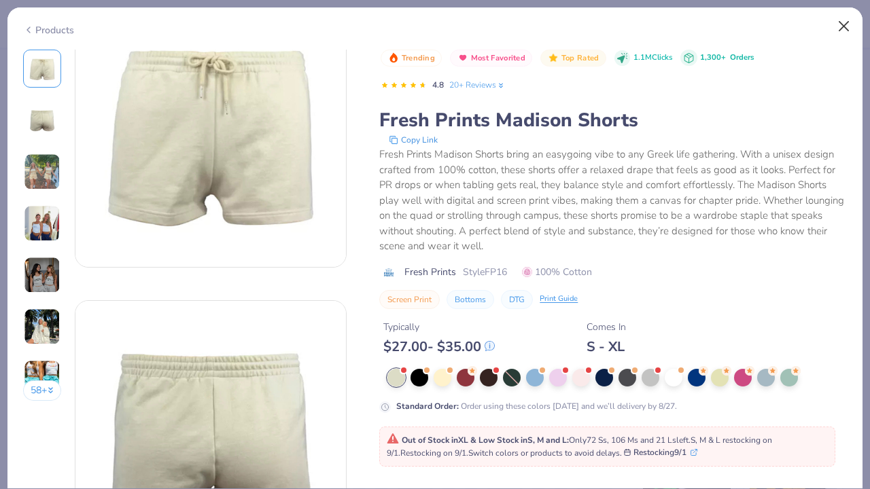
click at [844, 31] on button "Close" at bounding box center [844, 27] width 26 height 26
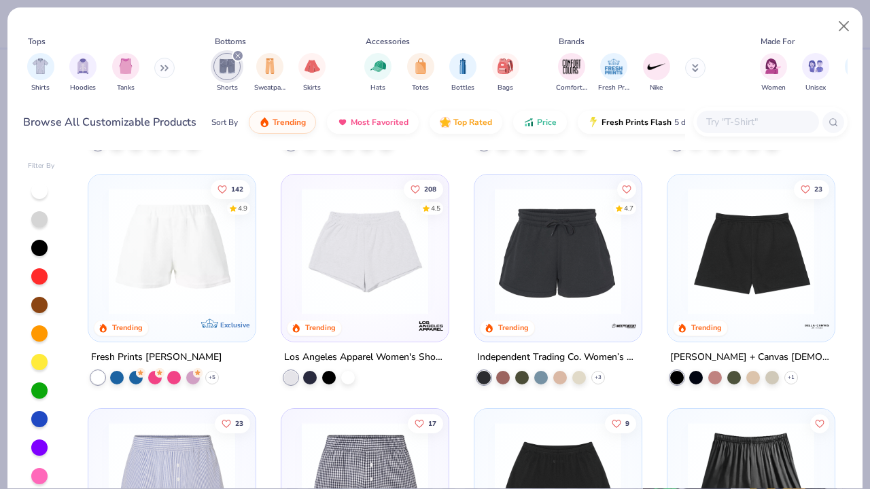
scroll to position [220, 0]
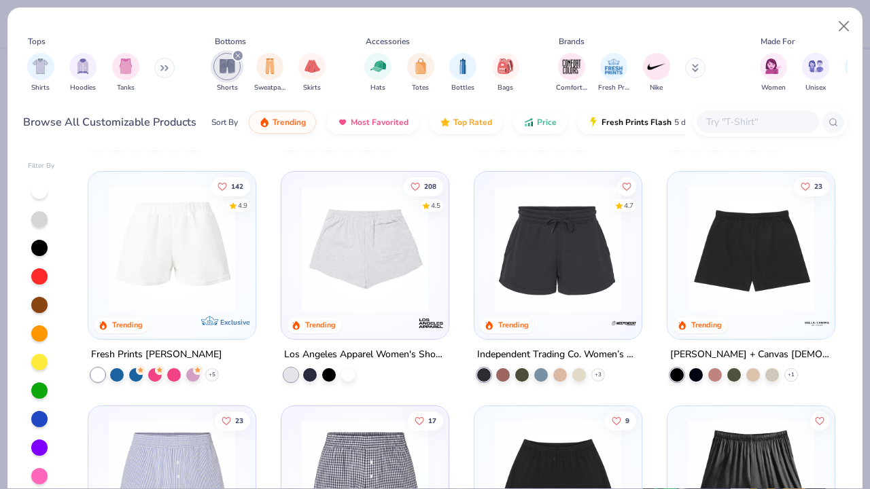
click at [372, 286] on img at bounding box center [365, 249] width 140 height 126
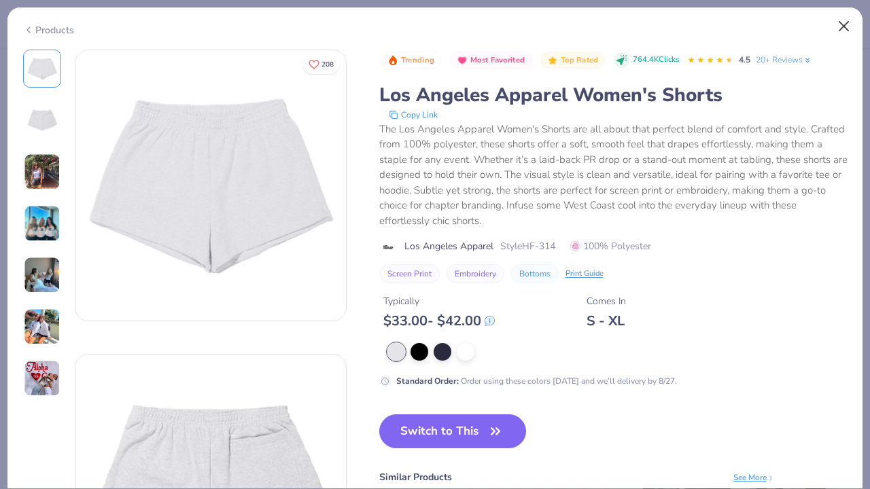
click at [840, 25] on button "Close" at bounding box center [844, 27] width 26 height 26
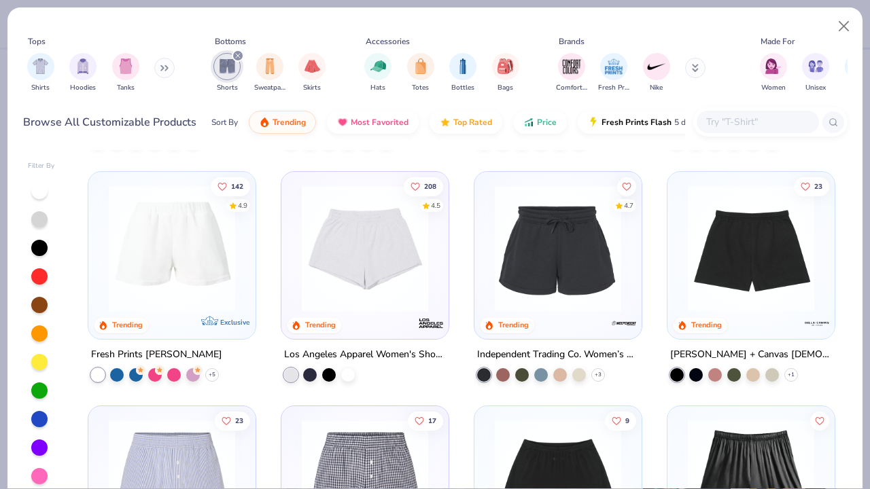
click at [544, 307] on img at bounding box center [558, 249] width 140 height 126
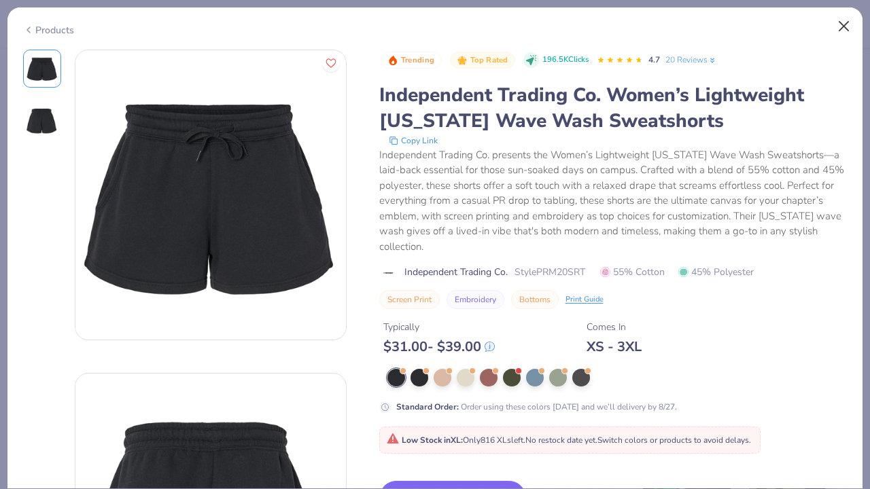
click at [844, 28] on button "Close" at bounding box center [844, 27] width 26 height 26
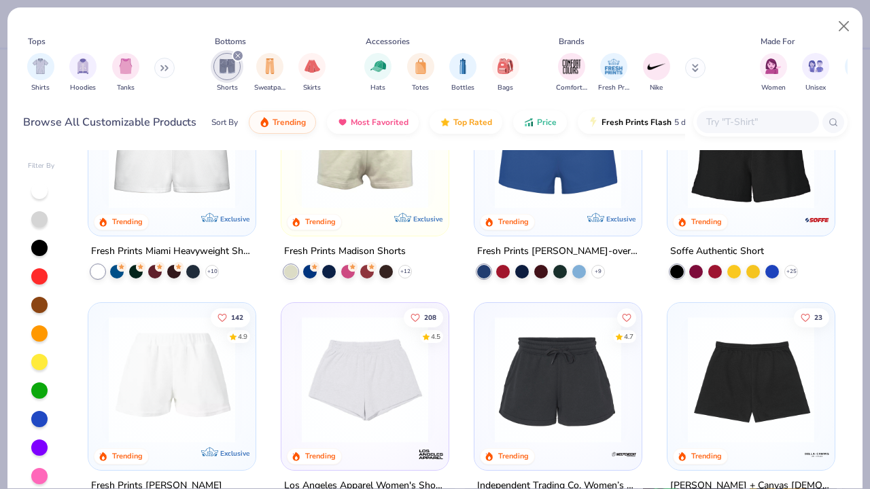
scroll to position [103, 0]
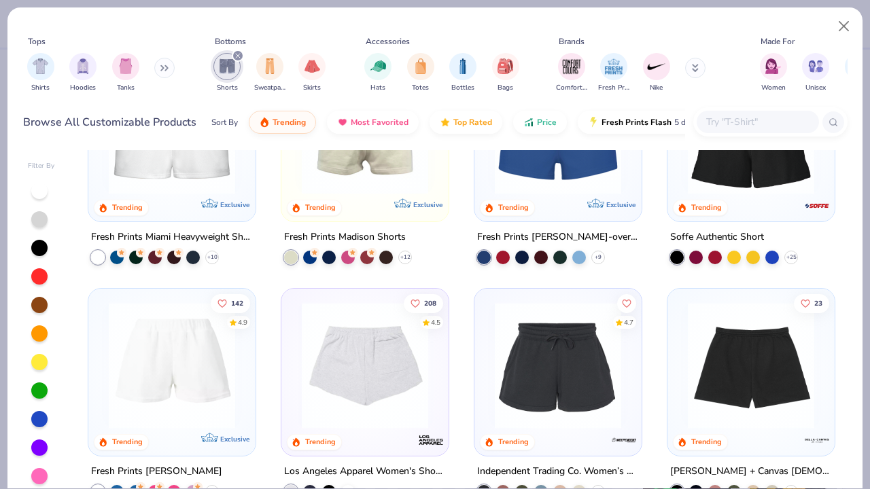
click at [295, 416] on img at bounding box center [225, 365] width 140 height 126
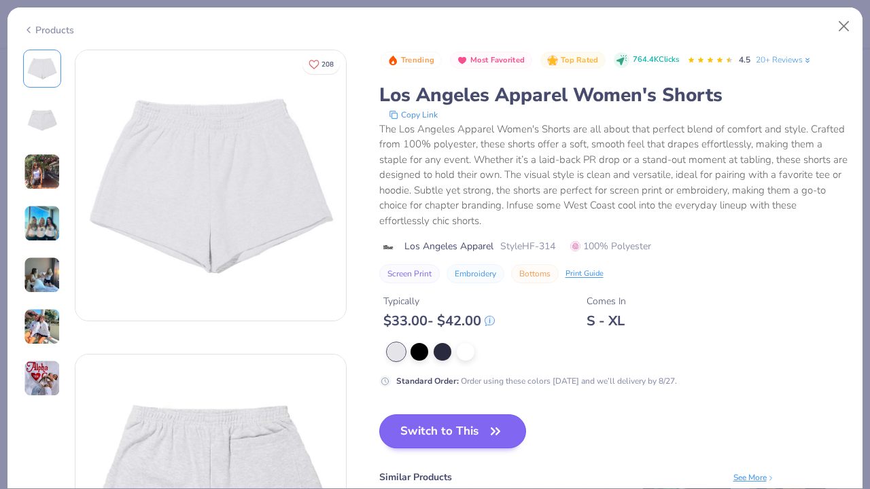
click at [436, 434] on button "Switch to This" at bounding box center [453, 432] width 148 height 34
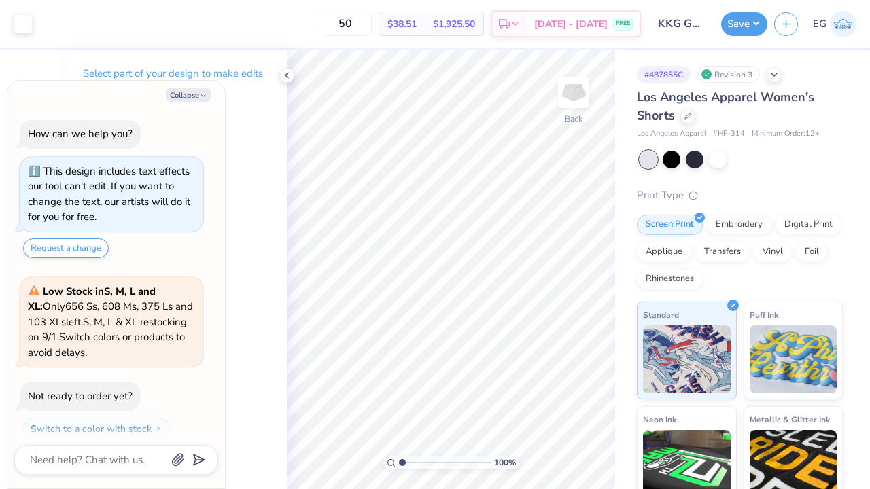
scroll to position [228, 0]
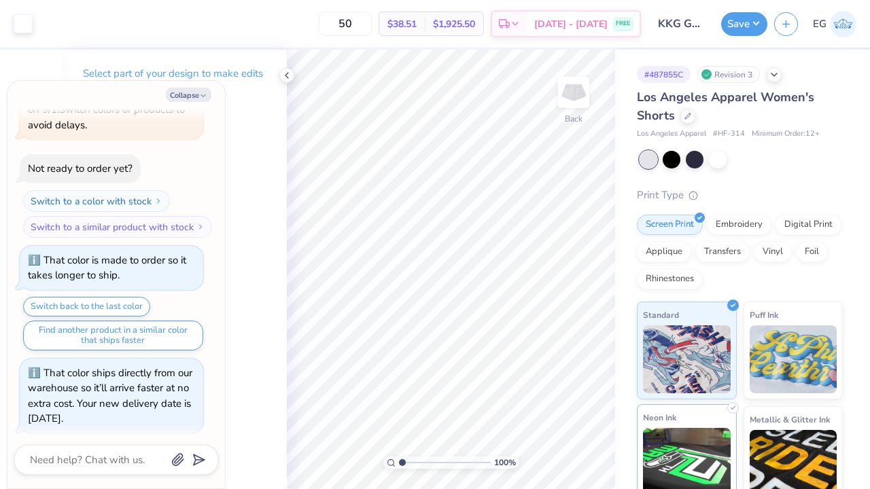
click at [672, 416] on div "Art colors 50 $38.51 Per Item $1,925.50 Total Est. Delivery Aug 25 - 28 FREE De…" at bounding box center [435, 244] width 870 height 489
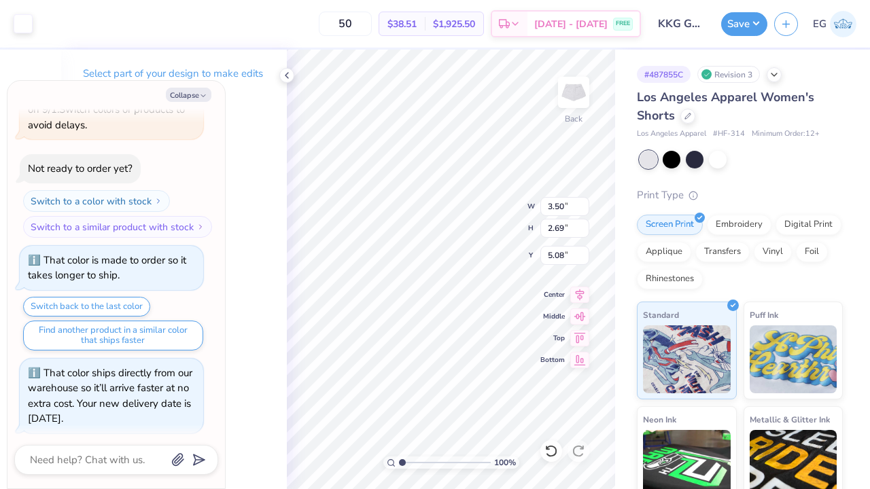
type textarea "x"
type input "2.91"
click at [721, 156] on div at bounding box center [718, 159] width 18 height 18
click at [25, 21] on div at bounding box center [23, 22] width 19 height 19
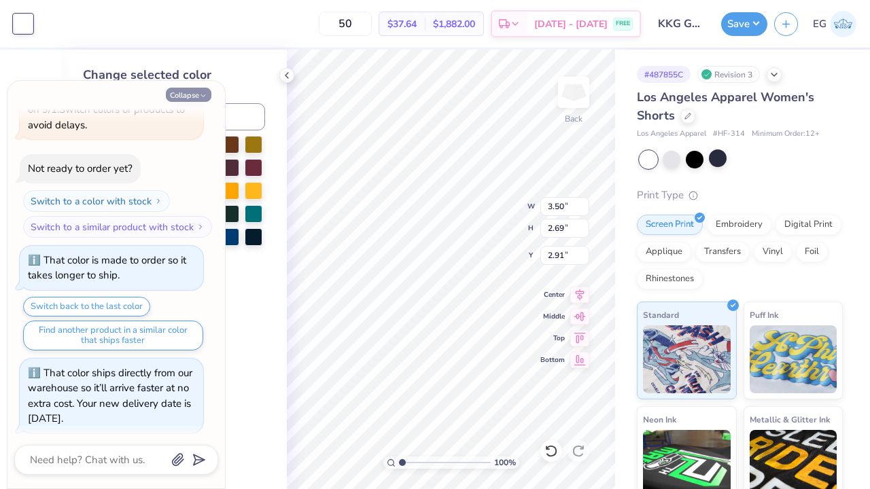
click at [198, 88] on button "Collapse" at bounding box center [189, 95] width 46 height 14
type textarea "x"
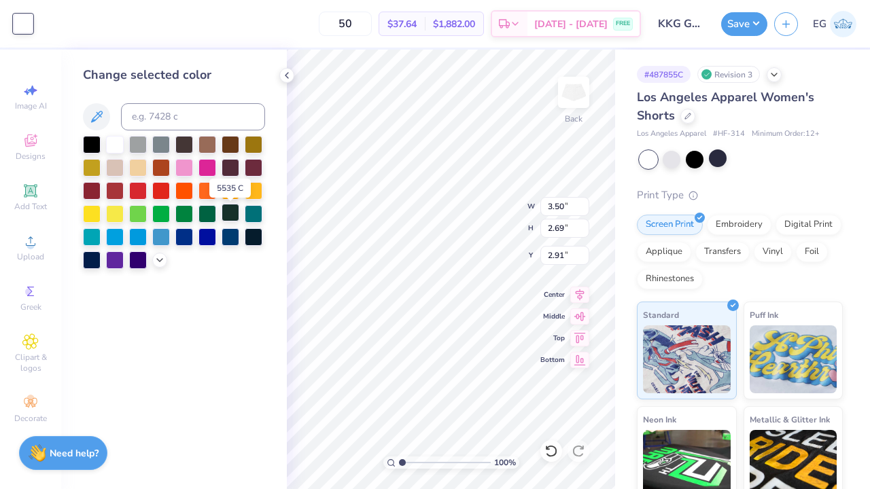
click at [237, 215] on div at bounding box center [231, 213] width 18 height 18
click at [542, 278] on div "100 % Back W 3.50 3.50 " H 2.69 2.69 " Y 2.91 2.91 " Center Middle Top Bottom" at bounding box center [451, 270] width 328 height 440
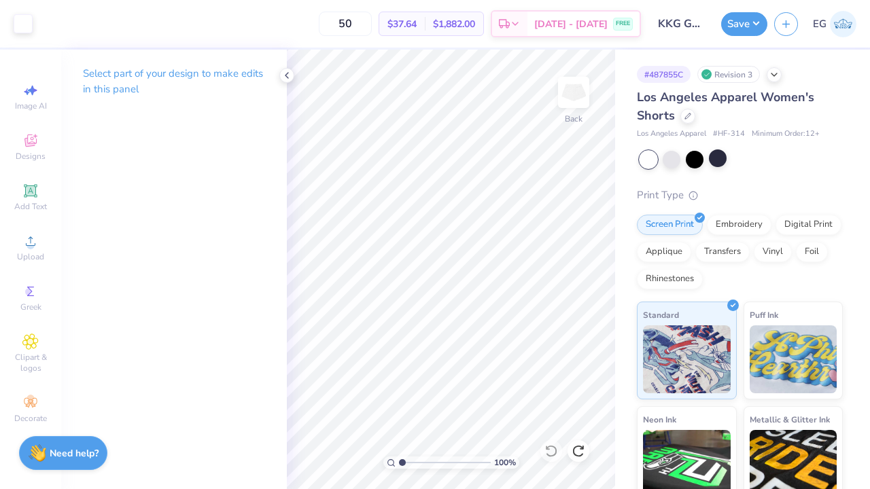
drag, startPoint x: 549, startPoint y: 289, endPoint x: 625, endPoint y: 430, distance: 160.6
click at [625, 430] on div "Art colors 50 $37.64 Per Item $1,882.00 Total Est. Delivery Aug 25 - 28 FREE De…" at bounding box center [435, 244] width 870 height 489
click at [31, 24] on div at bounding box center [23, 22] width 19 height 19
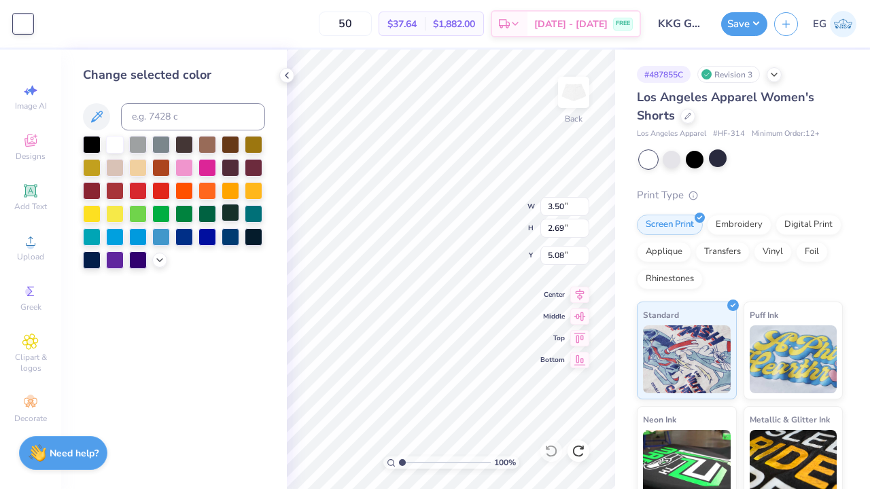
click at [228, 215] on div at bounding box center [231, 213] width 18 height 18
type input "3.37"
click at [745, 33] on button "Save" at bounding box center [744, 22] width 46 height 24
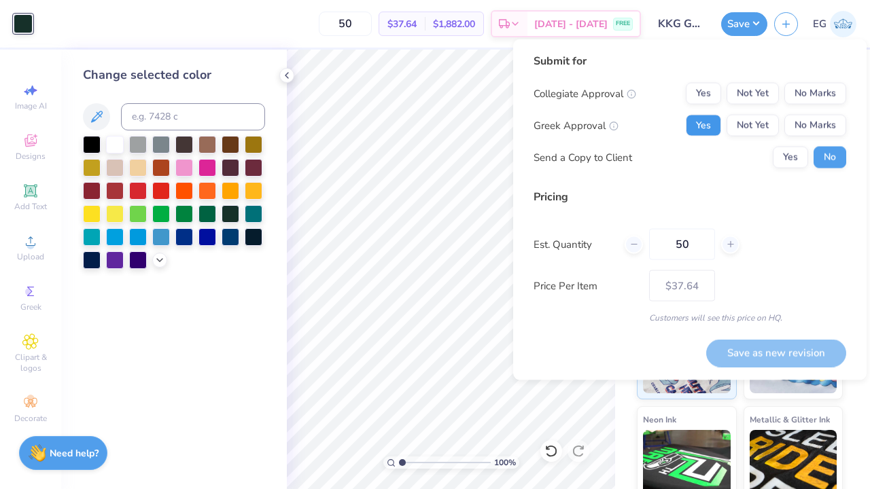
click at [712, 119] on button "Yes" at bounding box center [703, 126] width 35 height 22
click at [810, 84] on button "No Marks" at bounding box center [815, 94] width 62 height 22
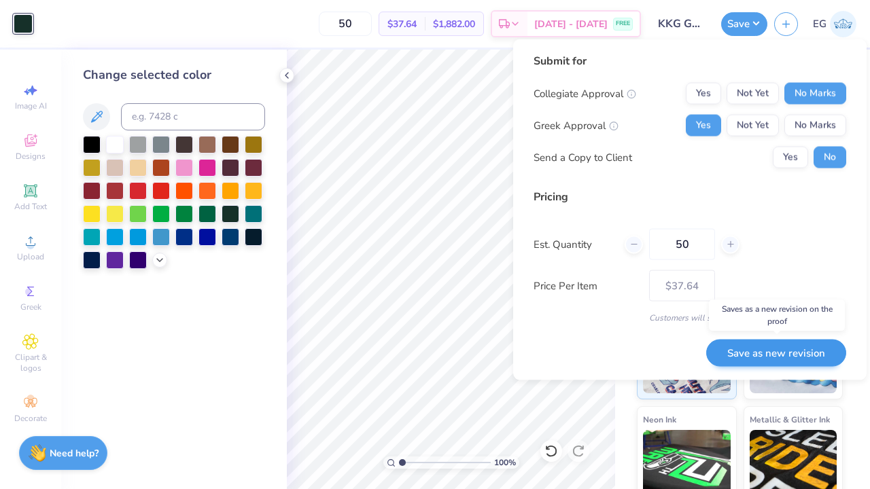
click at [741, 360] on button "Save as new revision" at bounding box center [776, 353] width 140 height 28
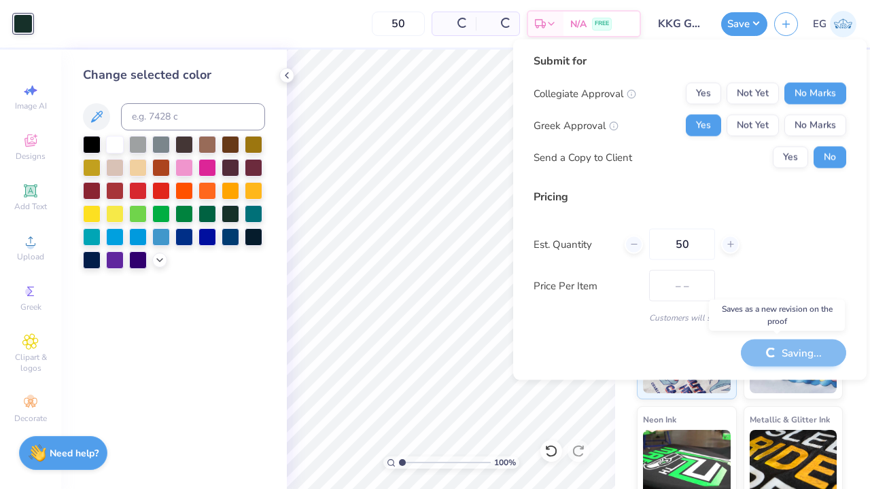
type input "$37.64"
